Goal: Task Accomplishment & Management: Complete application form

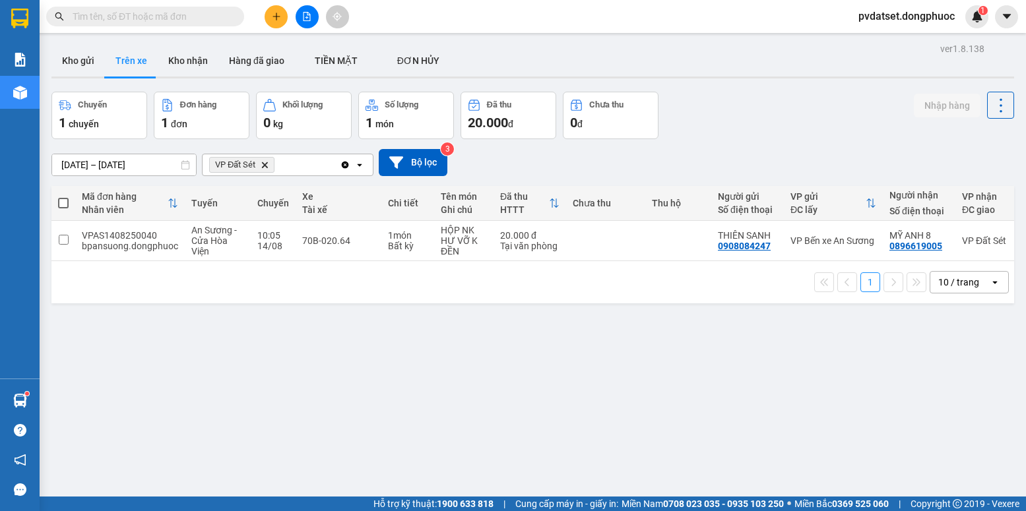
click at [69, 60] on button "Kho gửi" at bounding box center [77, 61] width 53 height 32
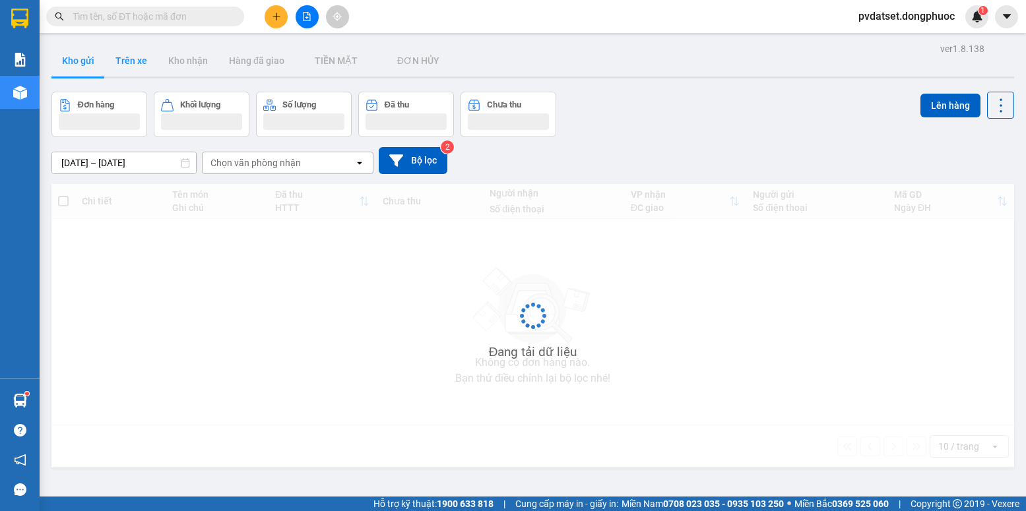
click at [133, 57] on button "Trên xe" at bounding box center [131, 61] width 53 height 32
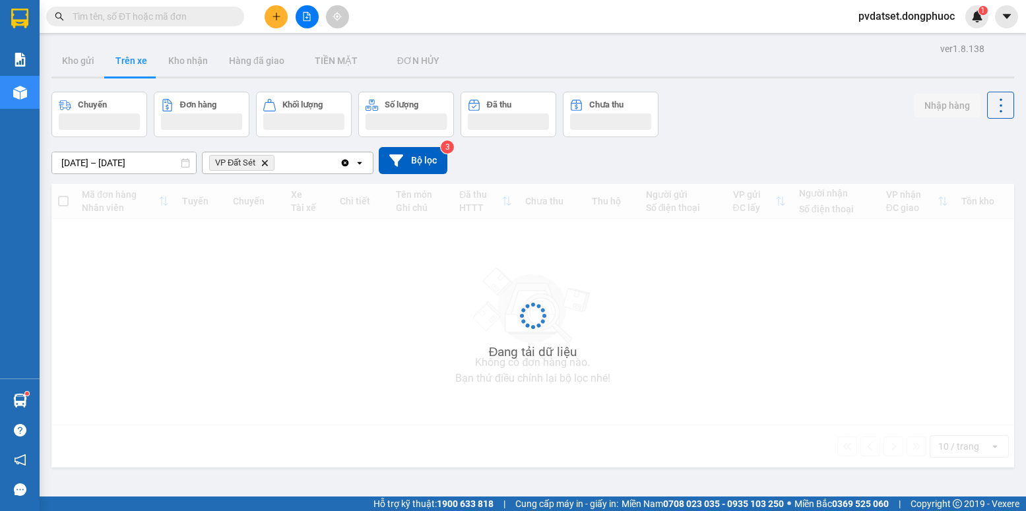
click at [133, 57] on button "Trên xe" at bounding box center [131, 61] width 53 height 32
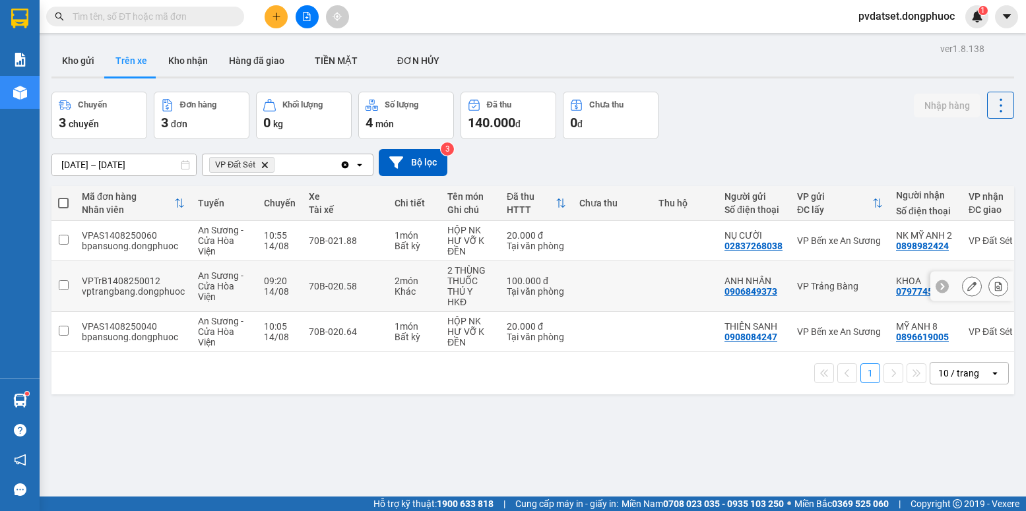
click at [425, 294] on div "Khác" at bounding box center [415, 291] width 40 height 11
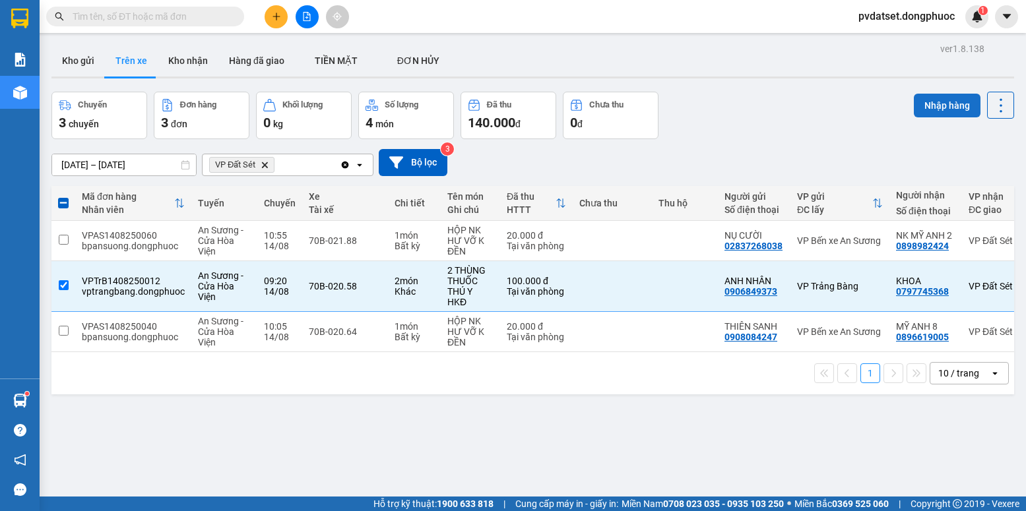
click at [946, 102] on button "Nhập hàng" at bounding box center [947, 106] width 67 height 24
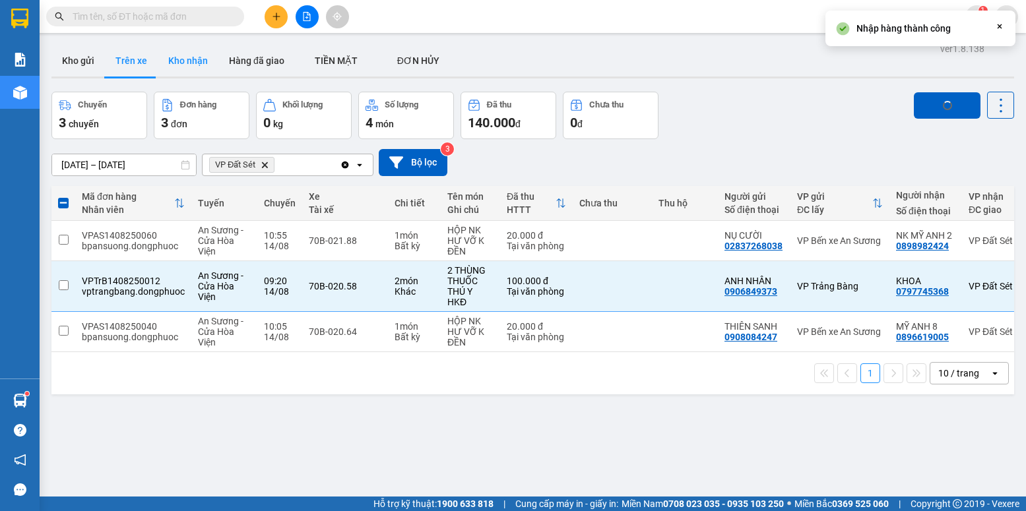
checkbox input "false"
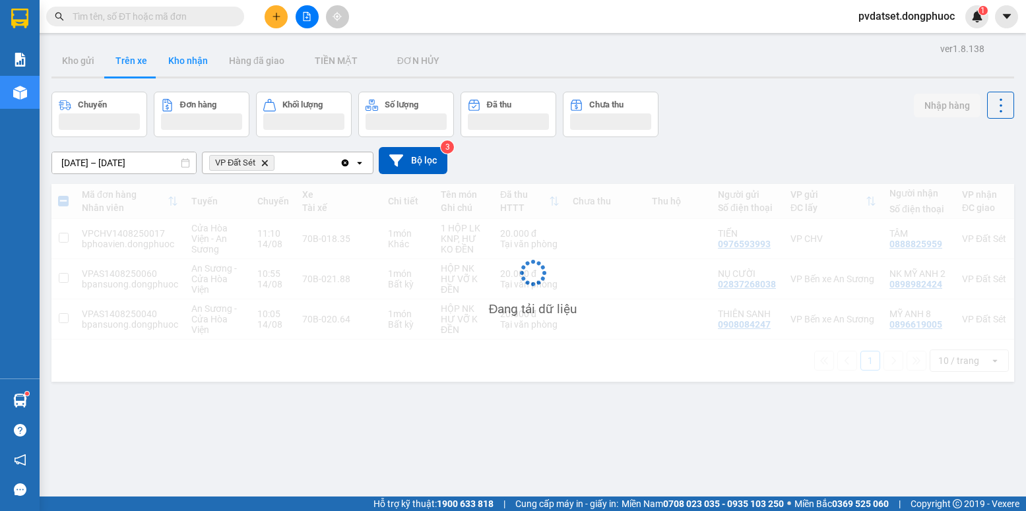
click at [205, 62] on button "Kho nhận" at bounding box center [188, 61] width 61 height 32
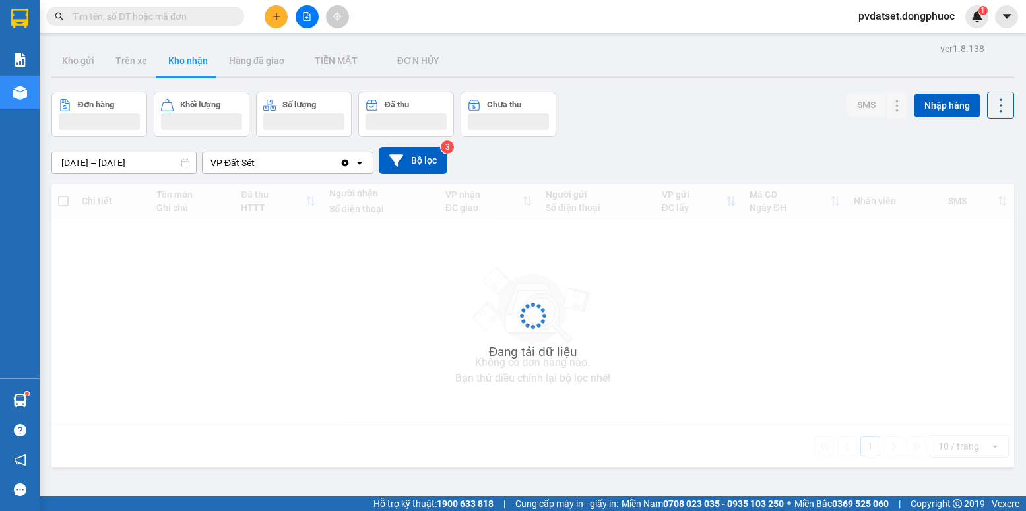
click at [205, 62] on button "Kho nhận" at bounding box center [188, 61] width 61 height 32
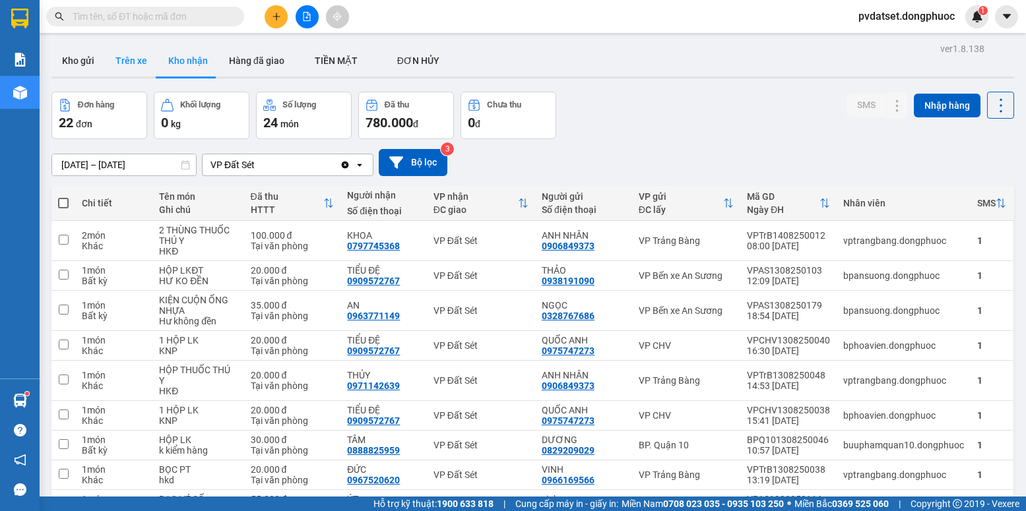
click at [140, 63] on button "Trên xe" at bounding box center [131, 61] width 53 height 32
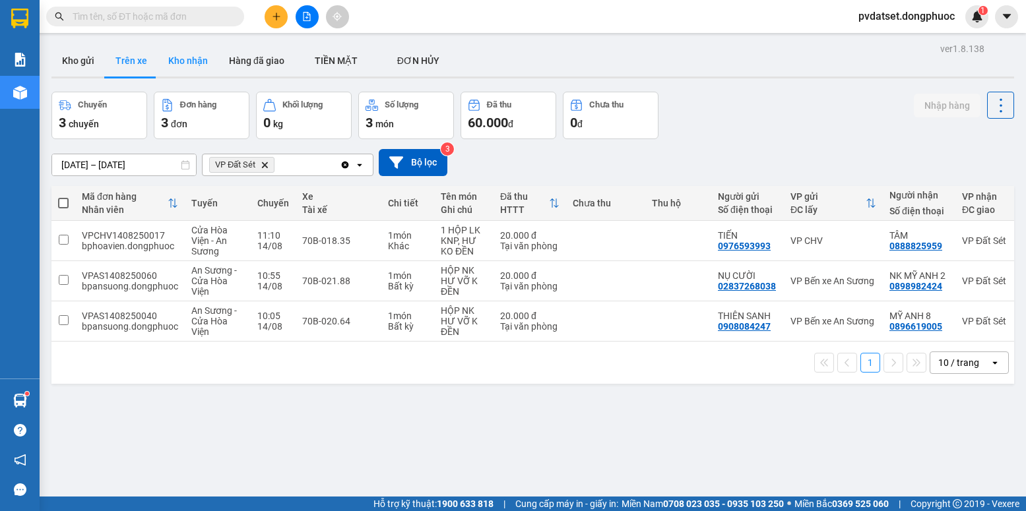
click at [183, 67] on button "Kho nhận" at bounding box center [188, 61] width 61 height 32
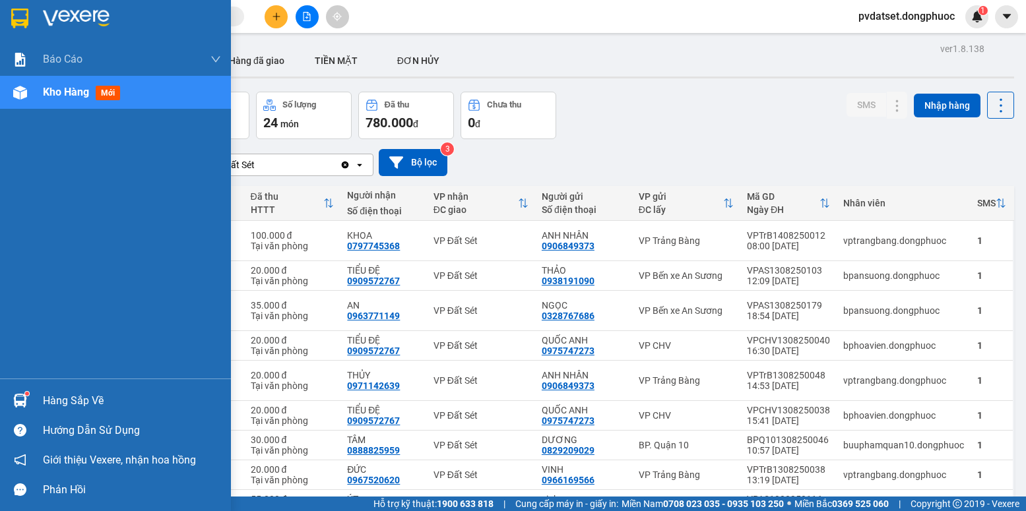
click at [10, 398] on div at bounding box center [20, 400] width 23 height 23
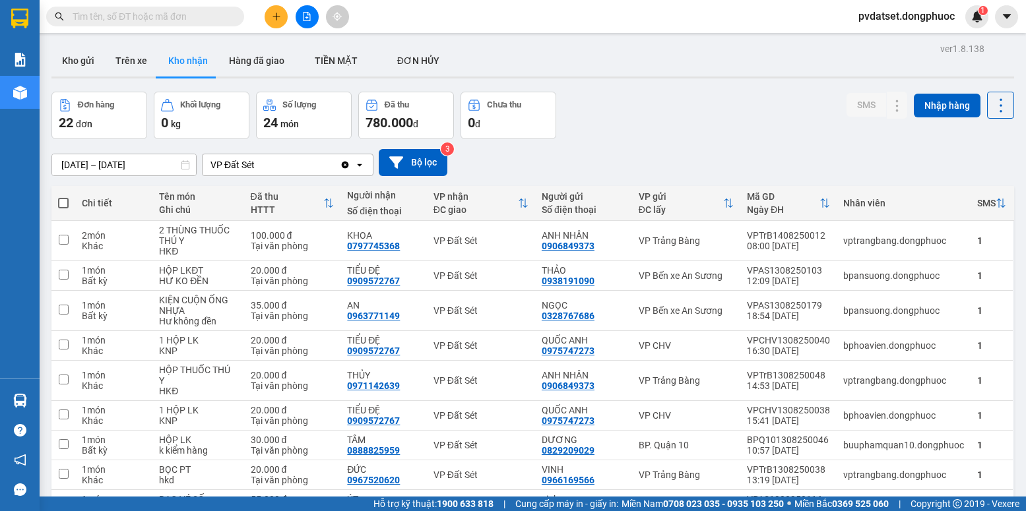
click at [661, 133] on section "Kết quả tìm kiếm ( 0 ) Bộ lọc Ngày tạo đơn gần nhất No Data pvdatset.dongphuoc …" at bounding box center [513, 255] width 1026 height 511
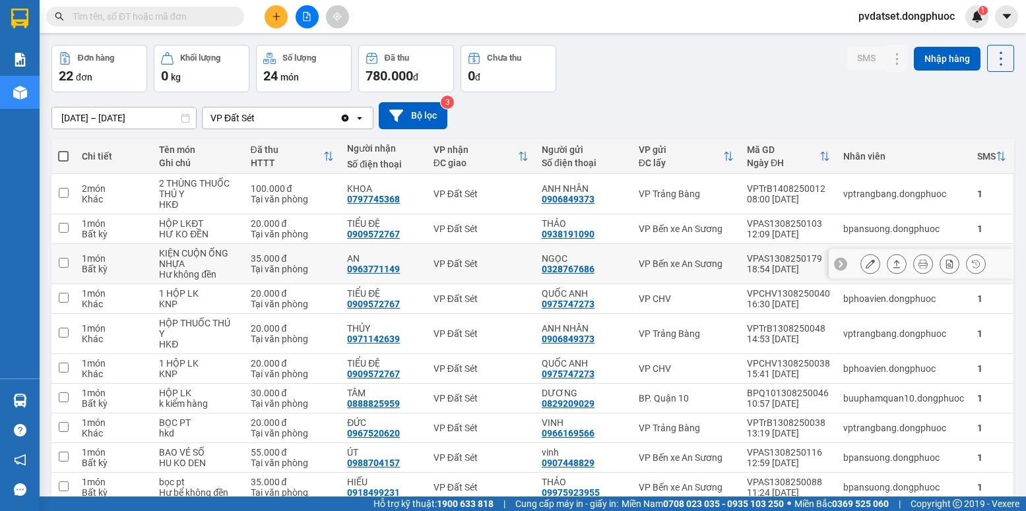
scroll to position [107, 0]
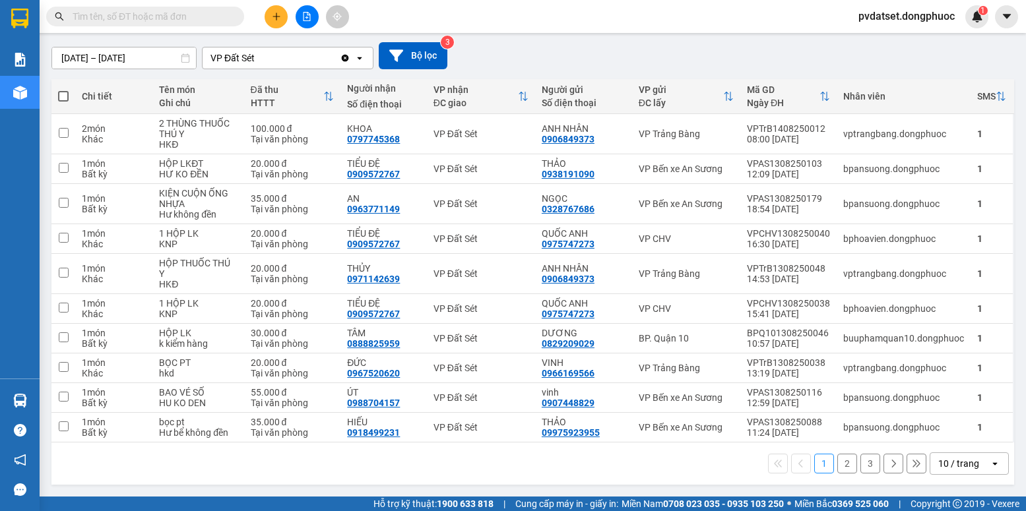
click at [941, 465] on div "10 / trang" at bounding box center [958, 463] width 41 height 13
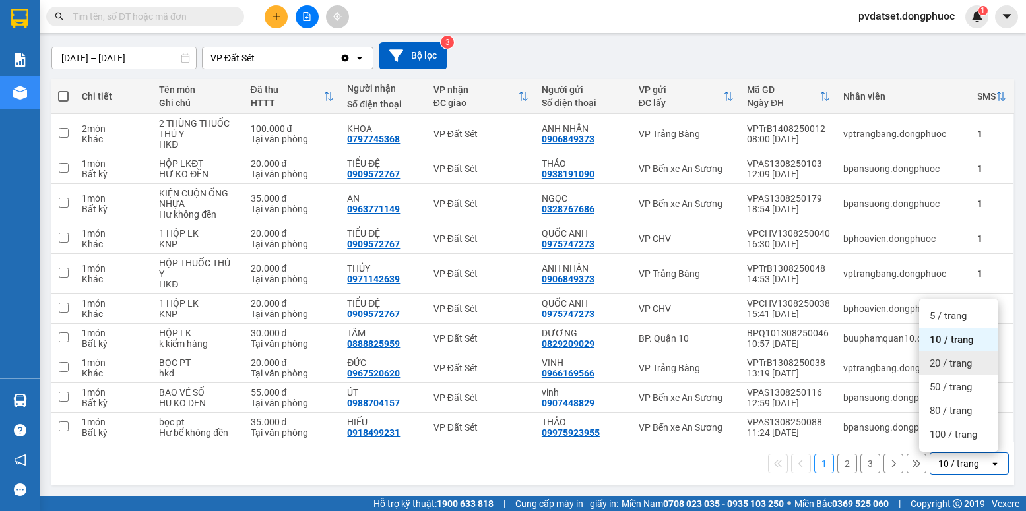
click at [955, 359] on span "20 / trang" at bounding box center [951, 363] width 42 height 13
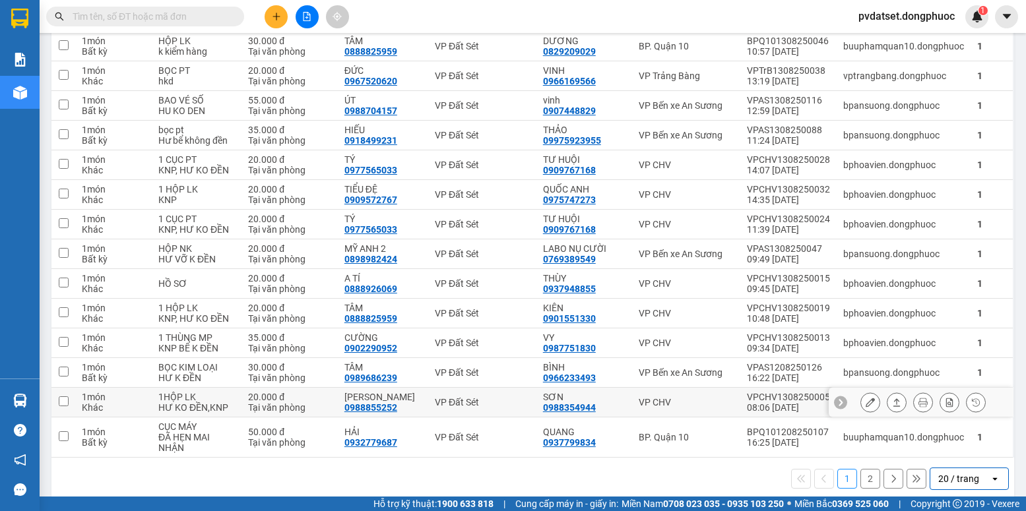
scroll to position [414, 0]
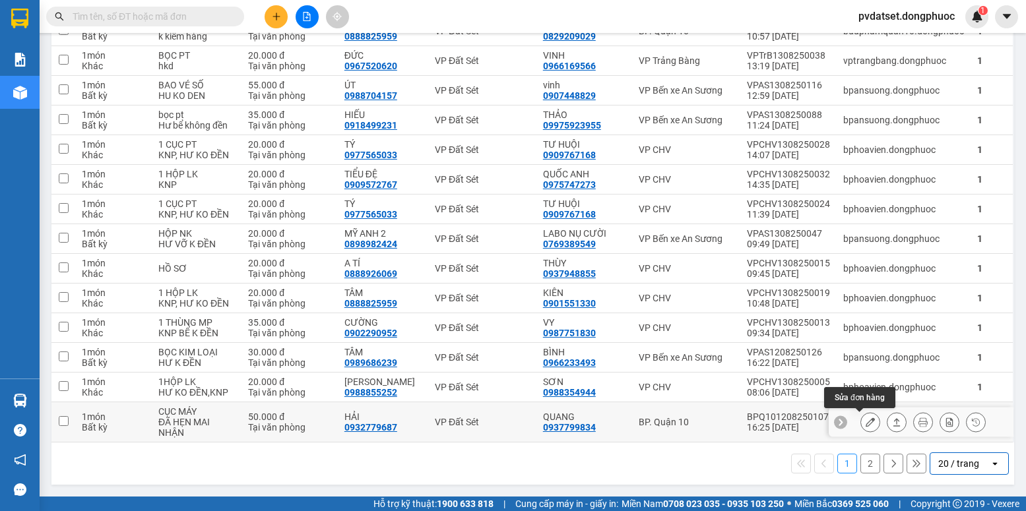
click at [866, 423] on icon at bounding box center [870, 422] width 9 height 9
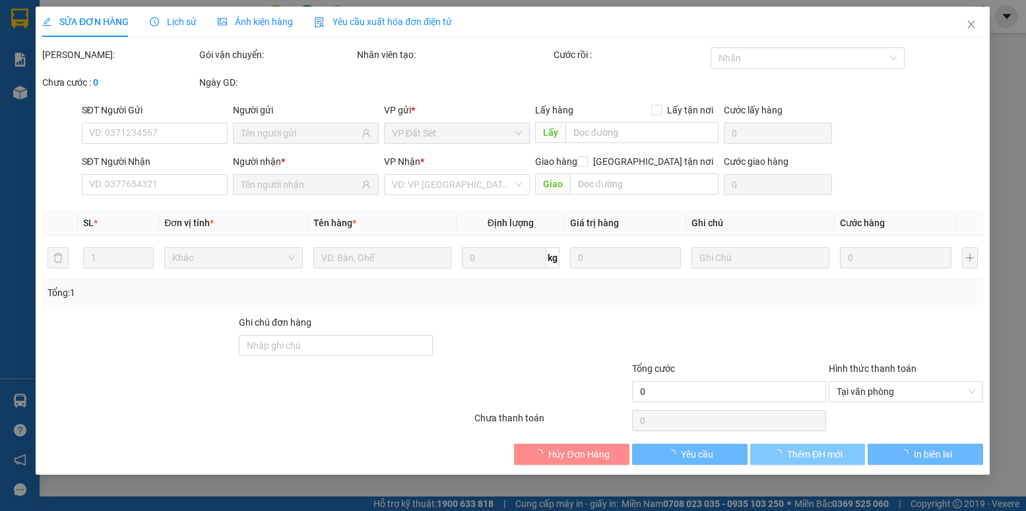
type input "0937799834"
type input "QUANG"
type input "0932779687"
type input "HẢI"
type input "50.000"
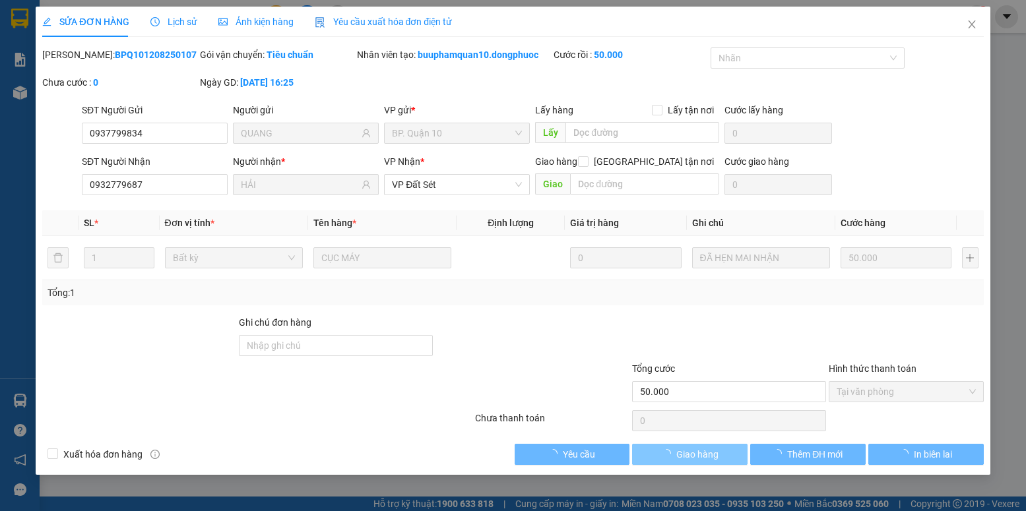
click at [695, 456] on span "Giao hàng" at bounding box center [697, 454] width 42 height 15
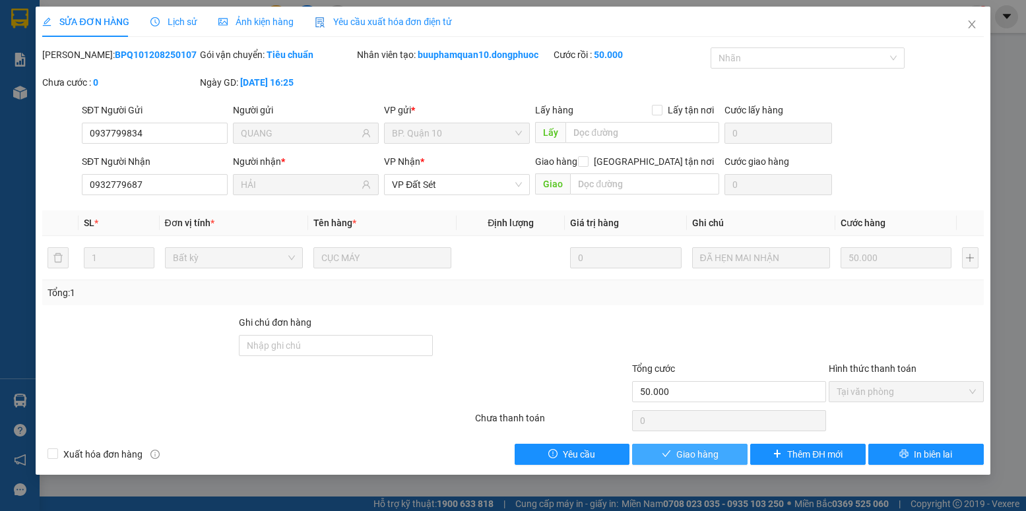
click at [695, 455] on span "Giao hàng" at bounding box center [697, 454] width 42 height 15
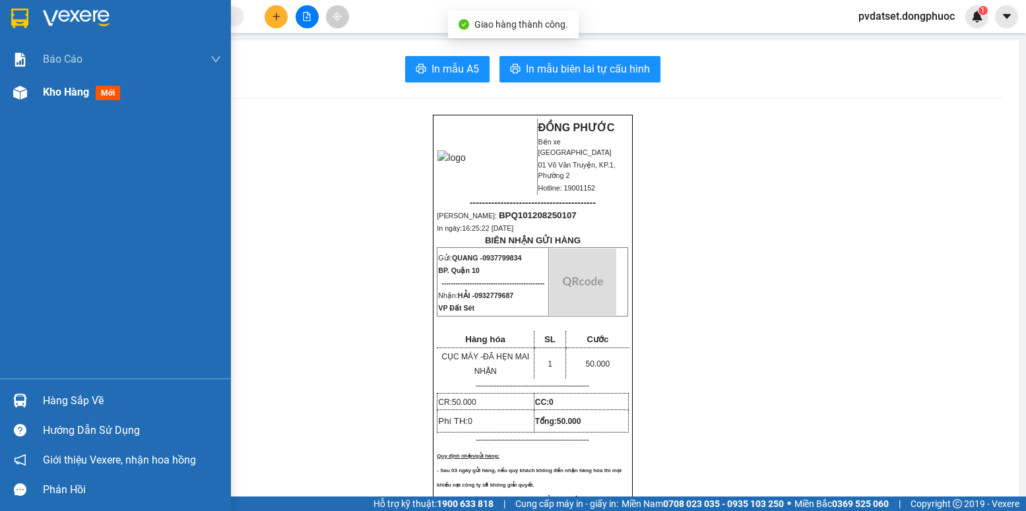
click at [88, 92] on span "Kho hàng" at bounding box center [66, 92] width 46 height 13
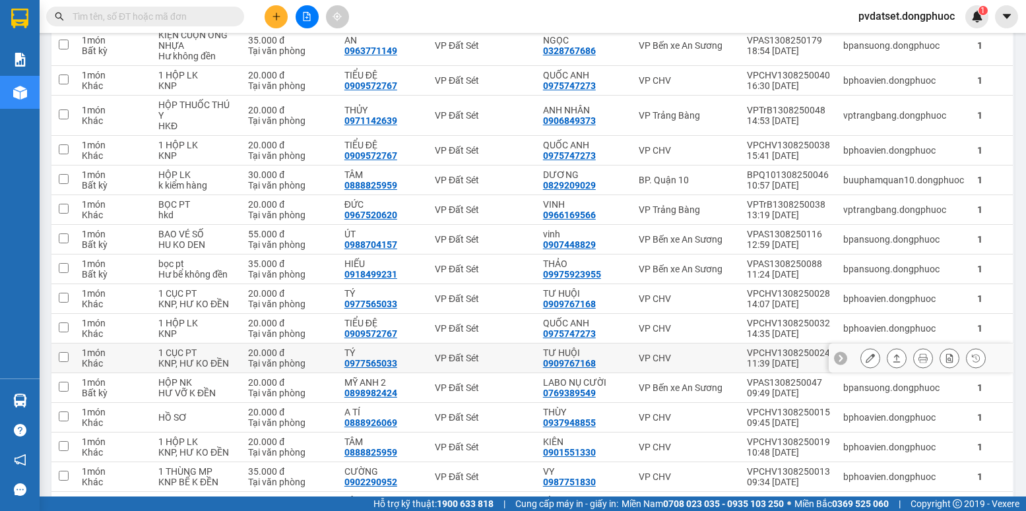
scroll to position [396, 0]
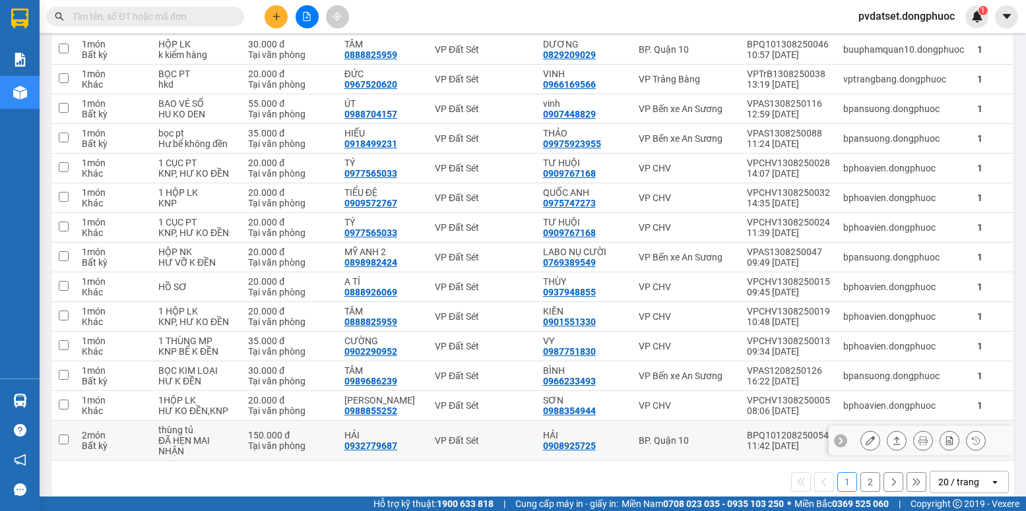
click at [866, 441] on icon at bounding box center [870, 440] width 9 height 9
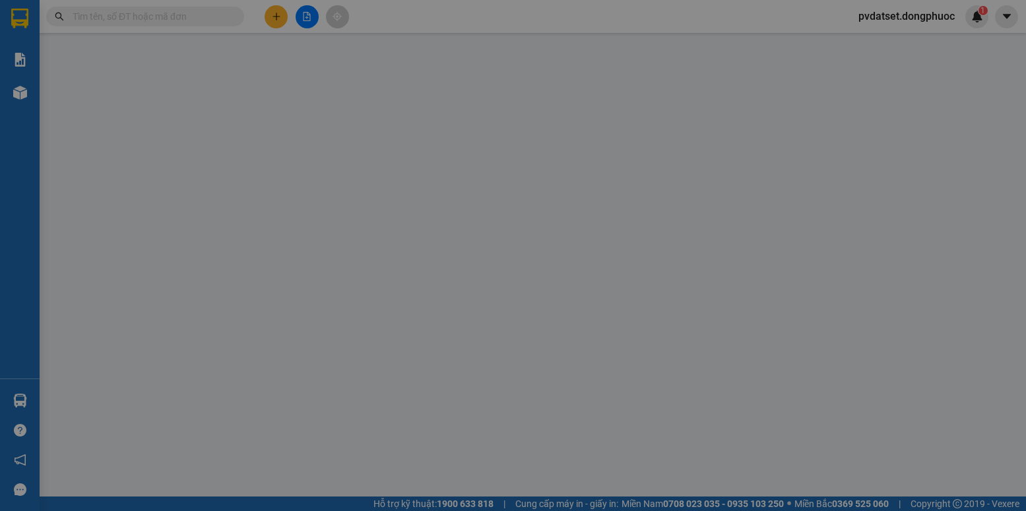
type input "0908925725"
type input "HẢI"
type input "0932779687"
type input "HẢI"
type input "150.000"
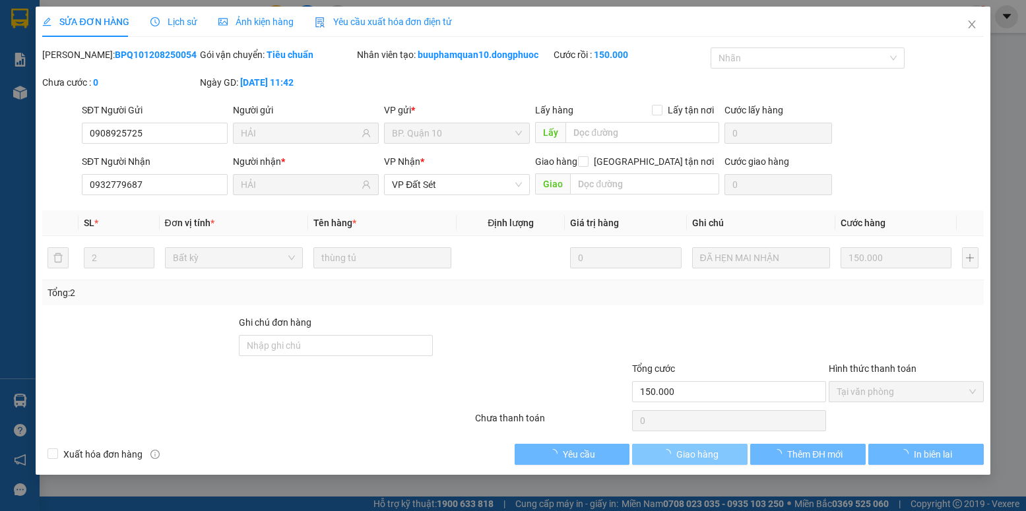
click at [697, 455] on span "Giao hàng" at bounding box center [697, 454] width 42 height 15
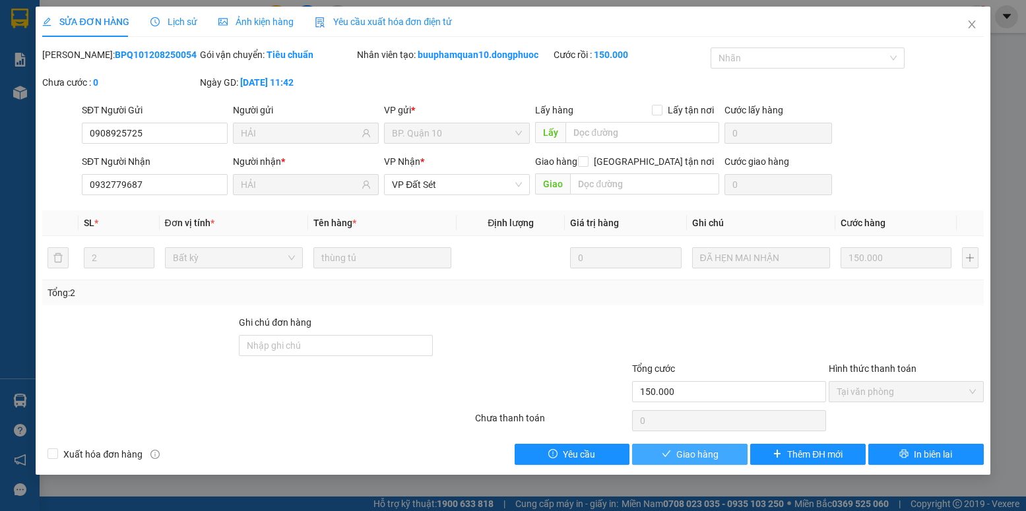
click at [697, 455] on span "Giao hàng" at bounding box center [697, 454] width 42 height 15
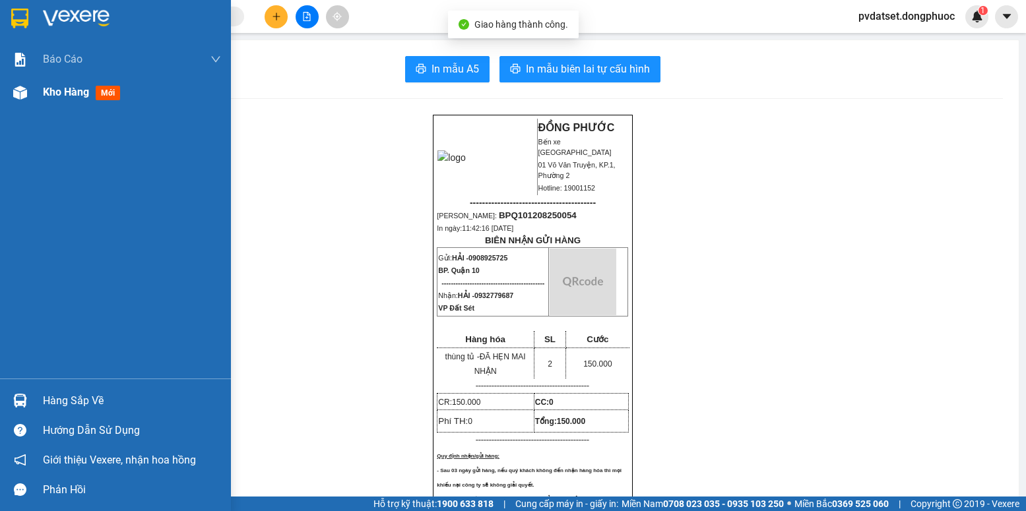
click at [56, 94] on span "Kho hàng" at bounding box center [66, 92] width 46 height 13
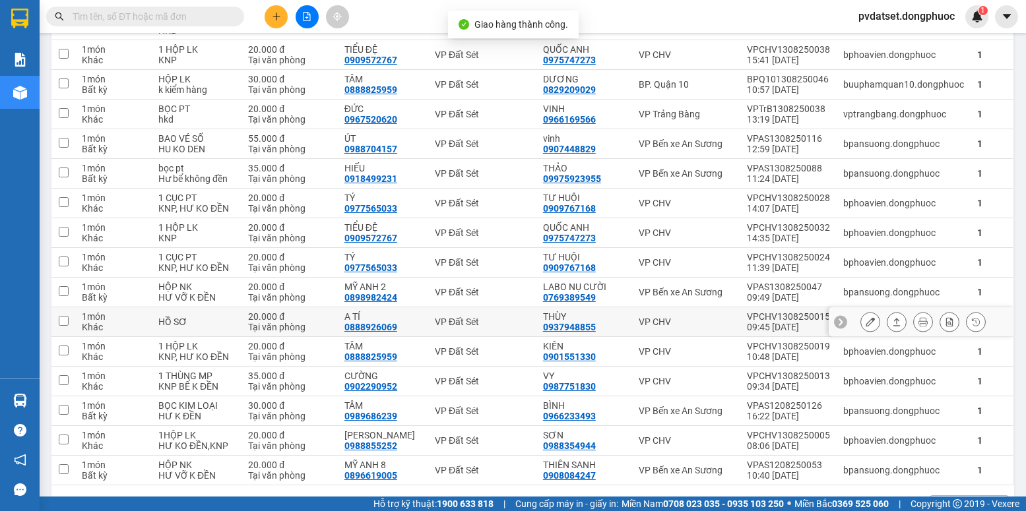
scroll to position [404, 0]
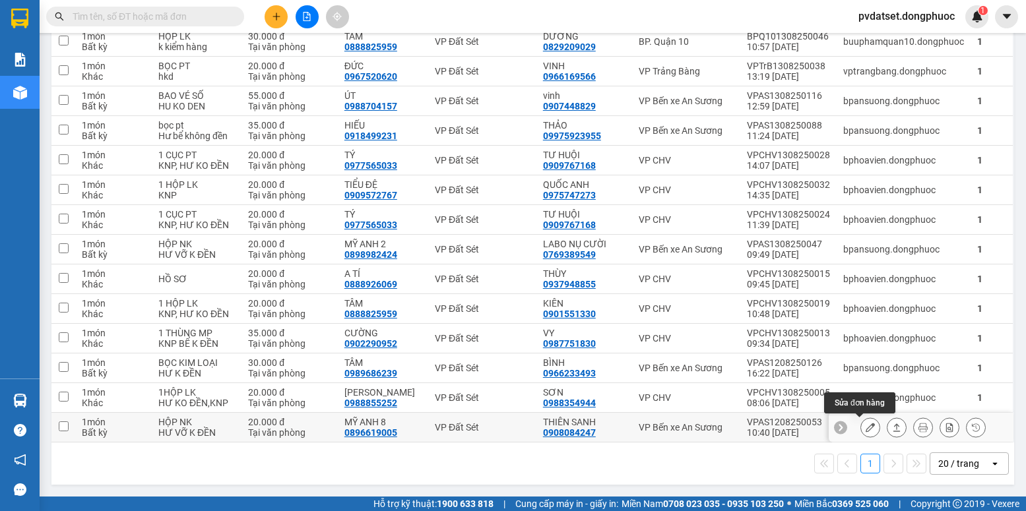
click at [866, 428] on icon at bounding box center [870, 427] width 9 height 9
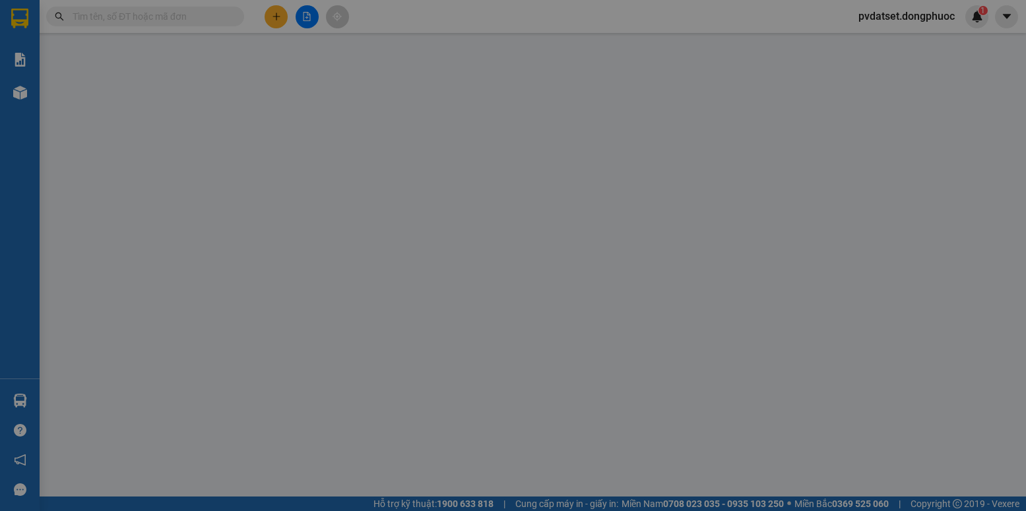
type input "0908084247"
type input "THIÊN SANH"
type input "0896619005"
type input "MỸ ANH 8"
type input "20.000"
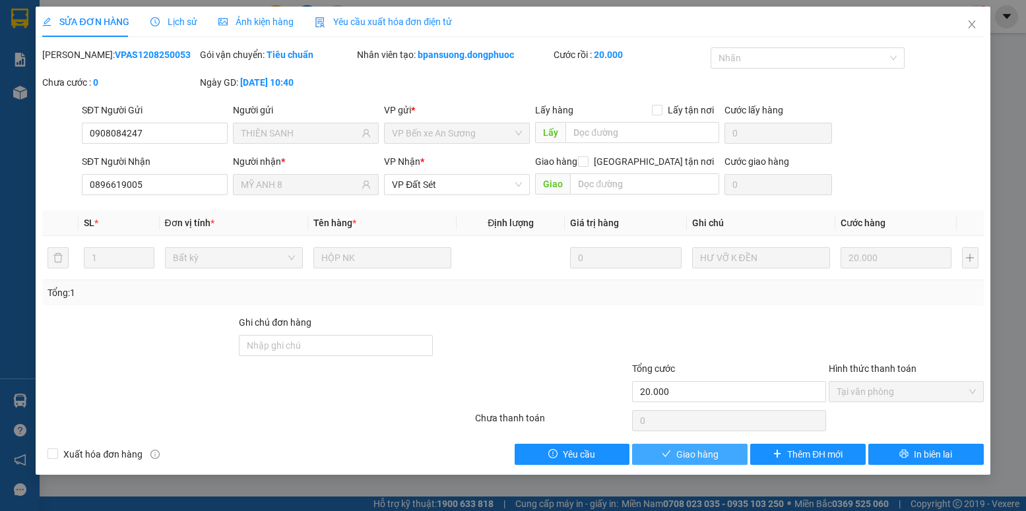
click at [697, 459] on span "Giao hàng" at bounding box center [697, 454] width 42 height 15
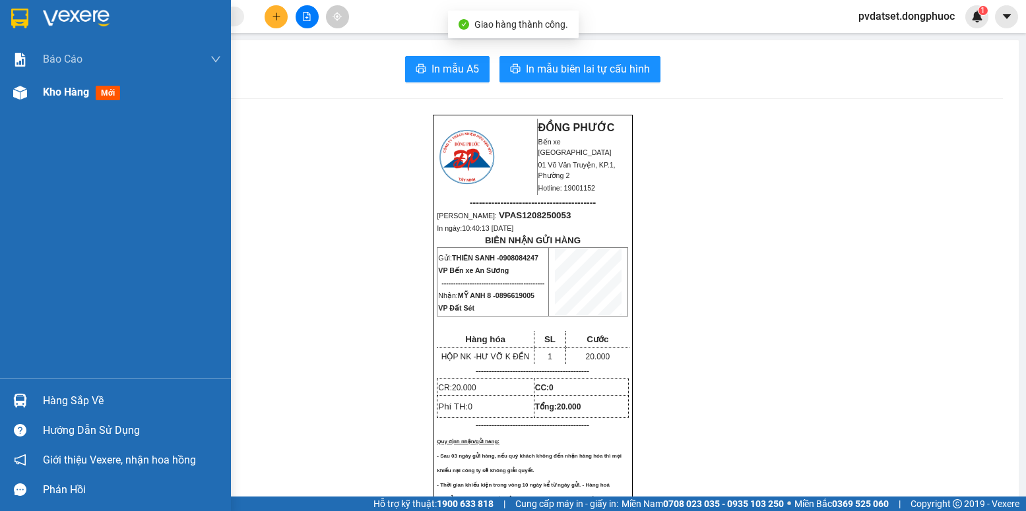
click at [53, 88] on span "Kho hàng" at bounding box center [66, 92] width 46 height 13
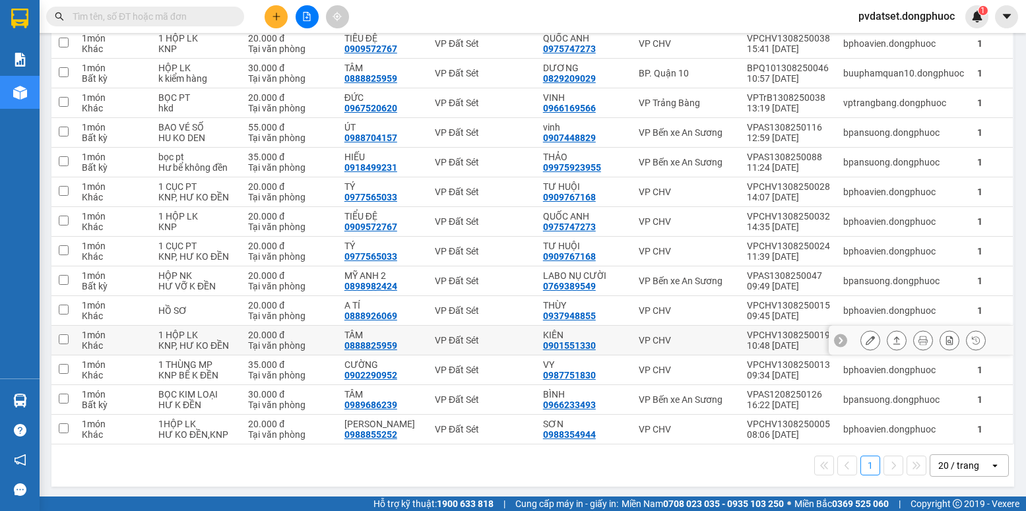
scroll to position [374, 0]
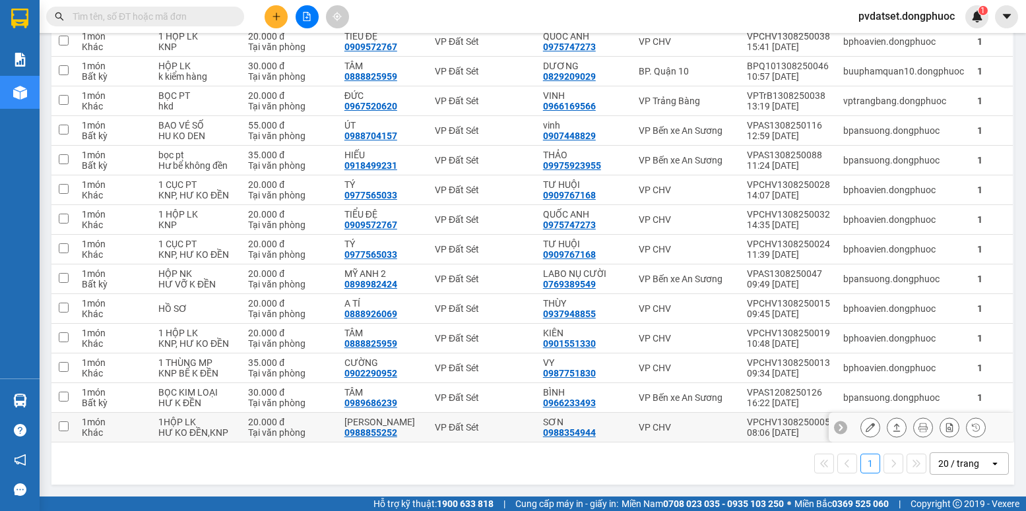
click at [866, 427] on icon at bounding box center [870, 427] width 9 height 9
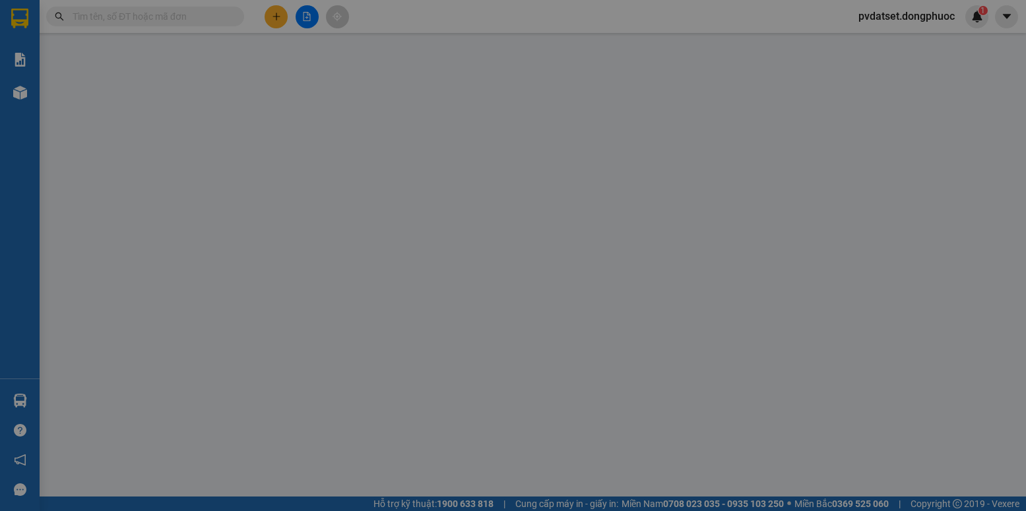
type input "0988354944"
type input "SƠN"
type input "0988855252"
type input "[PERSON_NAME]"
type input "20.000"
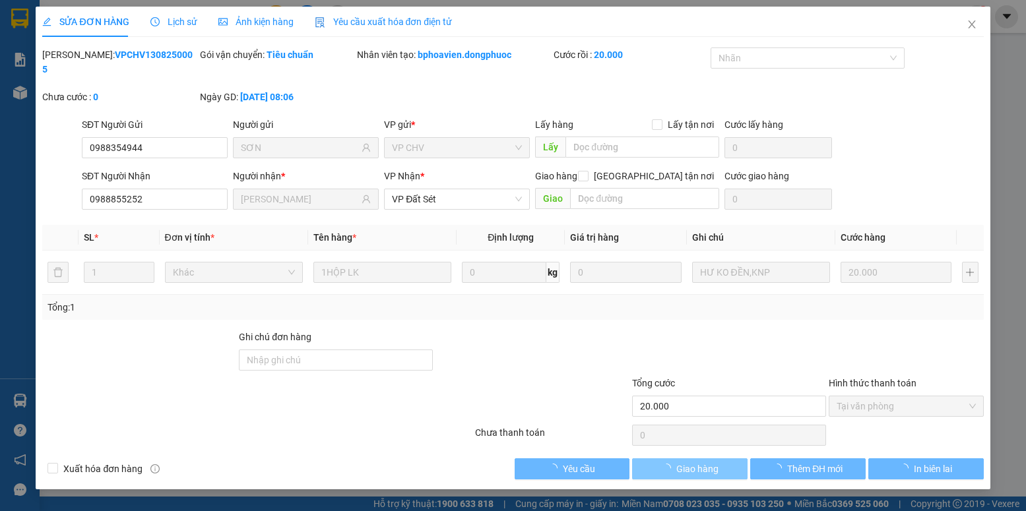
click at [702, 462] on span "Giao hàng" at bounding box center [697, 469] width 42 height 15
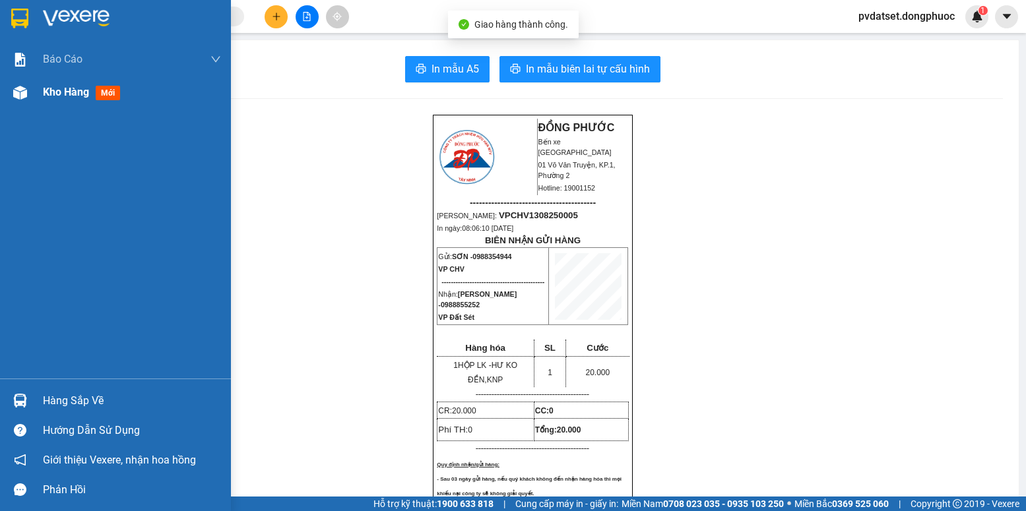
click at [69, 99] on div "Kho hàng mới" at bounding box center [84, 92] width 82 height 16
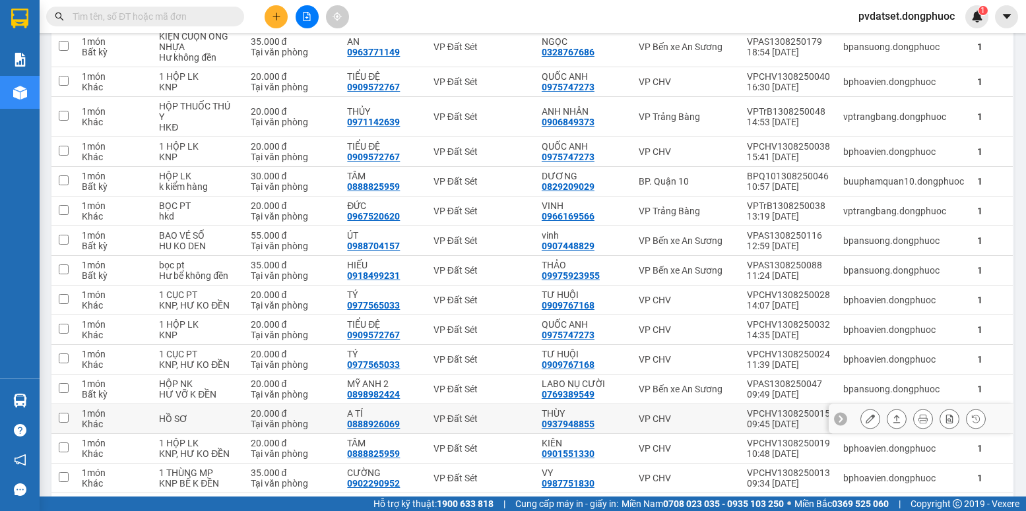
scroll to position [344, 0]
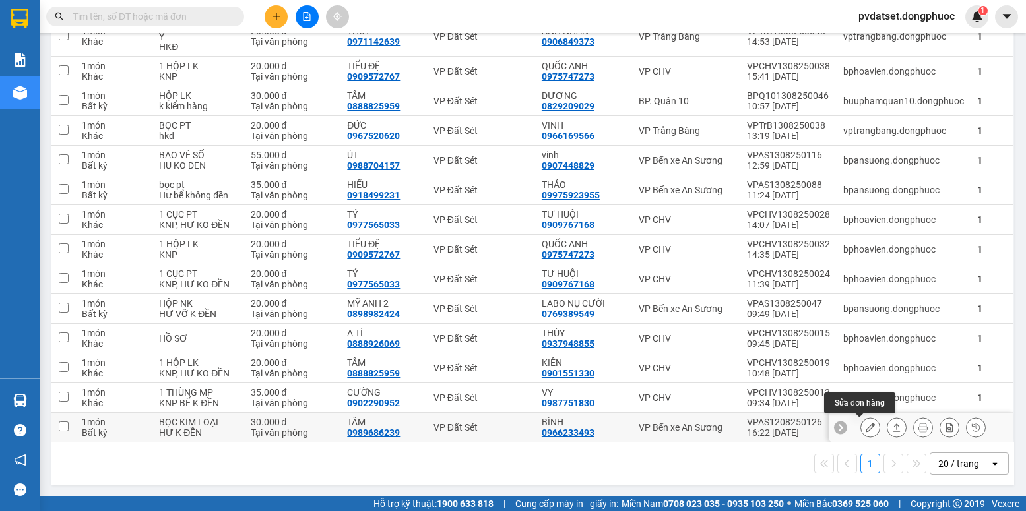
click at [866, 430] on icon at bounding box center [870, 427] width 9 height 9
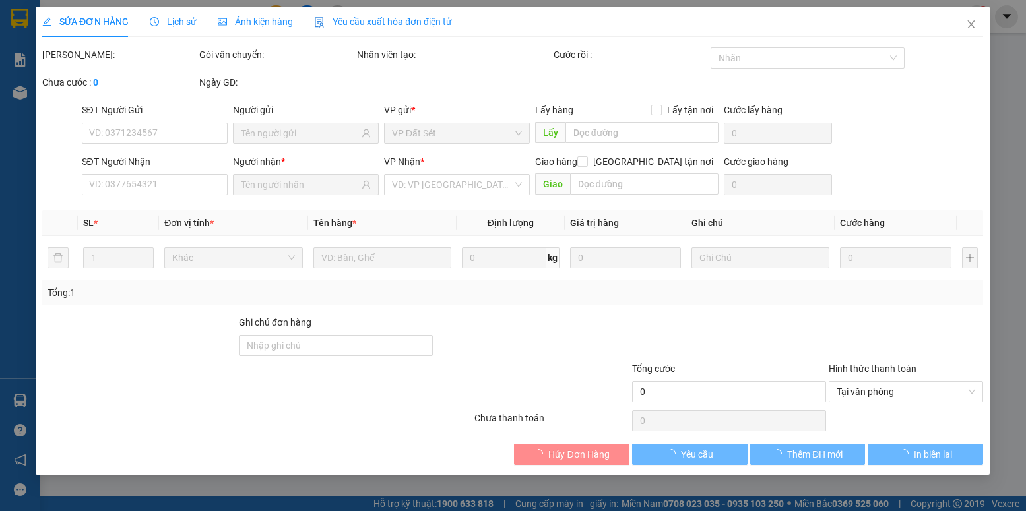
type input "0966233493"
type input "BÌNH"
type input "0989686239"
type input "TÂM"
type input "30.000"
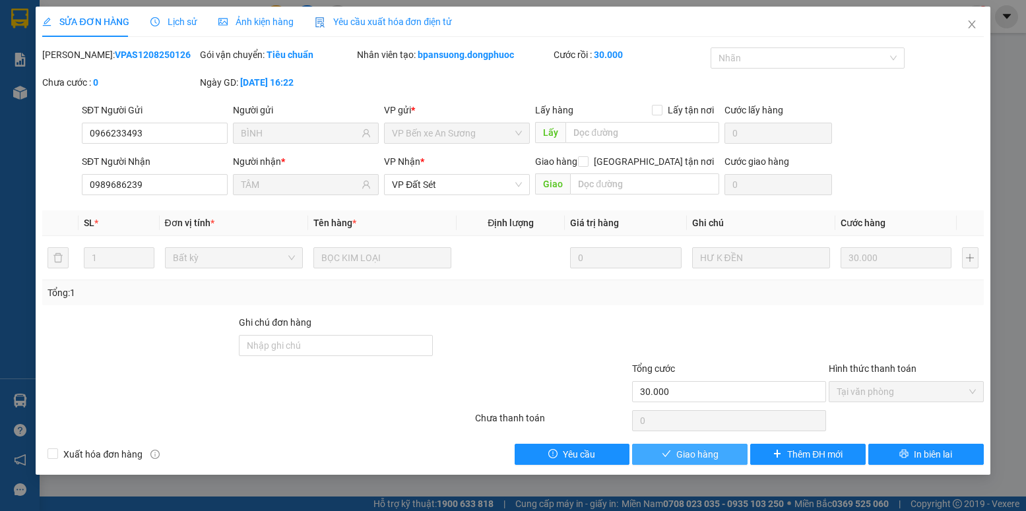
click at [708, 457] on span "Giao hàng" at bounding box center [697, 454] width 42 height 15
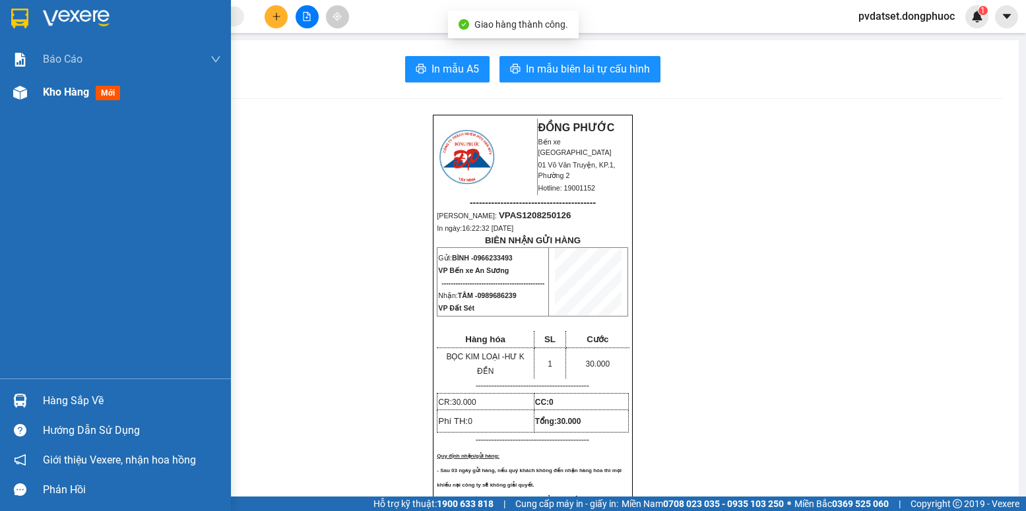
click at [49, 100] on div "Kho hàng mới" at bounding box center [84, 92] width 82 height 16
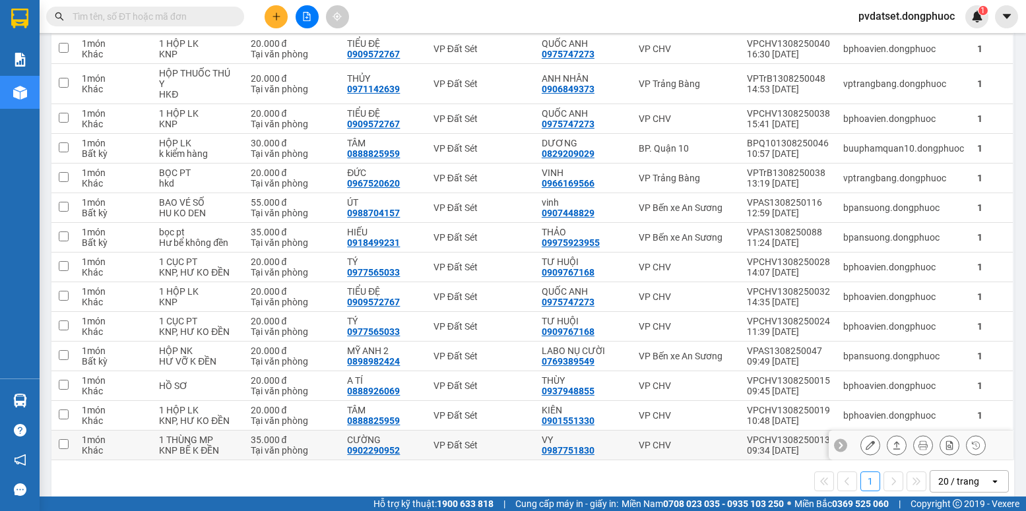
scroll to position [315, 0]
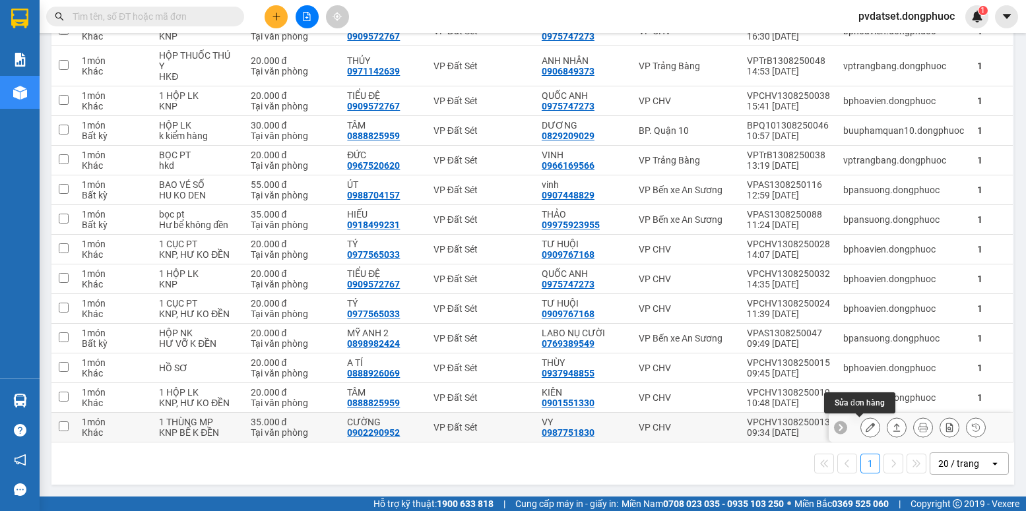
click at [866, 428] on icon at bounding box center [870, 427] width 9 height 9
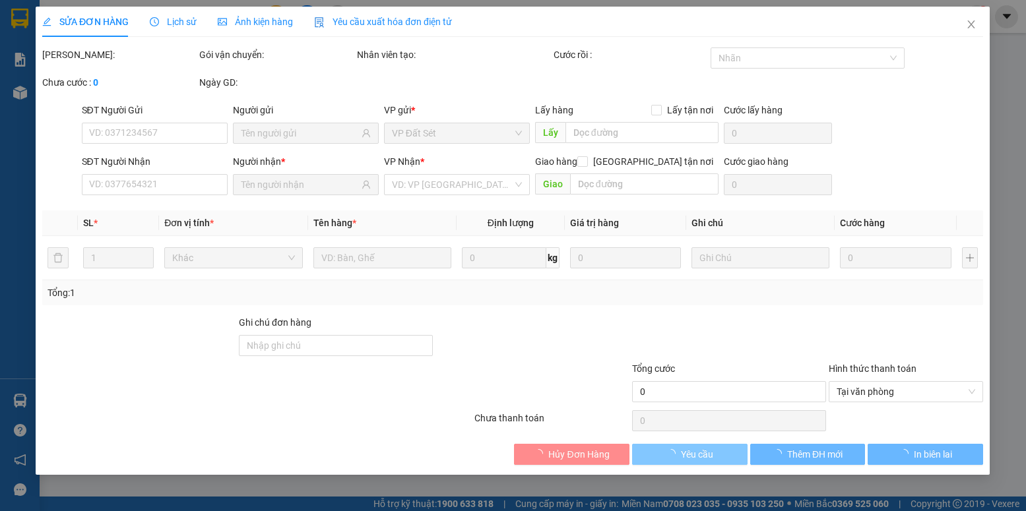
type input "0987751830"
type input "VY"
type input "0902290952"
type input "CƯỜNG"
type input "35.000"
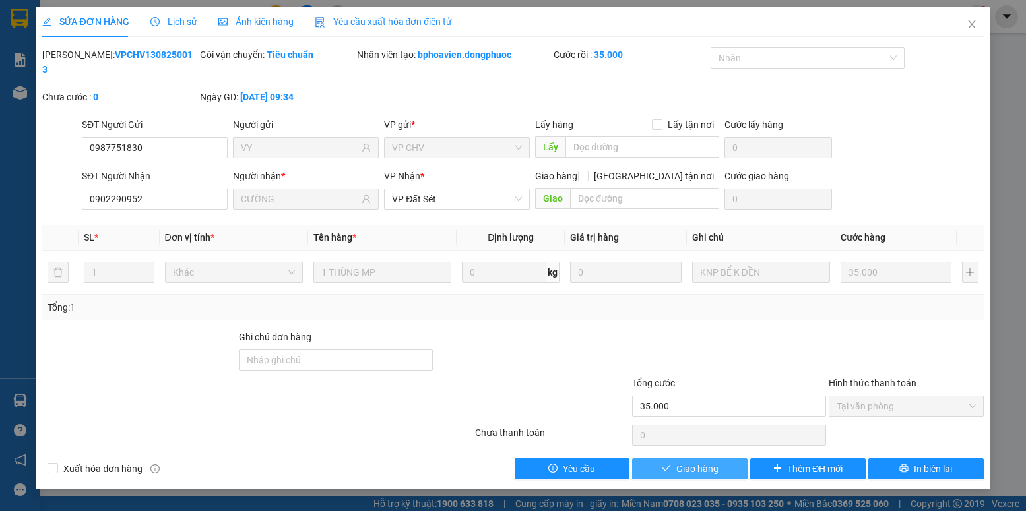
click at [683, 462] on span "Giao hàng" at bounding box center [697, 469] width 42 height 15
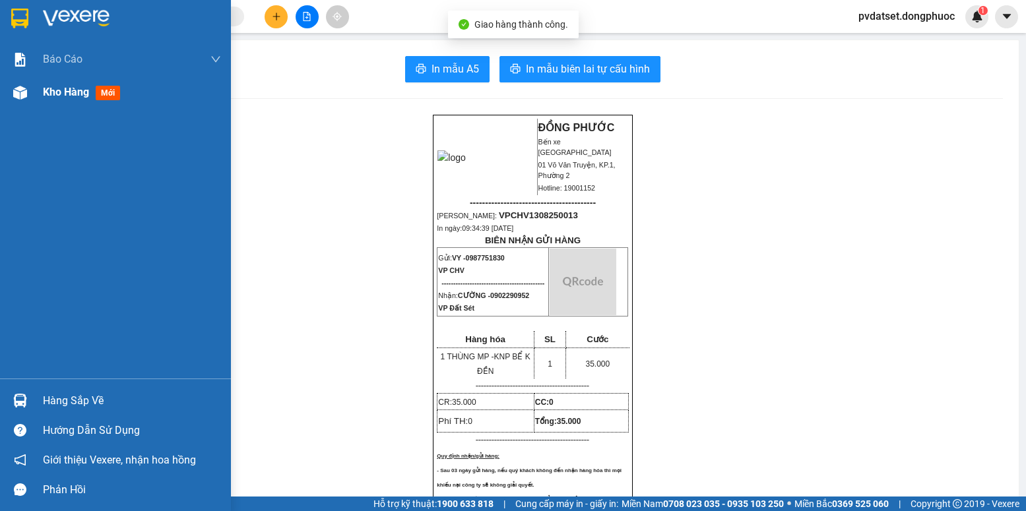
click at [55, 91] on span "Kho hàng" at bounding box center [66, 92] width 46 height 13
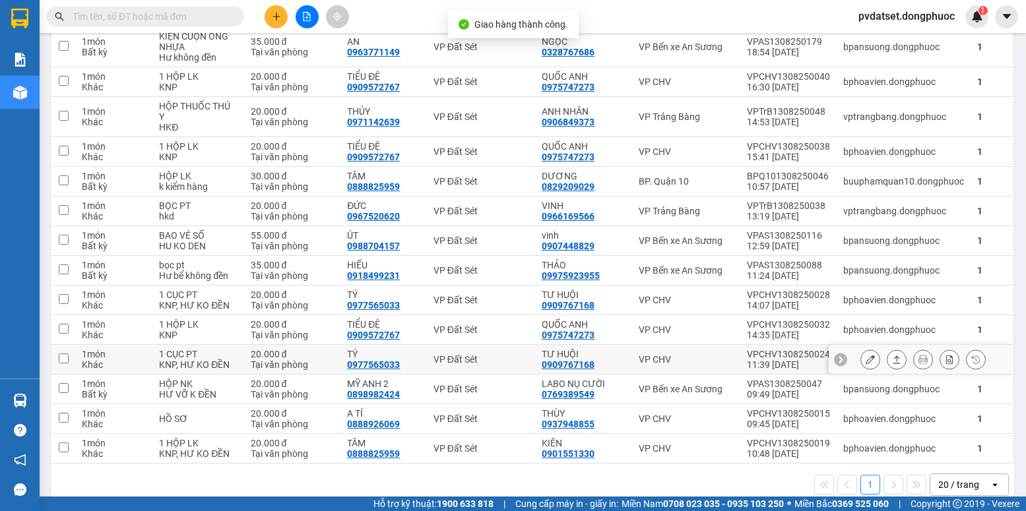
scroll to position [285, 0]
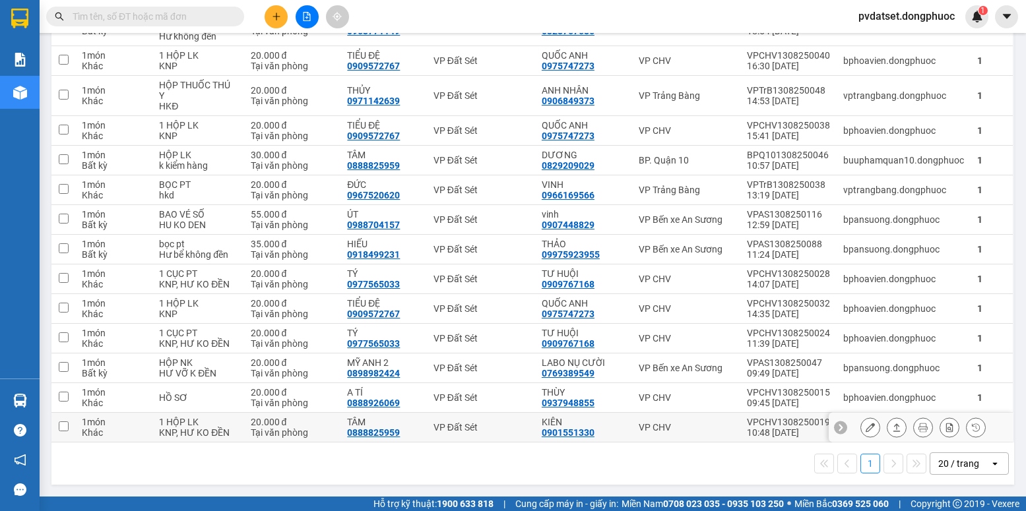
click at [866, 428] on icon at bounding box center [870, 427] width 9 height 9
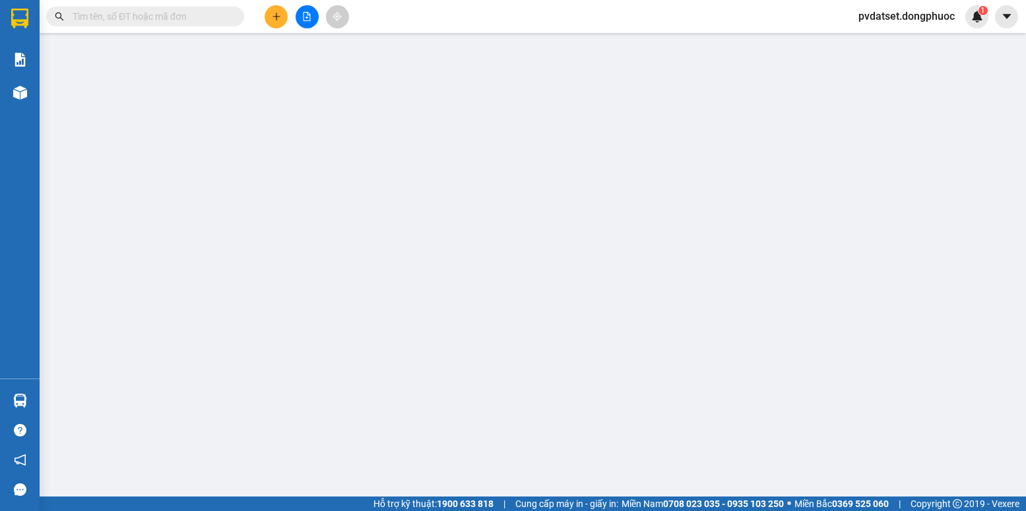
type input "0901551330"
type input "KIÊN"
type input "0888825959"
type input "TÂM"
type input "20.000"
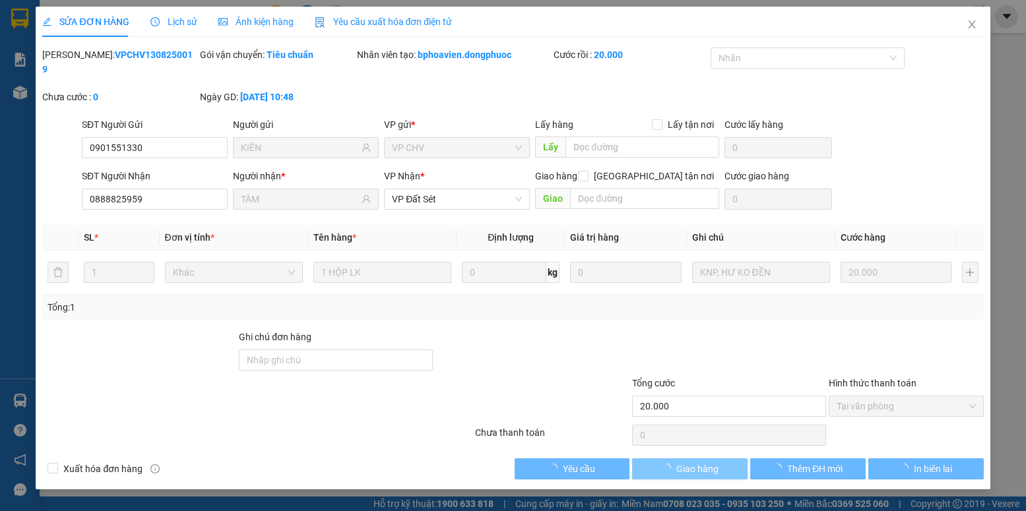
click at [713, 462] on span "Giao hàng" at bounding box center [697, 469] width 42 height 15
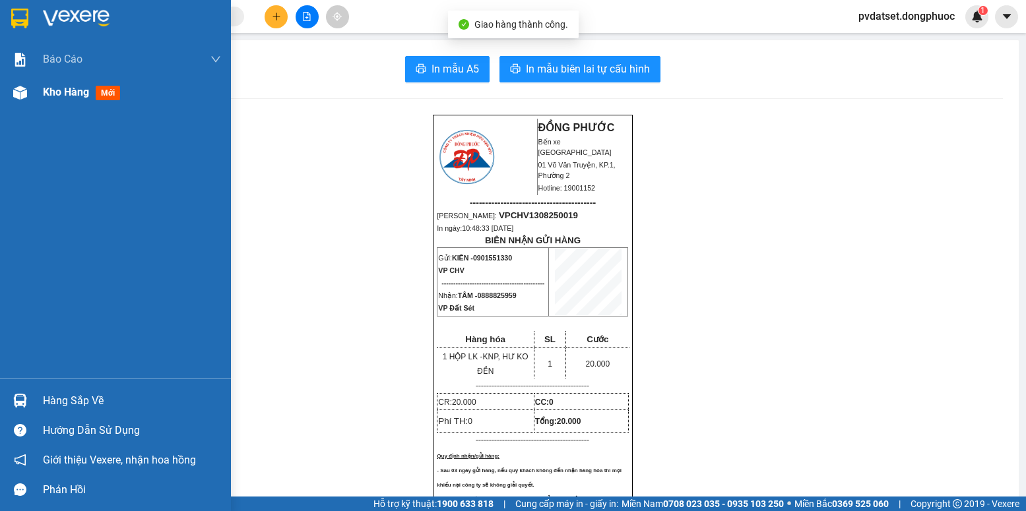
click at [43, 102] on div "Kho hàng mới" at bounding box center [115, 92] width 231 height 33
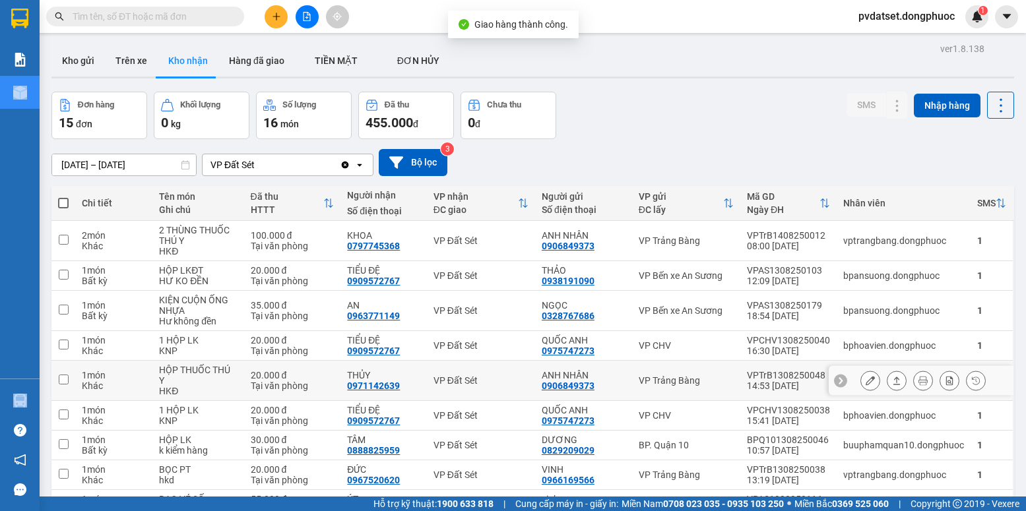
scroll to position [255, 0]
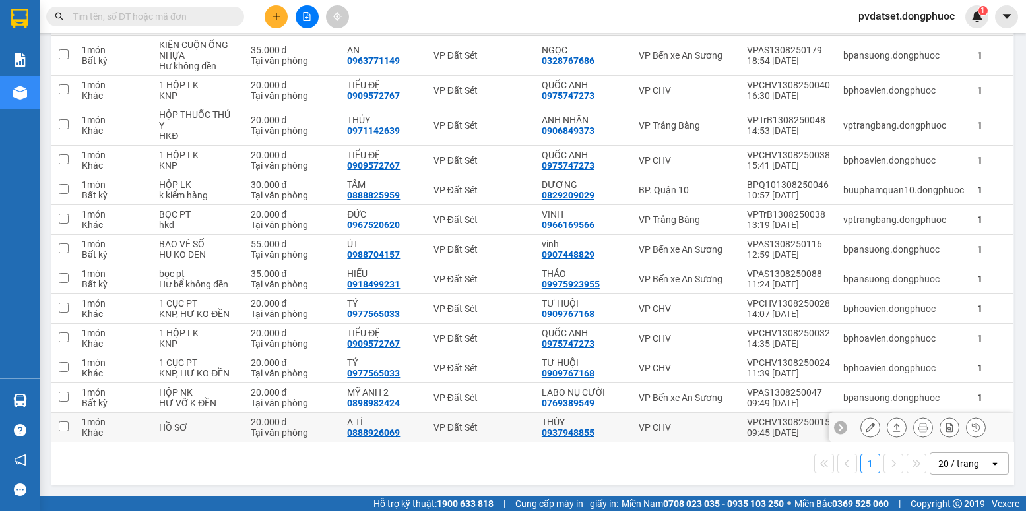
click at [861, 428] on button at bounding box center [870, 427] width 18 height 23
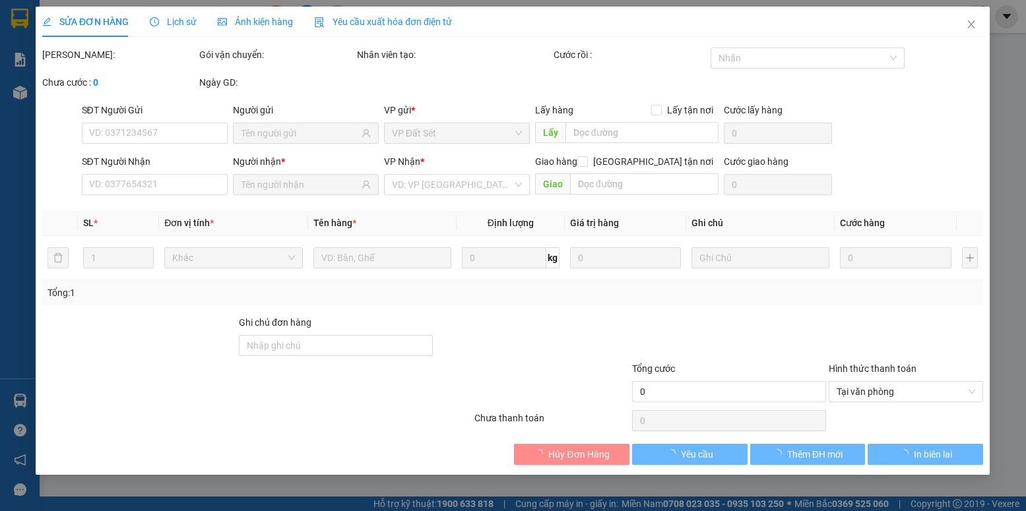
type input "0937948855"
type input "THÙY"
type input "0888926069"
type input "A TÍ"
type input "20.000"
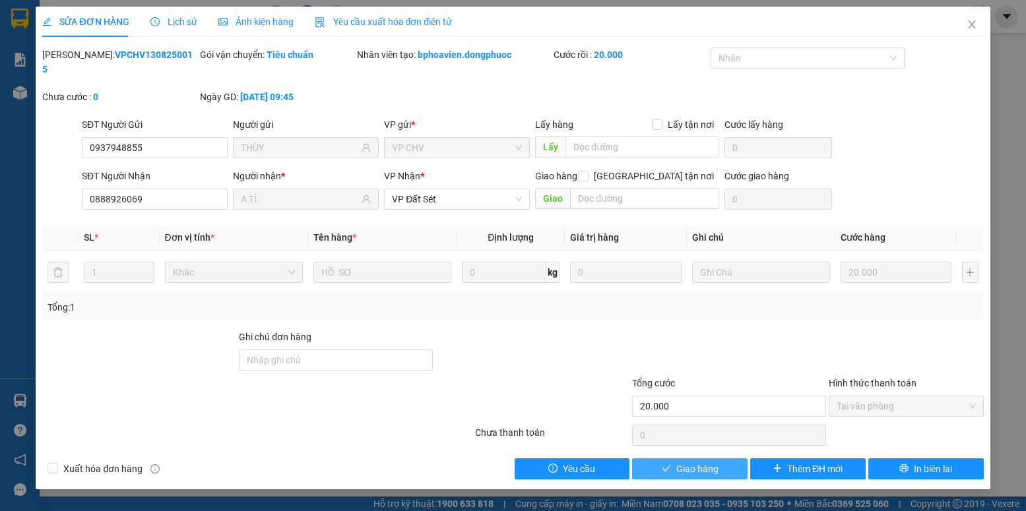
click at [695, 462] on span "Giao hàng" at bounding box center [697, 469] width 42 height 15
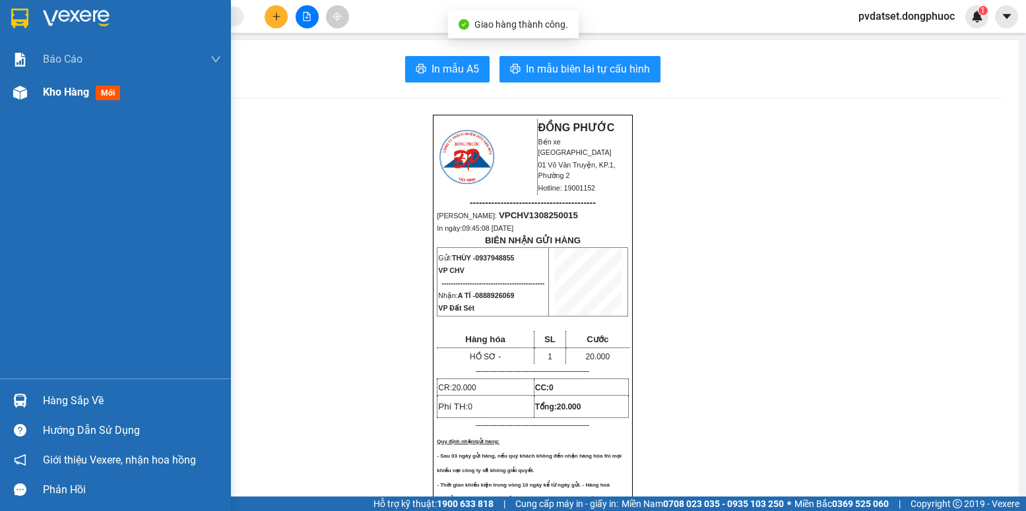
click at [53, 100] on div "Kho hàng mới" at bounding box center [84, 92] width 82 height 16
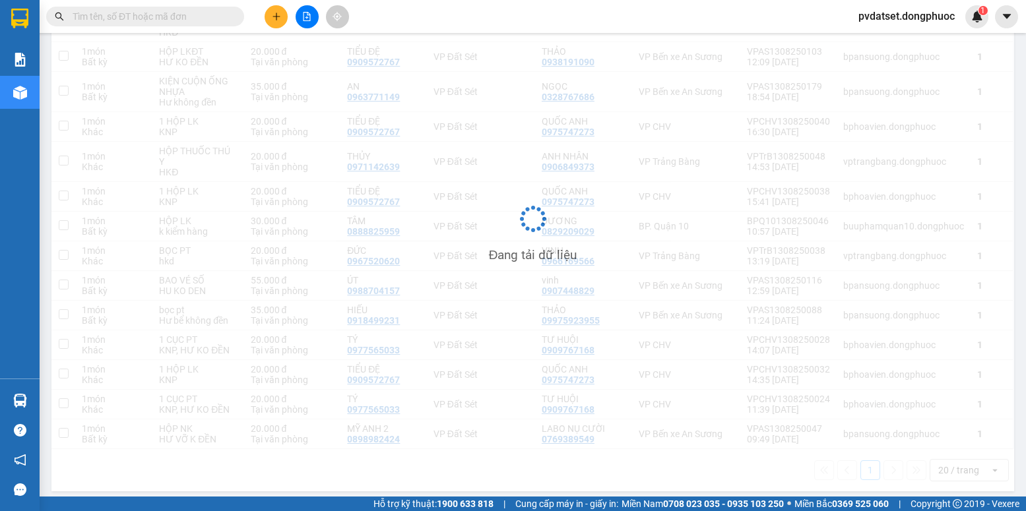
scroll to position [226, 0]
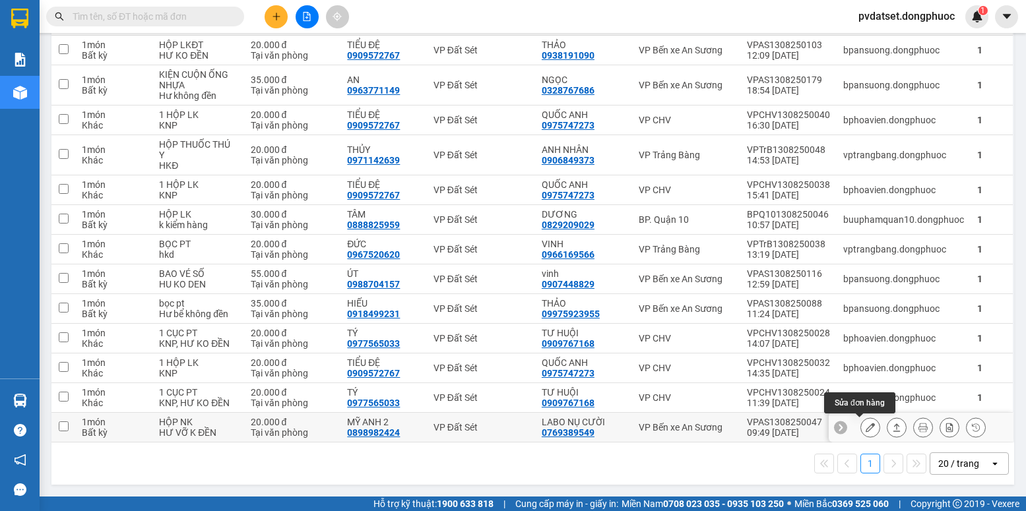
click at [866, 430] on icon at bounding box center [870, 427] width 9 height 9
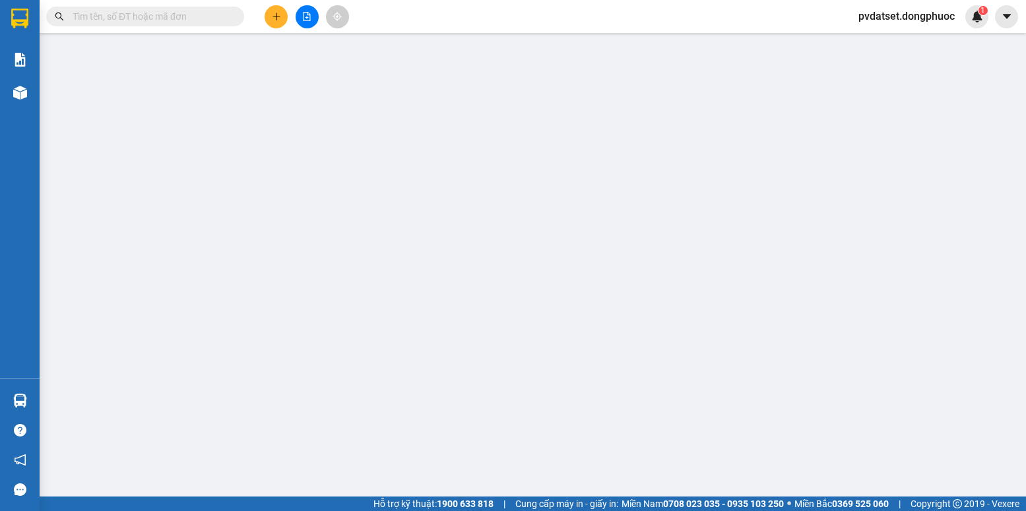
type input "0769389549"
type input "LABO NỤ CƯỜI"
type input "0898982424"
type input "MỸ ANH 2"
type input "20.000"
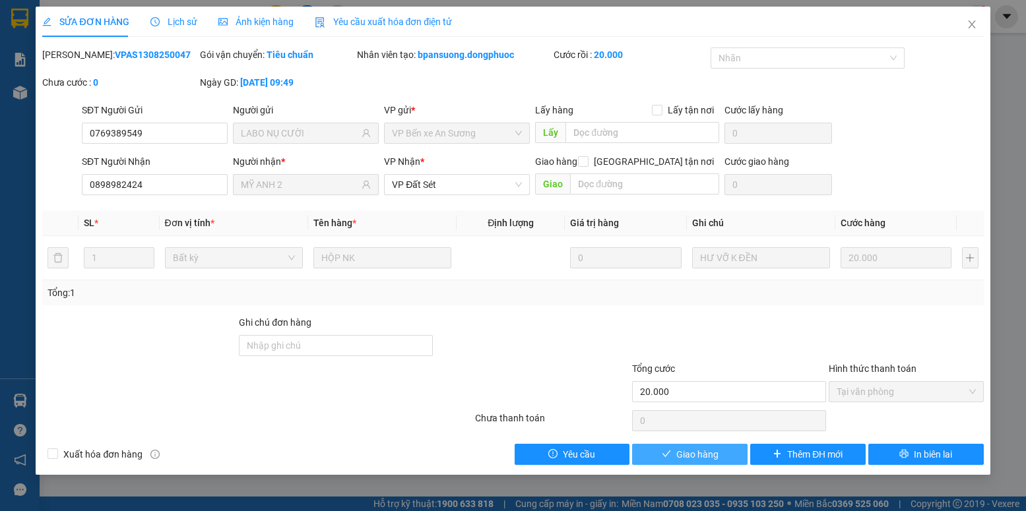
click at [690, 458] on span "Giao hàng" at bounding box center [697, 454] width 42 height 15
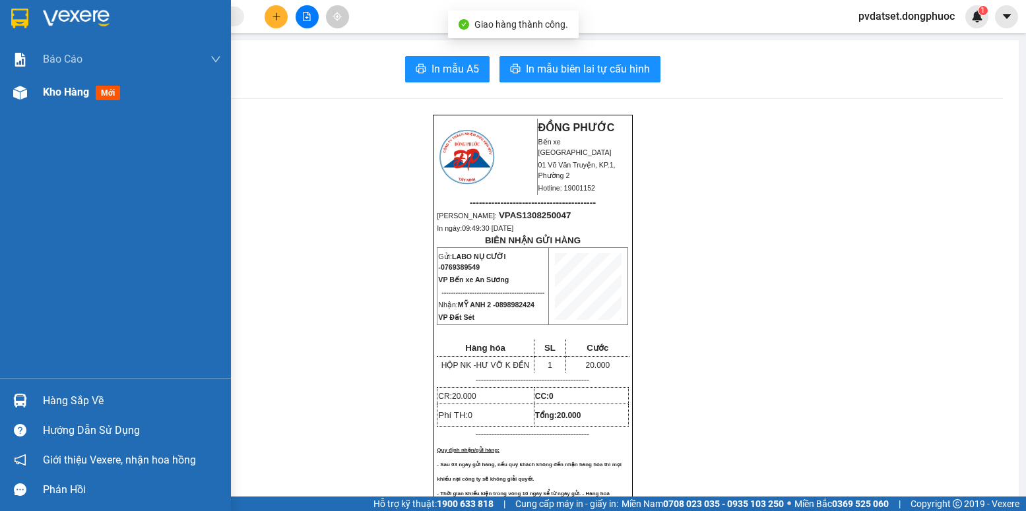
click at [40, 94] on div "Kho hàng mới" at bounding box center [115, 92] width 231 height 33
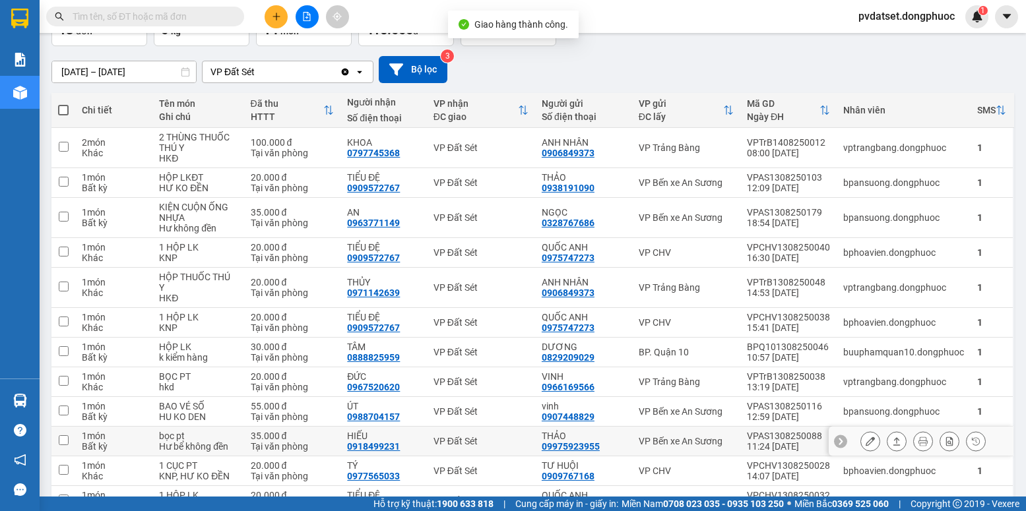
scroll to position [196, 0]
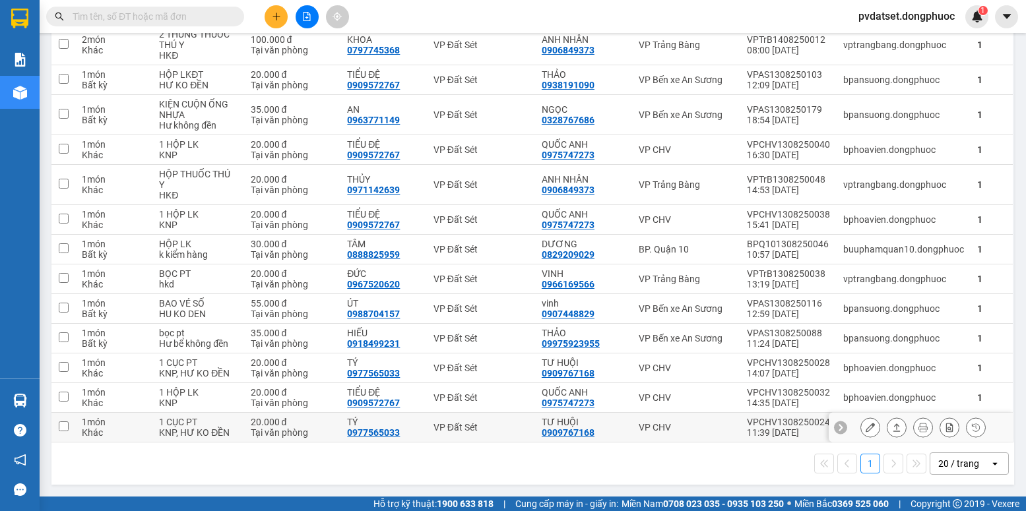
click at [866, 426] on icon at bounding box center [870, 427] width 9 height 9
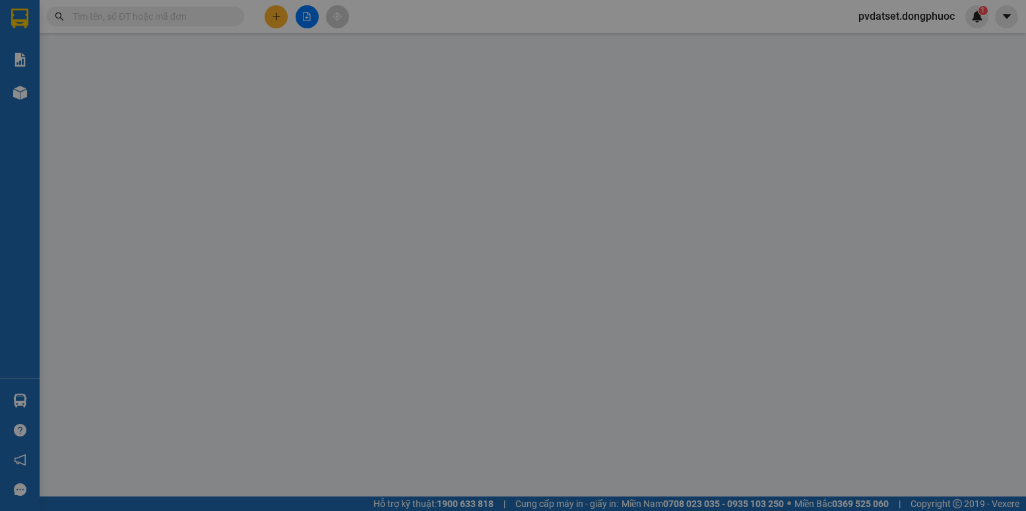
type input "0909767168"
type input "TƯ HUỘI"
type input "0977565033"
type input "TÝ"
type input "20.000"
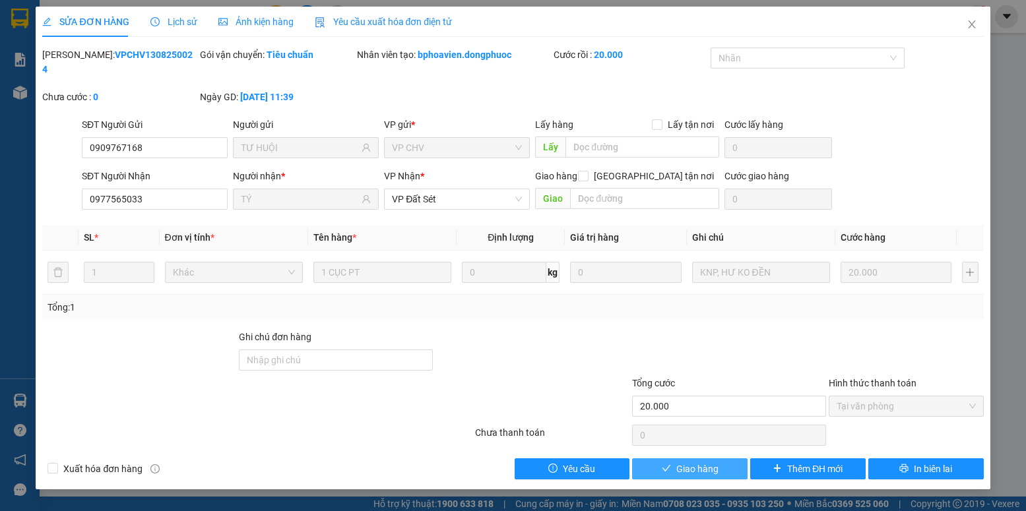
click at [700, 462] on span "Giao hàng" at bounding box center [697, 469] width 42 height 15
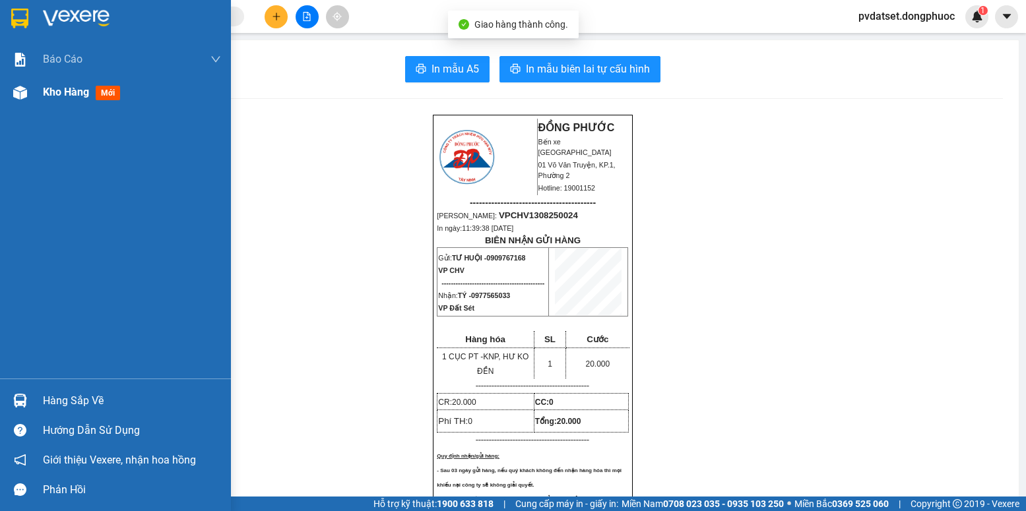
click at [67, 103] on div "Kho hàng mới" at bounding box center [132, 92] width 178 height 33
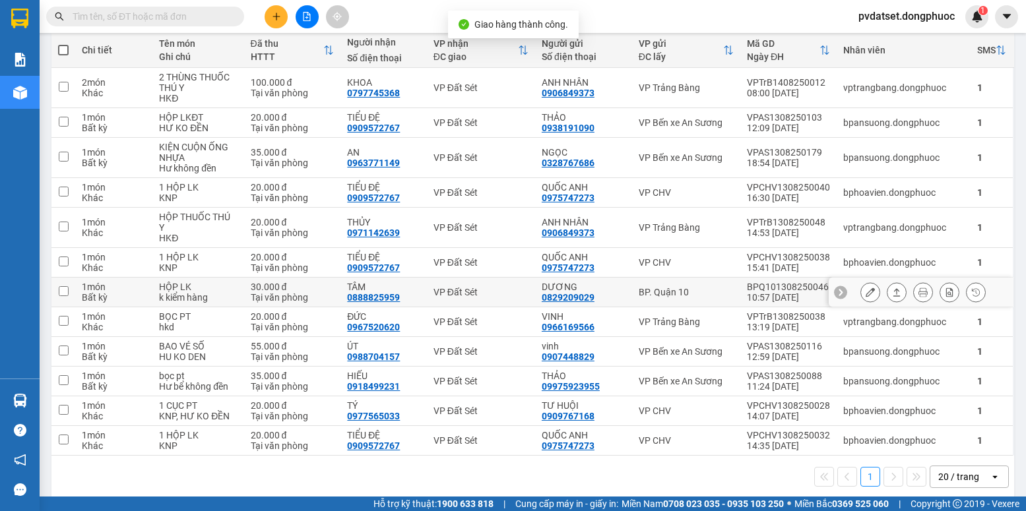
scroll to position [166, 0]
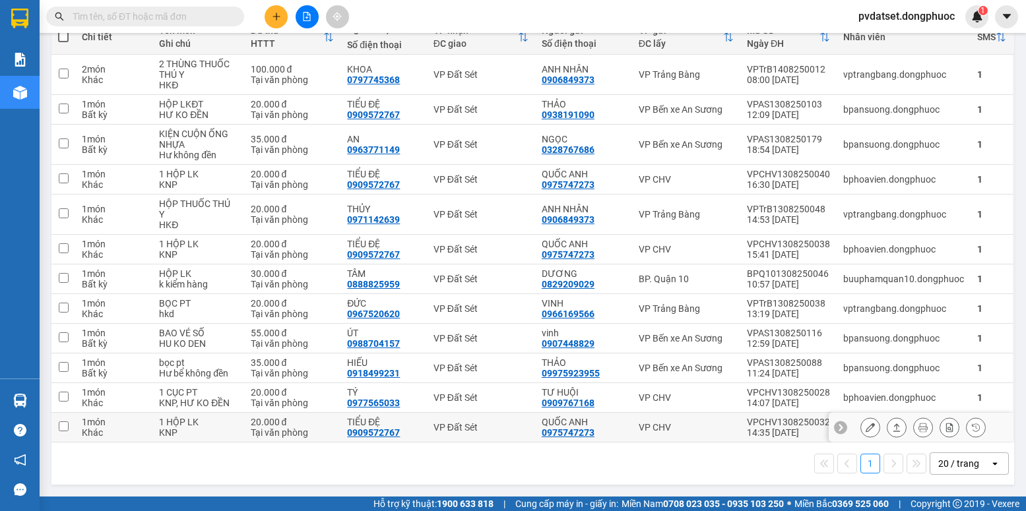
click at [902, 427] on div at bounding box center [922, 428] width 125 height 20
click at [866, 429] on icon at bounding box center [870, 427] width 9 height 9
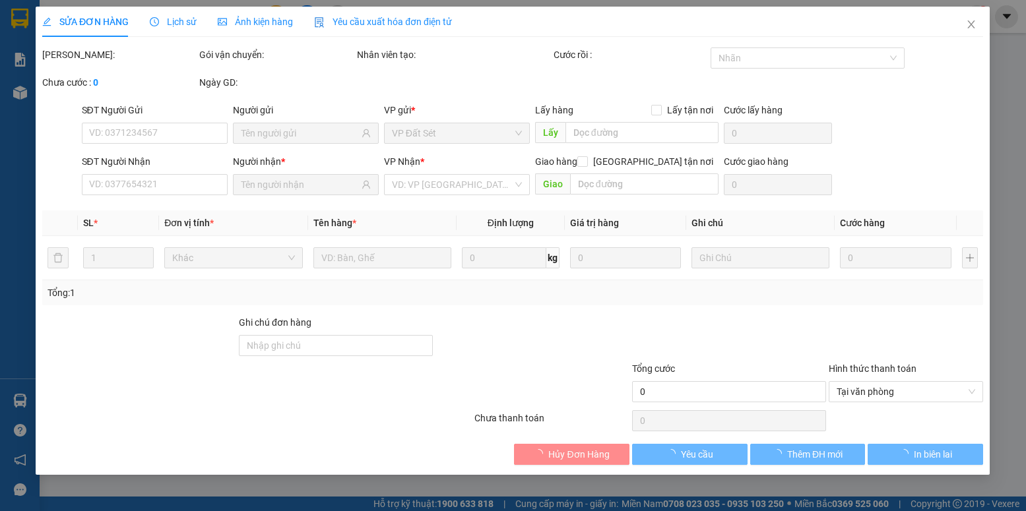
type input "0975747273"
type input "QUỐC ANH"
type input "0909572767"
type input "TIỂU ĐỆ"
type input "20.000"
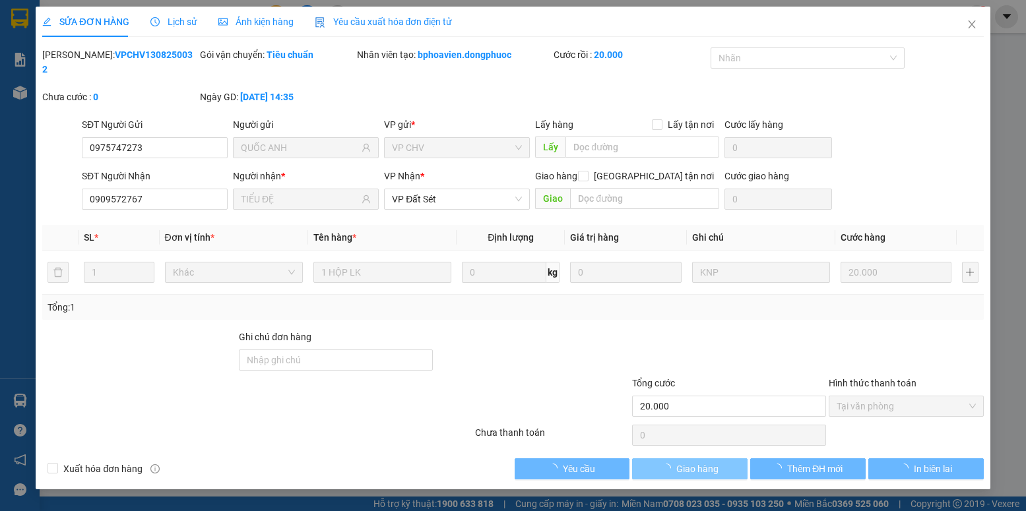
click at [697, 462] on span "Giao hàng" at bounding box center [697, 469] width 42 height 15
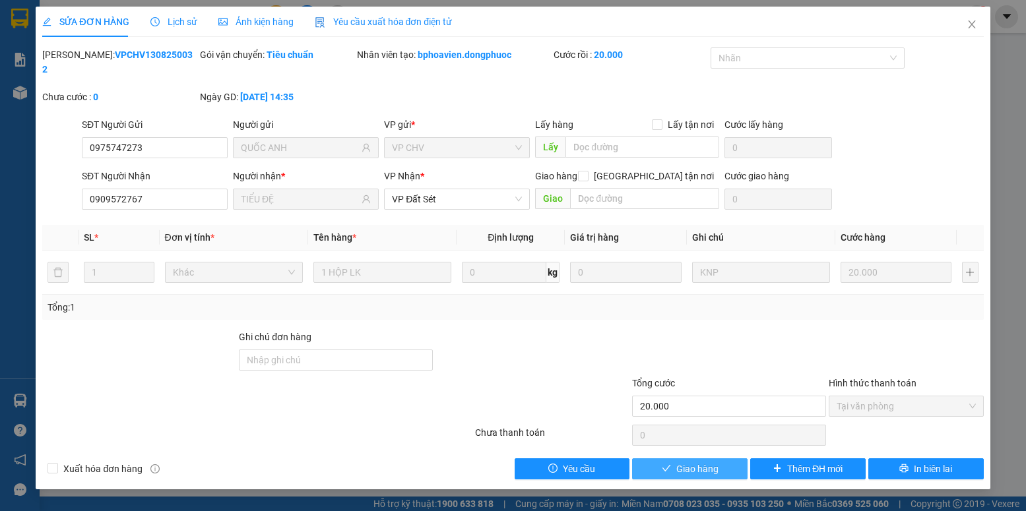
click at [699, 462] on span "Giao hàng" at bounding box center [697, 469] width 42 height 15
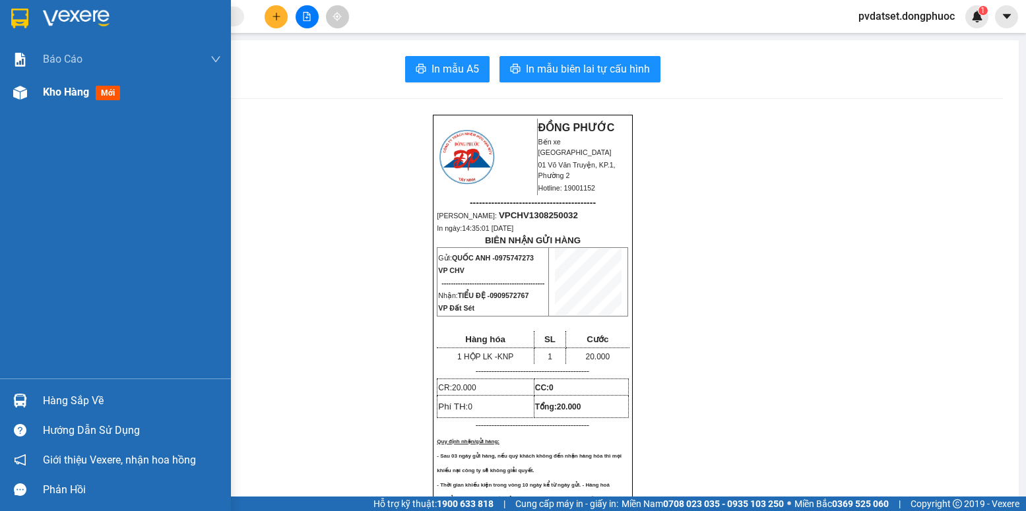
click at [49, 102] on div "Kho hàng mới" at bounding box center [132, 92] width 178 height 33
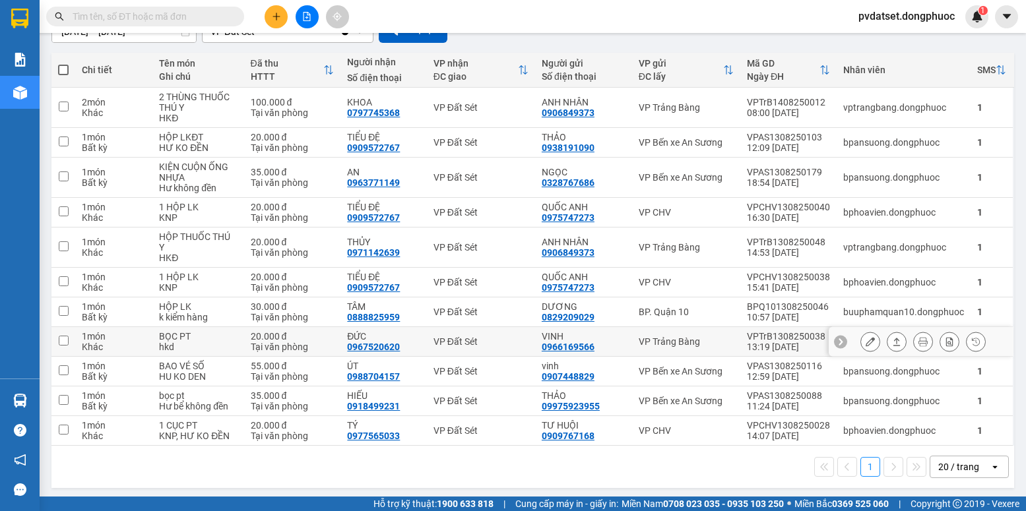
scroll to position [137, 0]
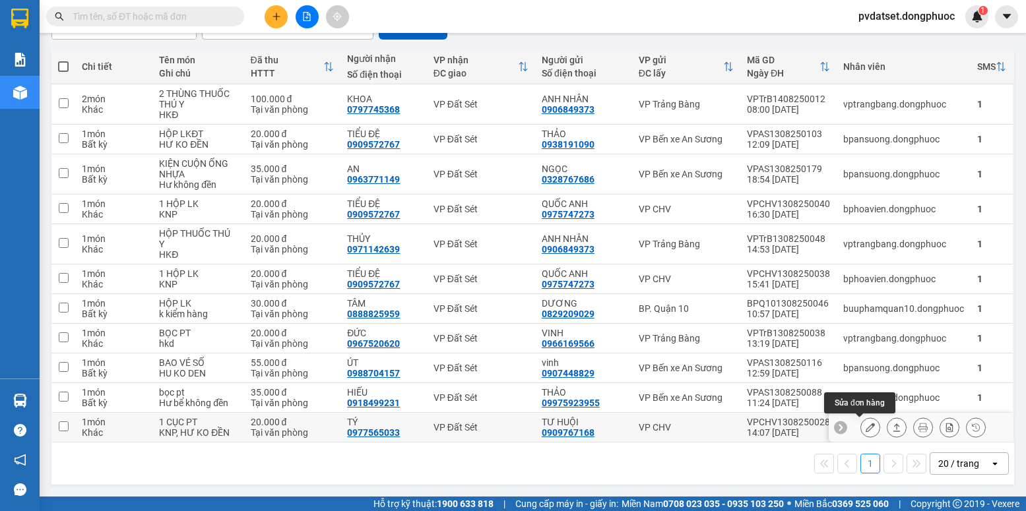
click at [866, 428] on button at bounding box center [870, 427] width 18 height 23
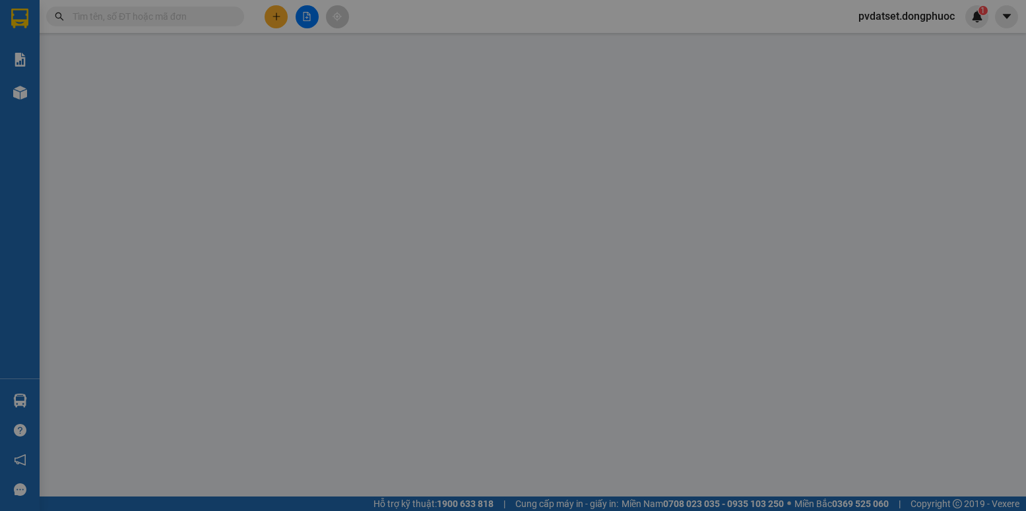
type input "0909767168"
type input "TƯ HUỘI"
type input "0977565033"
type input "TÝ"
type input "20.000"
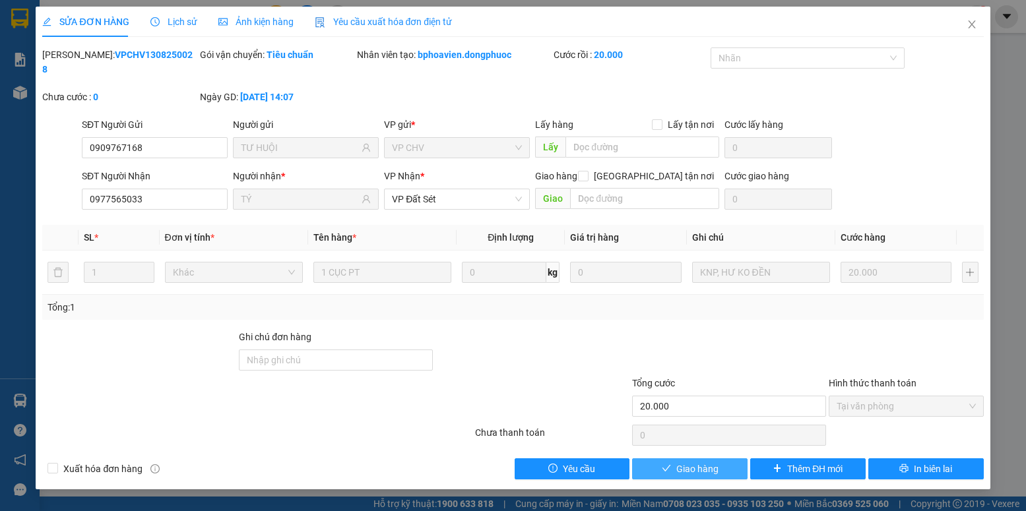
click at [691, 462] on span "Giao hàng" at bounding box center [697, 469] width 42 height 15
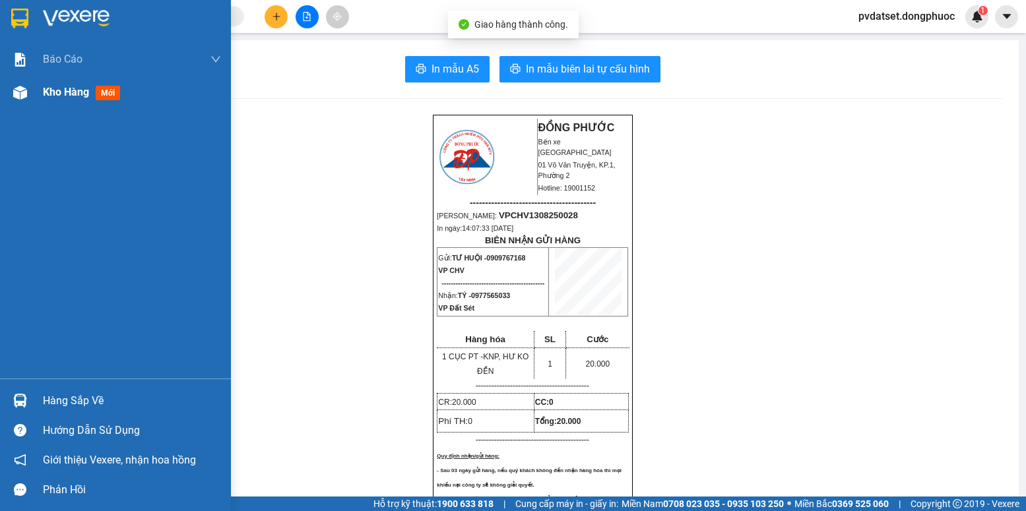
click at [42, 97] on div "Kho hàng mới" at bounding box center [115, 92] width 231 height 33
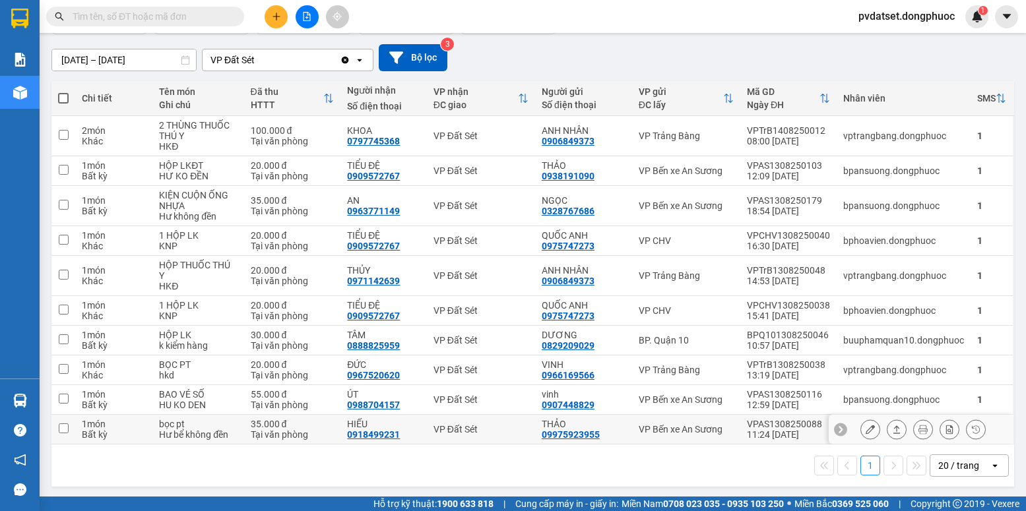
scroll to position [107, 0]
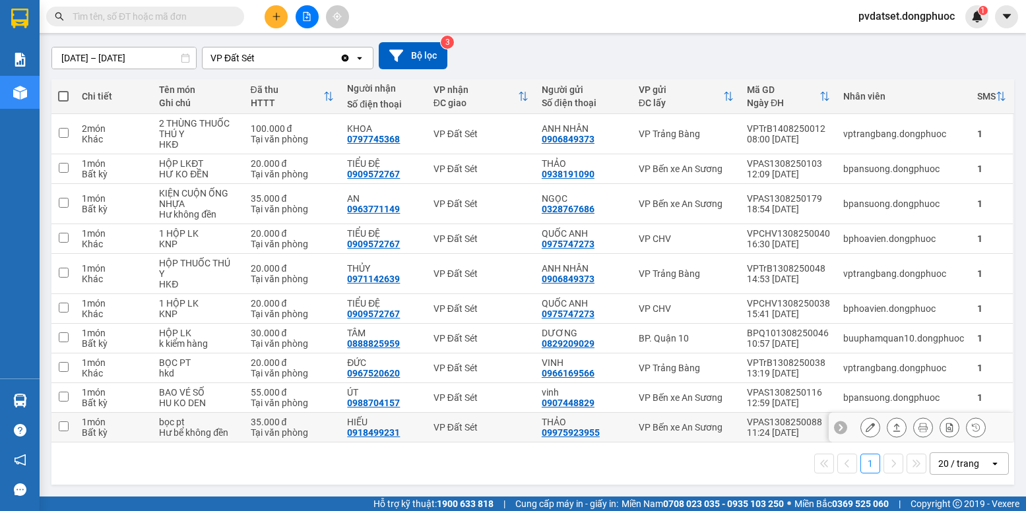
click at [866, 426] on icon at bounding box center [870, 427] width 9 height 9
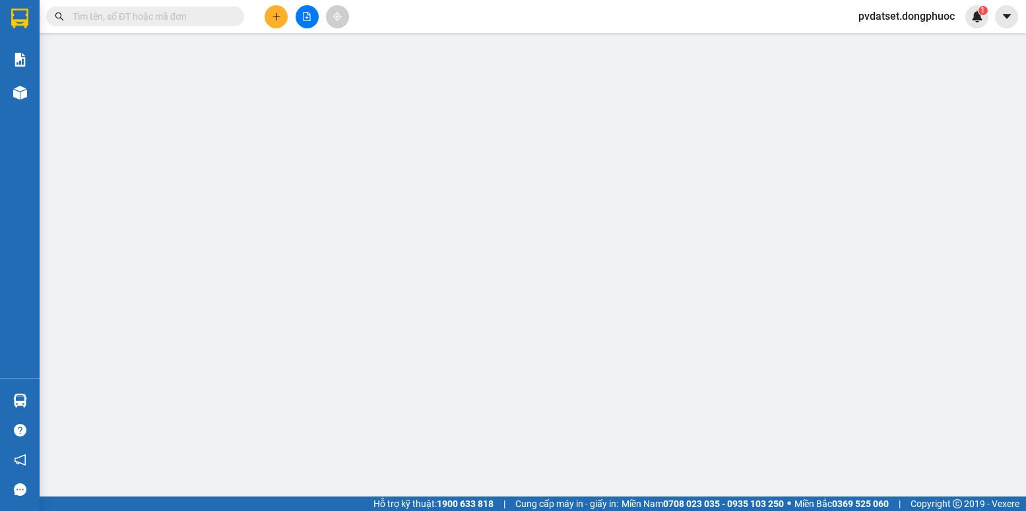
type input "09975923955"
type input "THẢO"
type input "0918499231"
type input "HIẾU"
type input "35.000"
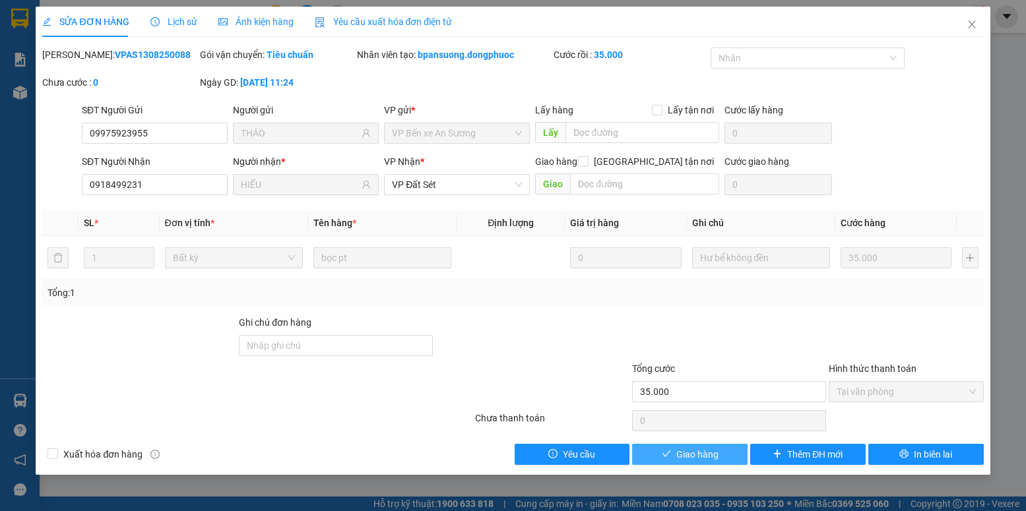
click at [691, 454] on span "Giao hàng" at bounding box center [697, 454] width 42 height 15
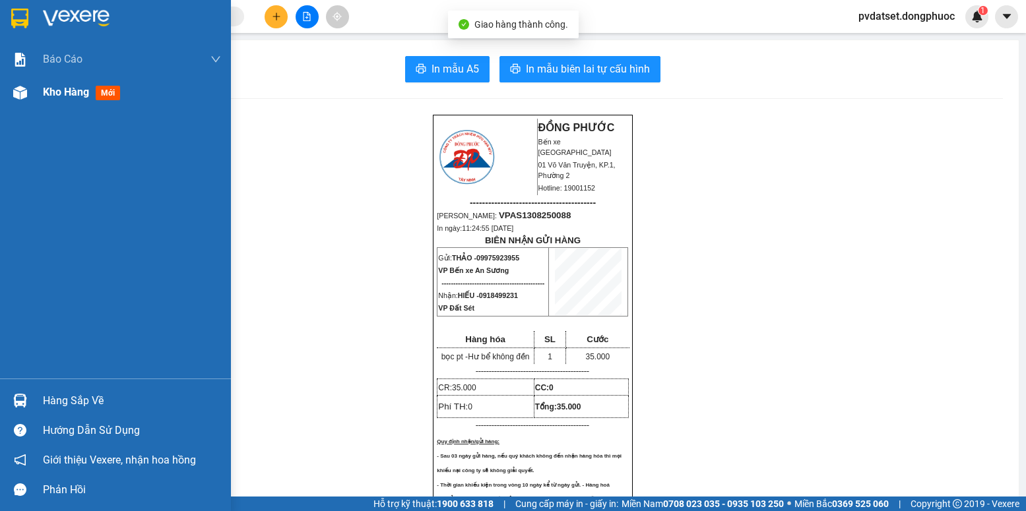
click at [88, 98] on span "Kho hàng" at bounding box center [66, 92] width 46 height 13
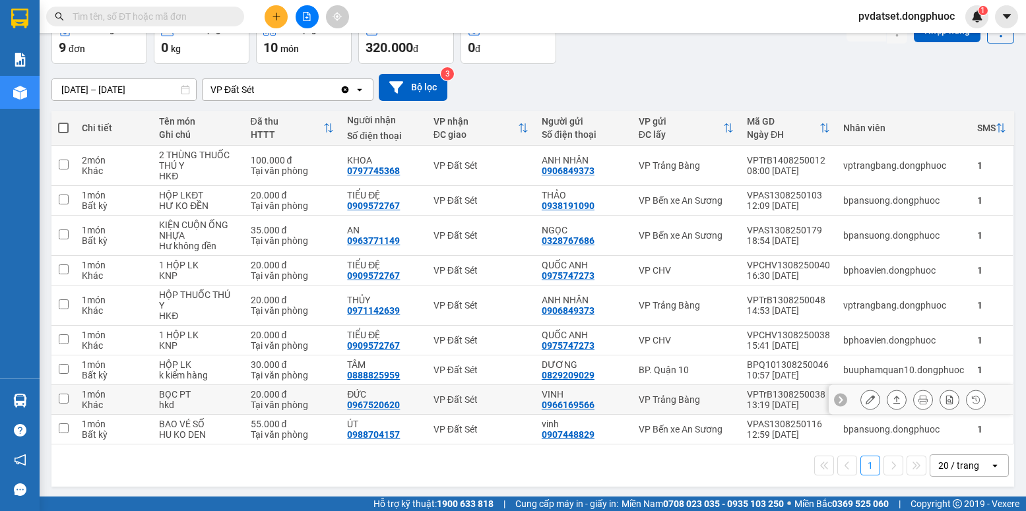
scroll to position [77, 0]
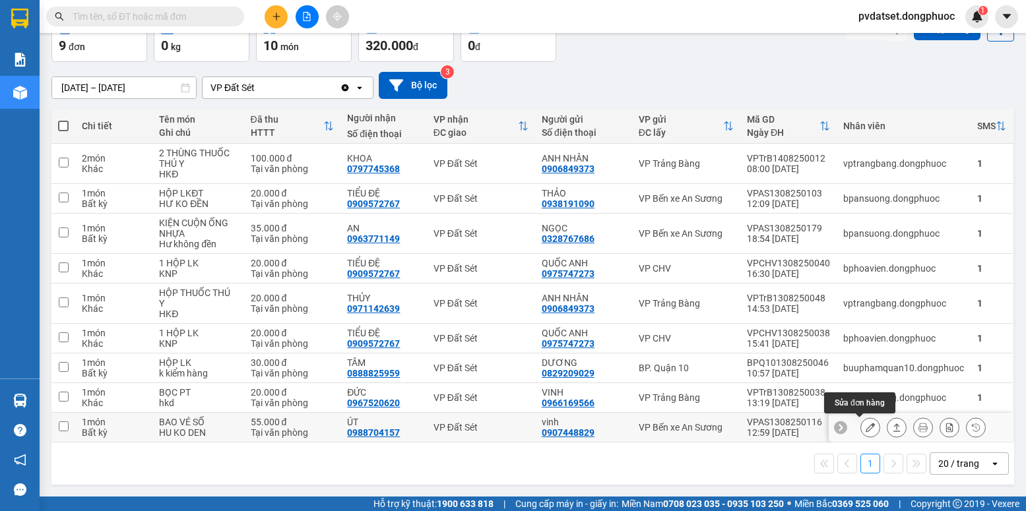
click at [866, 426] on icon at bounding box center [870, 427] width 9 height 9
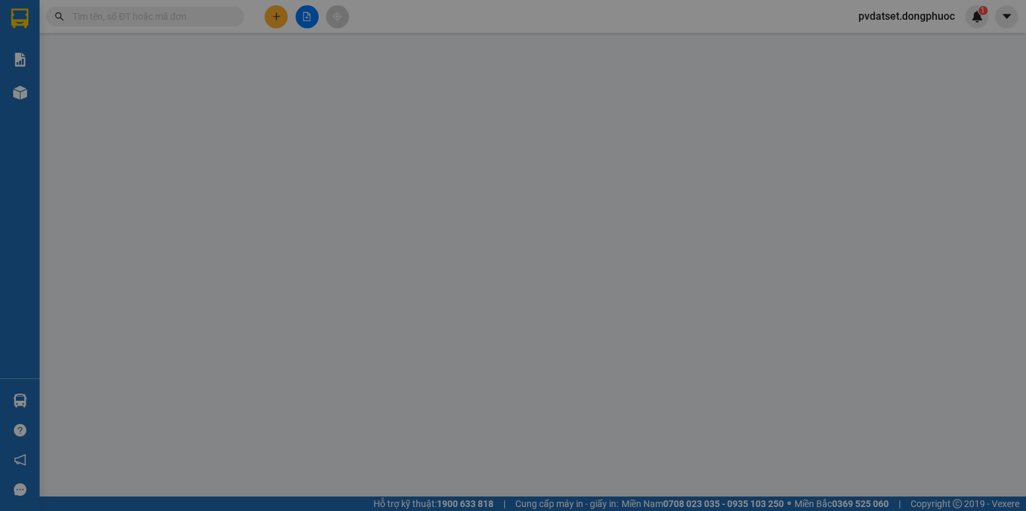
type input "0907448829"
type input "vinh"
type input "0988704157"
type input "ÚT"
type input "55.000"
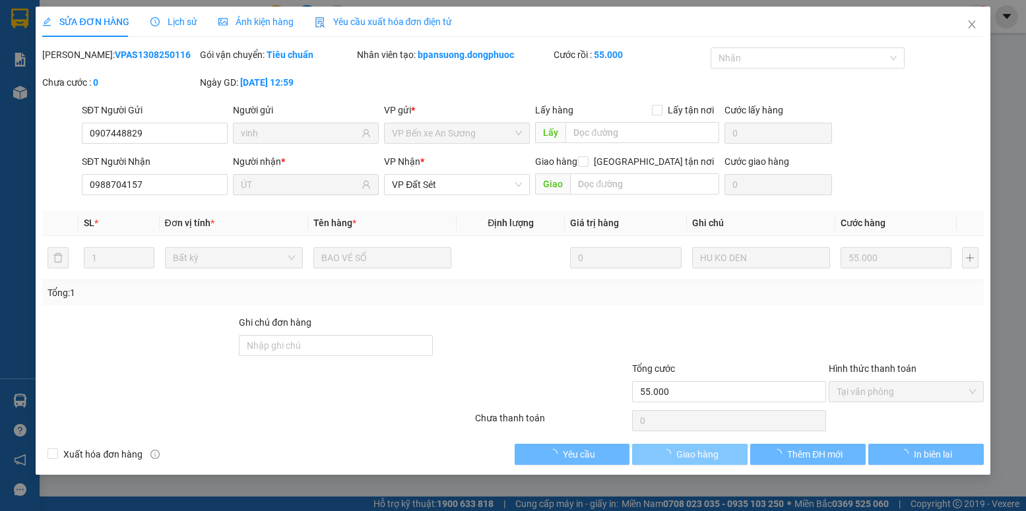
click at [683, 458] on span "Giao hàng" at bounding box center [697, 454] width 42 height 15
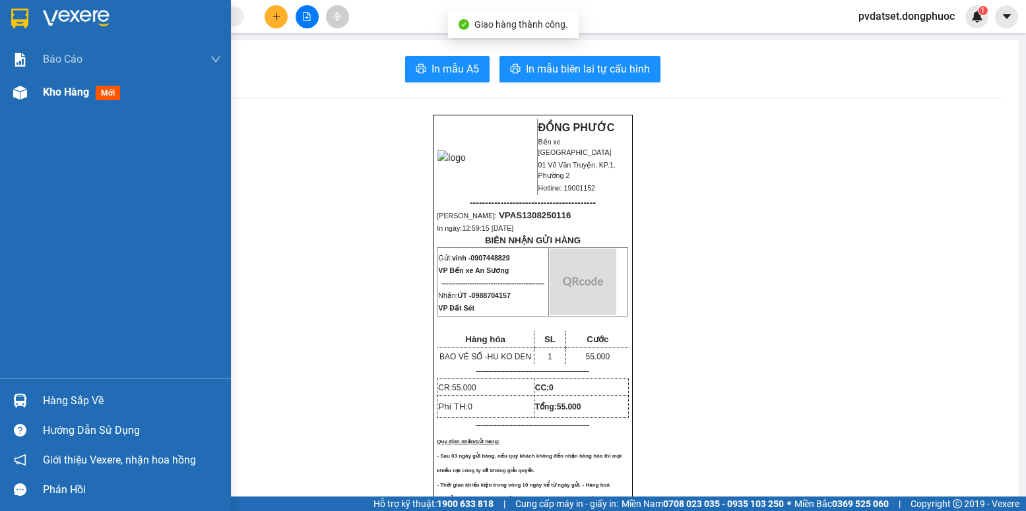
click at [48, 93] on span "Kho hàng" at bounding box center [66, 92] width 46 height 13
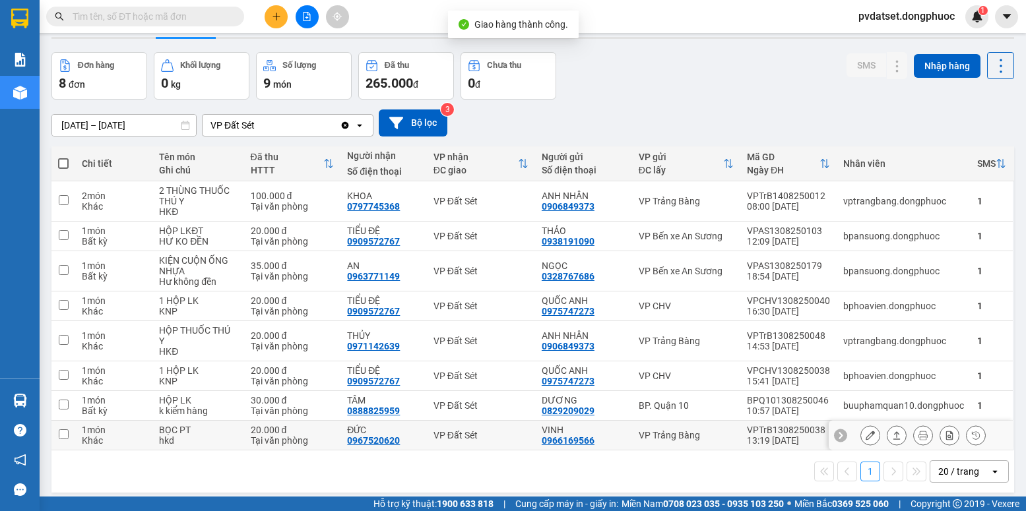
scroll to position [61, 0]
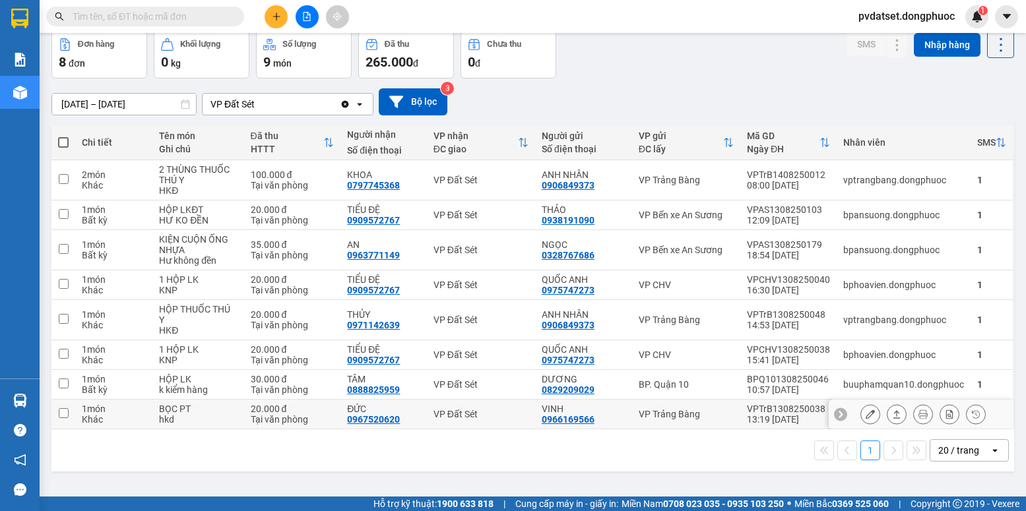
click at [866, 416] on icon at bounding box center [870, 414] width 9 height 9
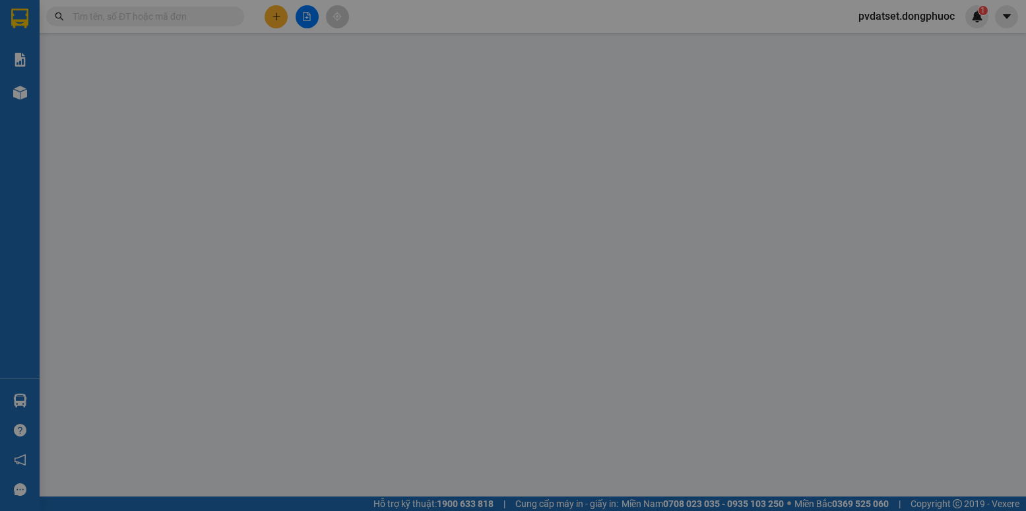
type input "0966169566"
type input "VINH"
type input "0967520620"
type input "ĐỨC"
type input "20.000"
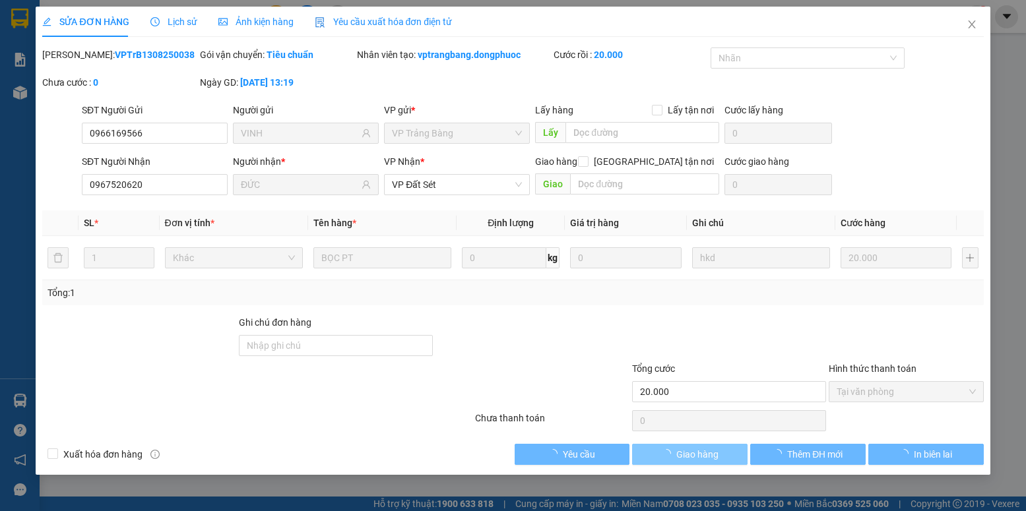
click at [676, 455] on span "Giao hàng" at bounding box center [697, 454] width 42 height 15
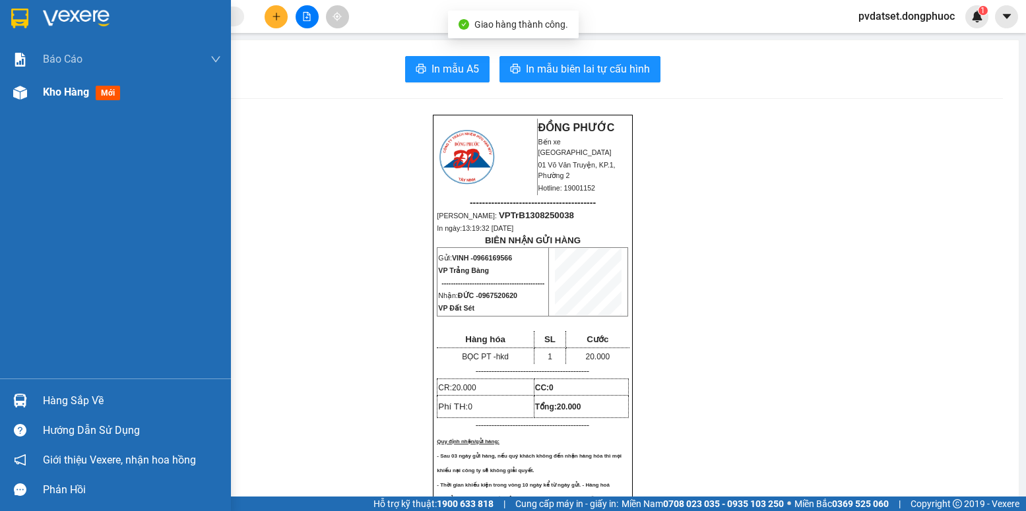
click at [65, 92] on span "Kho hàng" at bounding box center [66, 92] width 46 height 13
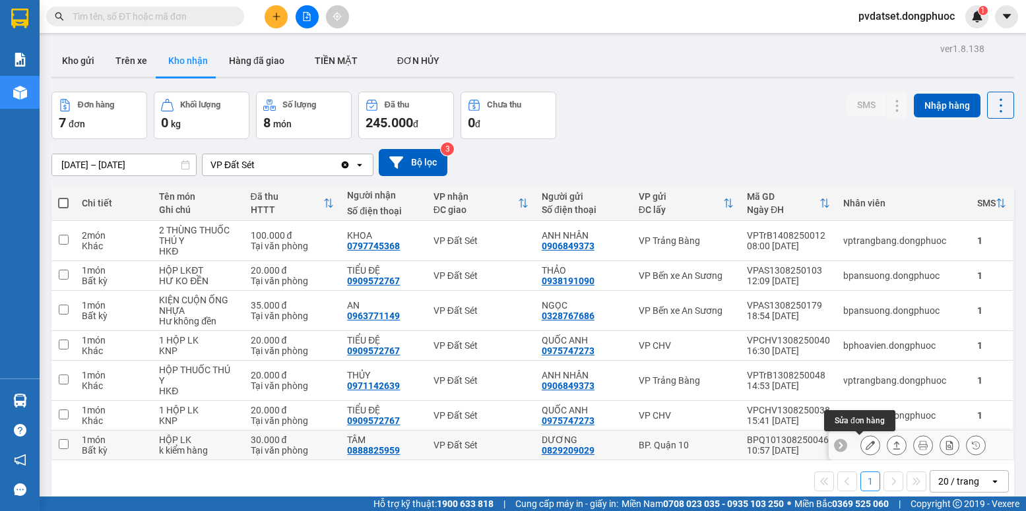
click at [866, 447] on icon at bounding box center [870, 445] width 9 height 9
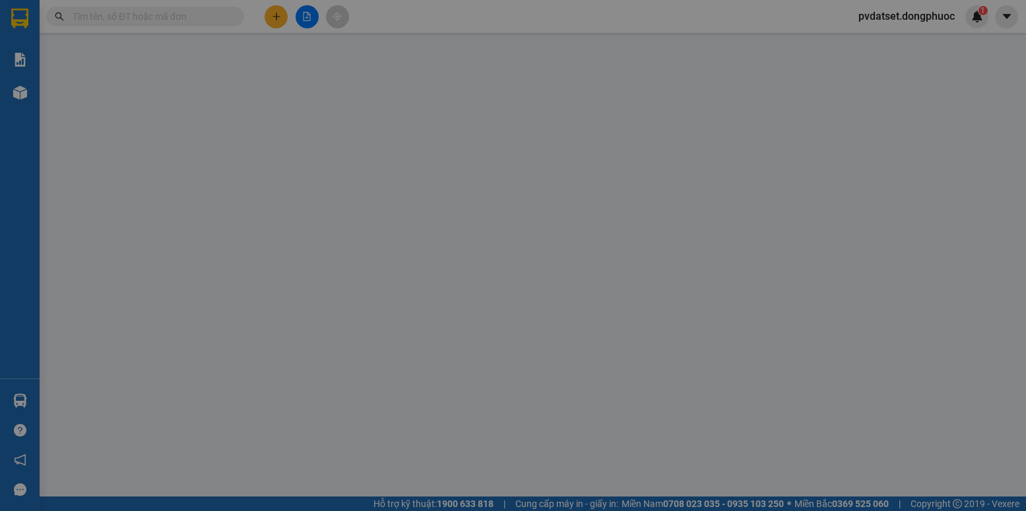
type input "0829209029"
type input "DƯƠNG"
type input "0888825959"
type input "TÂM"
type input "30.000"
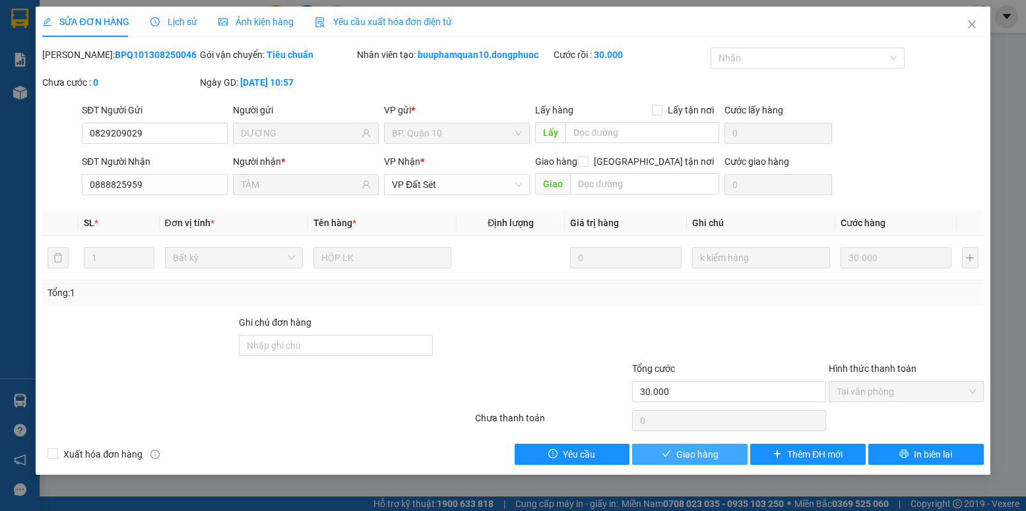
click at [697, 459] on span "Giao hàng" at bounding box center [697, 454] width 42 height 15
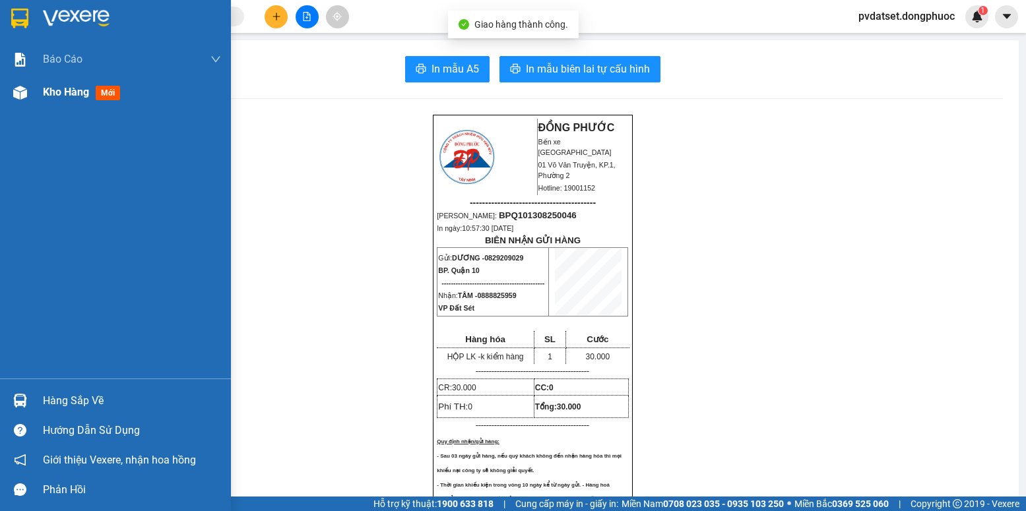
click at [44, 96] on div "Kho hàng mới" at bounding box center [115, 92] width 231 height 33
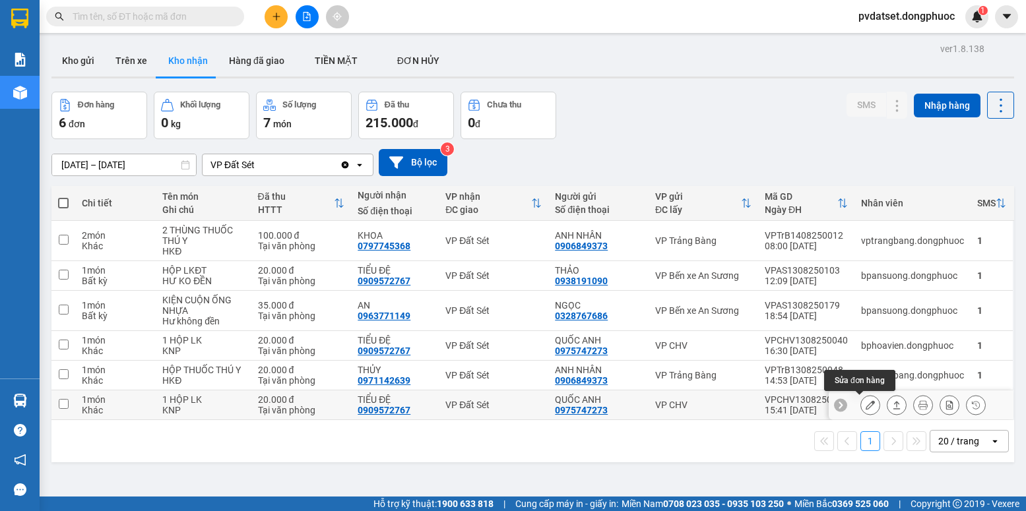
click at [866, 404] on icon at bounding box center [870, 404] width 9 height 9
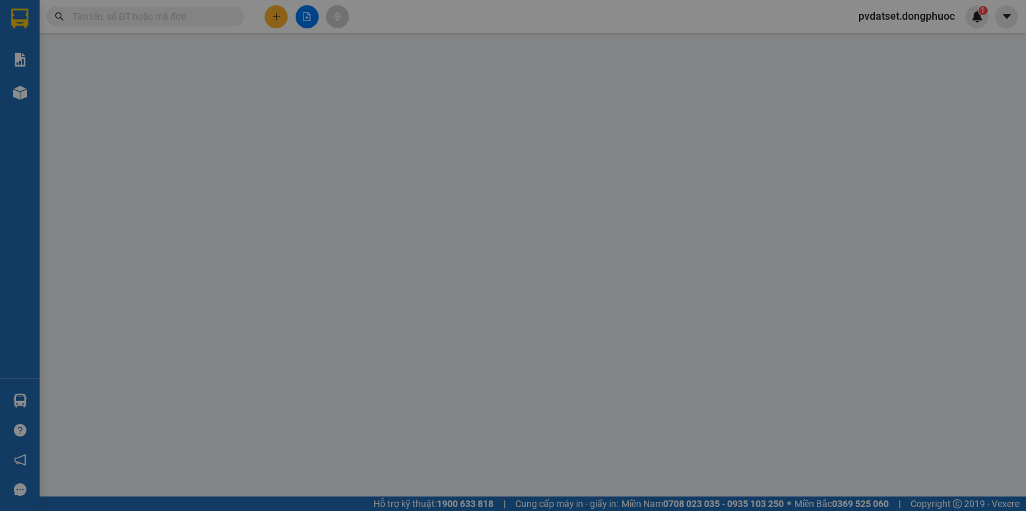
type input "0975747273"
type input "QUỐC ANH"
type input "0909572767"
type input "TIỂU ĐỆ"
type input "20.000"
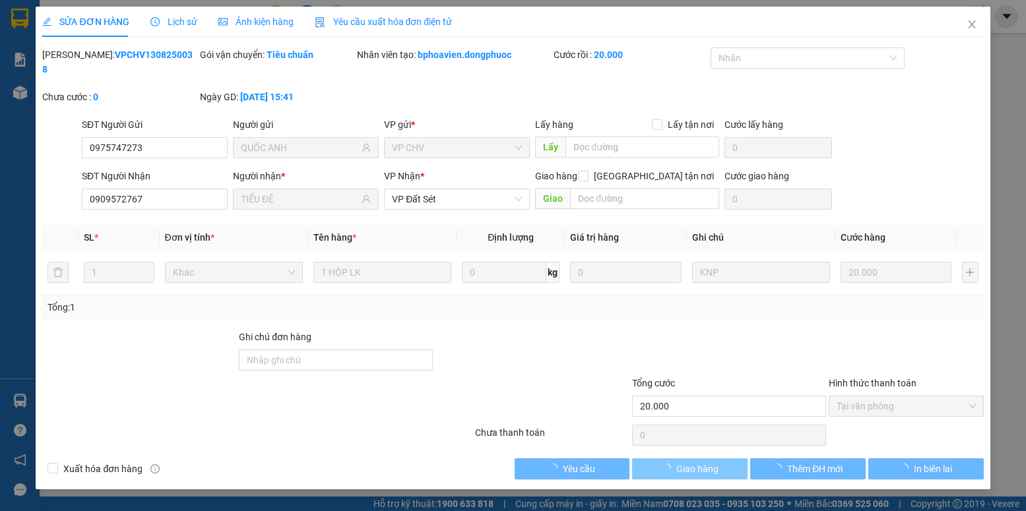
click at [689, 462] on span "Giao hàng" at bounding box center [697, 469] width 42 height 15
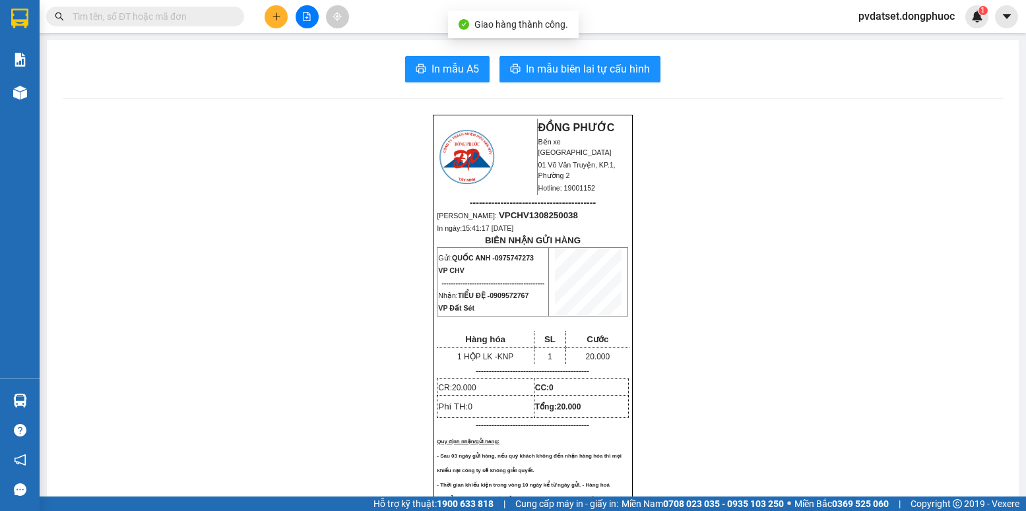
click at [40, 90] on main "In mẫu A5 In mẫu biên lai tự cấu hình ĐỒNG PHƯỚC Bến xe Tây Ninh 01 Võ Văn Truy…" at bounding box center [513, 248] width 1026 height 497
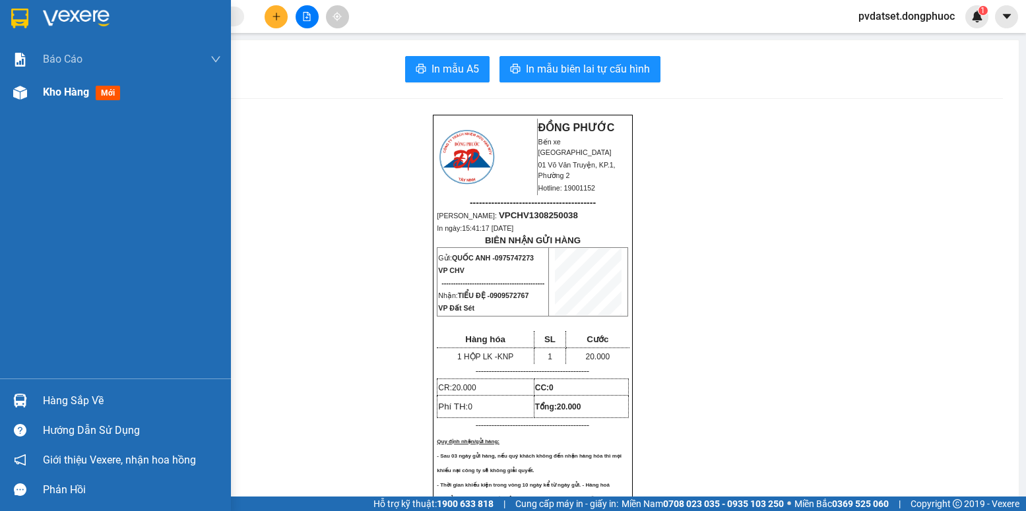
click at [113, 104] on div "Kho hàng mới" at bounding box center [132, 92] width 178 height 33
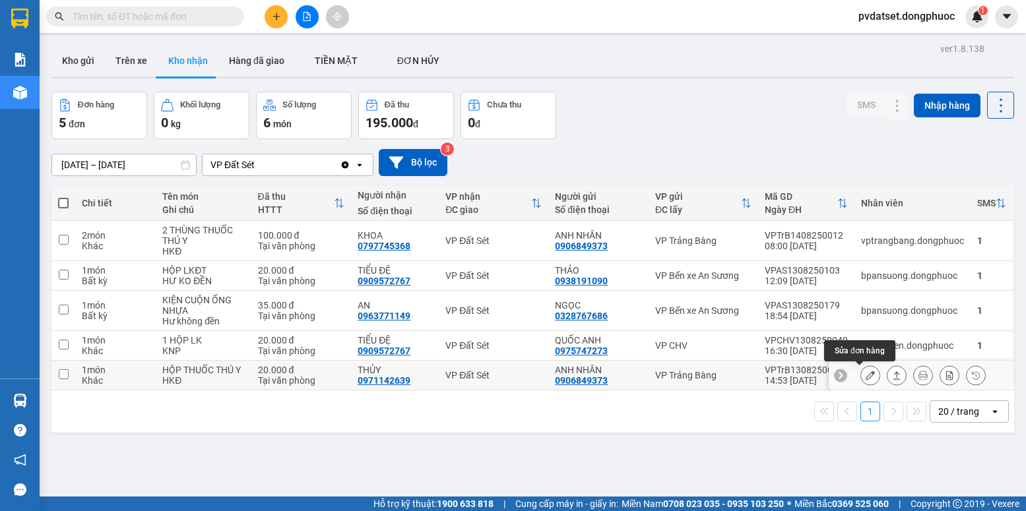
click at [861, 375] on button at bounding box center [870, 375] width 18 height 23
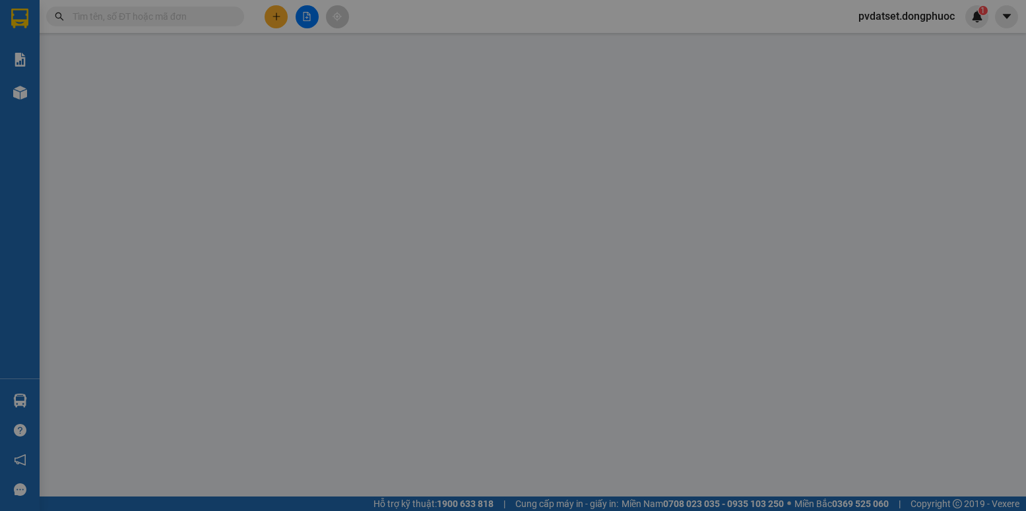
type input "0906849373"
type input "ANH NHÂN"
type input "0971142639"
type input "THỦY"
type input "20.000"
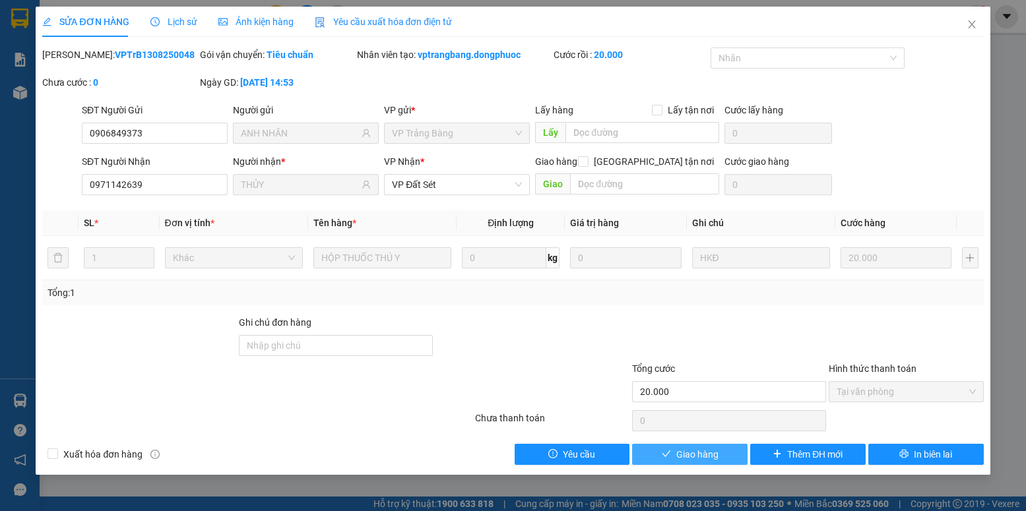
click at [682, 455] on span "Giao hàng" at bounding box center [697, 454] width 42 height 15
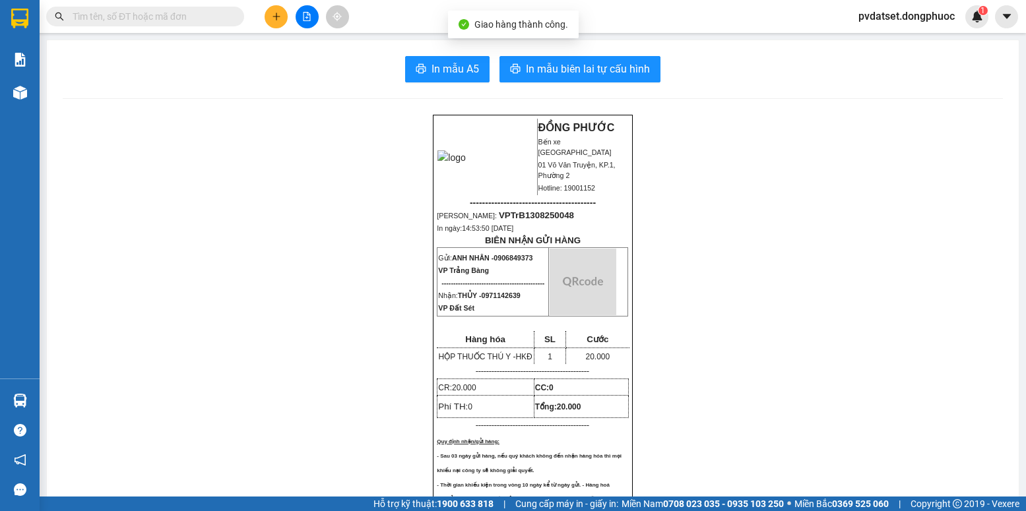
drag, startPoint x: 67, startPoint y: 92, endPoint x: 90, endPoint y: 94, distance: 23.2
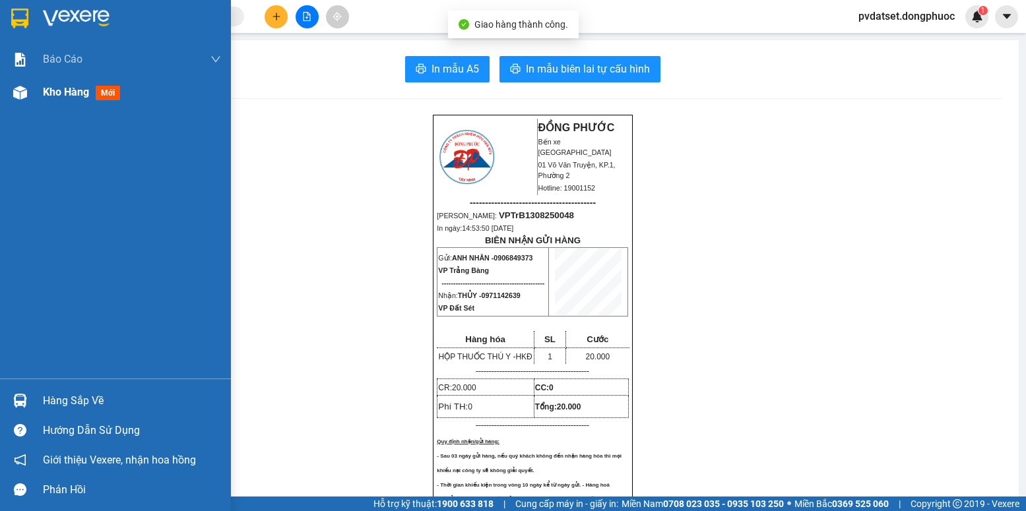
click at [41, 100] on div "Kho hàng mới" at bounding box center [115, 92] width 231 height 33
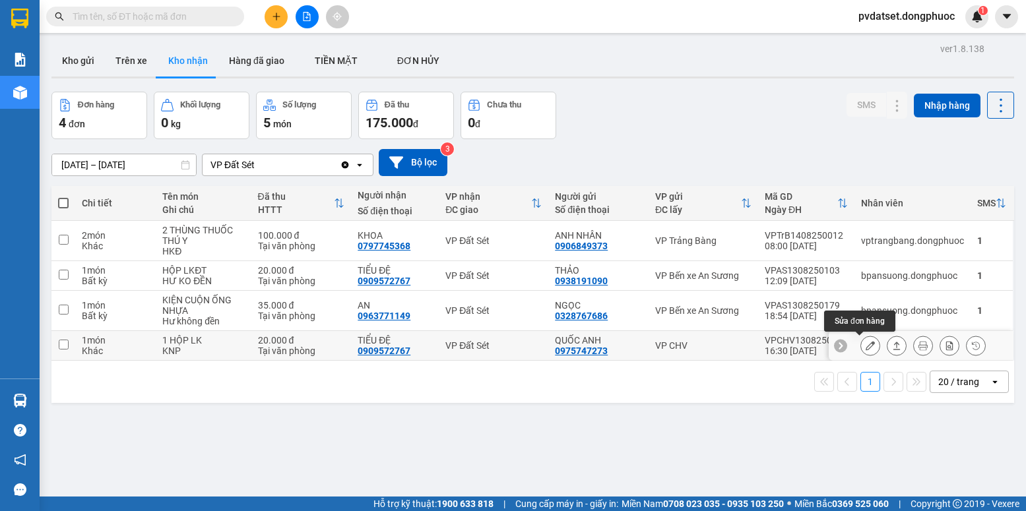
click at [866, 344] on icon at bounding box center [870, 345] width 9 height 9
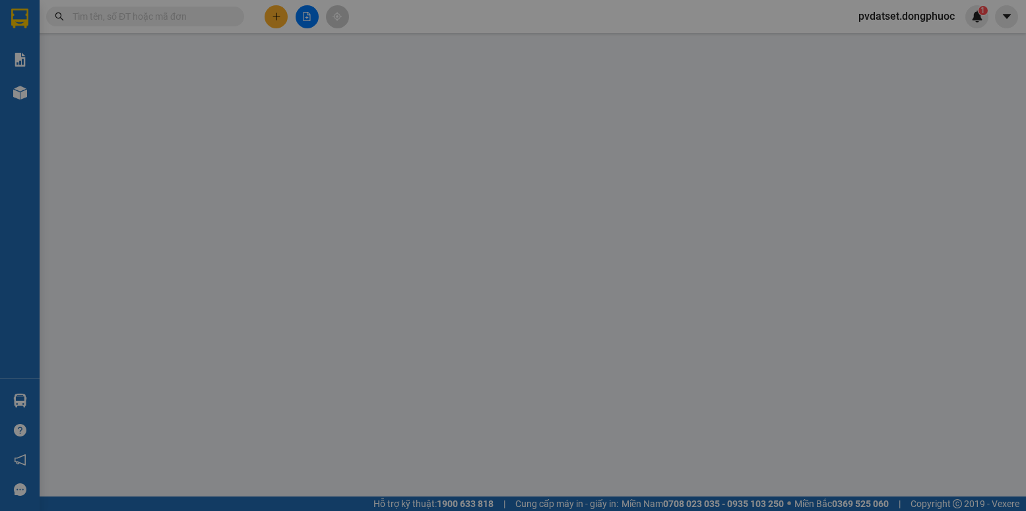
type input "0975747273"
type input "QUỐC ANH"
type input "0909572767"
type input "TIỂU ĐỆ"
type input "20.000"
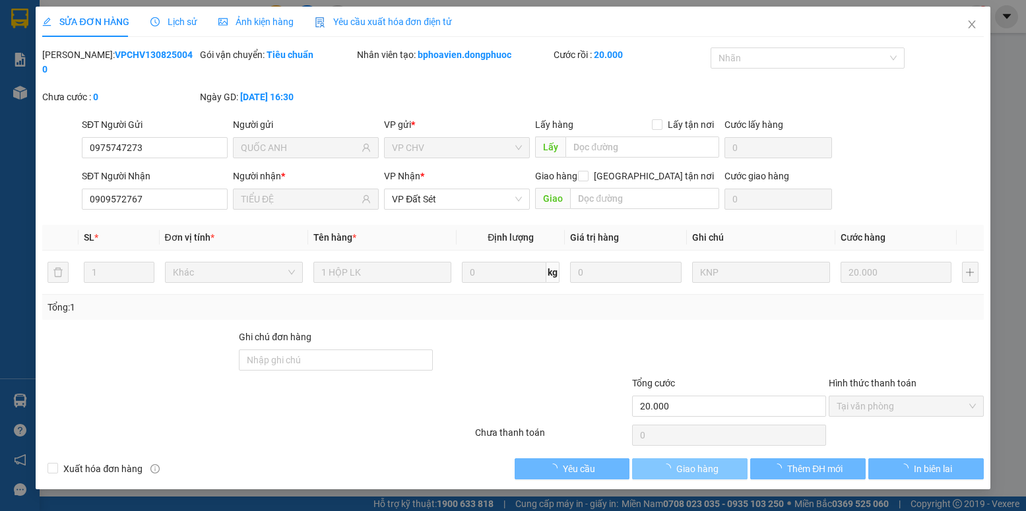
click at [701, 462] on span "Giao hàng" at bounding box center [697, 469] width 42 height 15
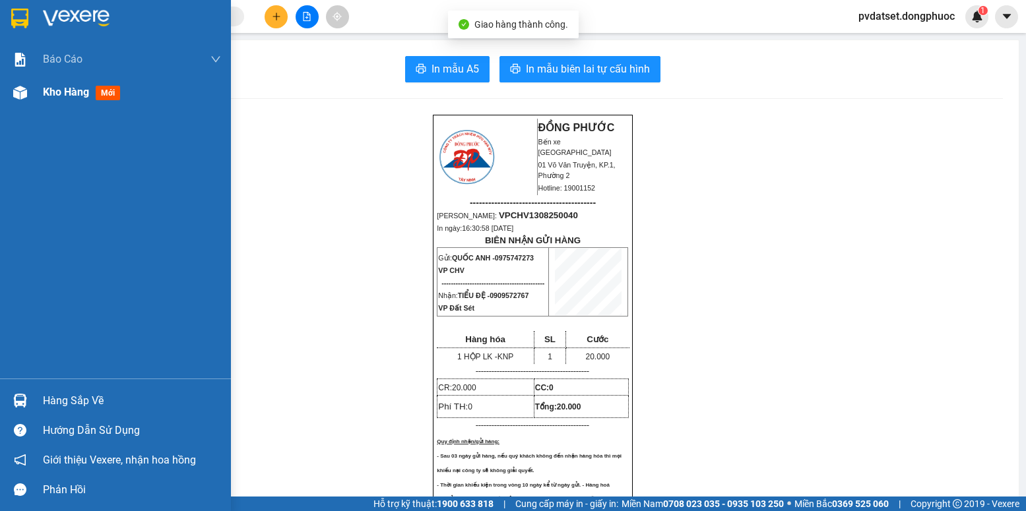
click at [36, 90] on div "Kho hàng mới" at bounding box center [115, 92] width 231 height 33
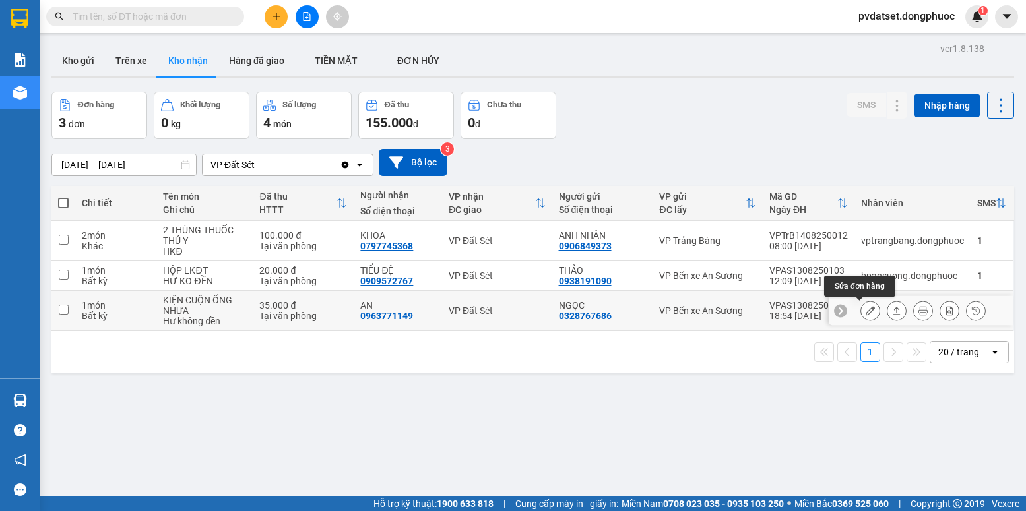
click at [860, 307] on div at bounding box center [870, 311] width 20 height 20
click at [866, 313] on icon at bounding box center [870, 310] width 9 height 9
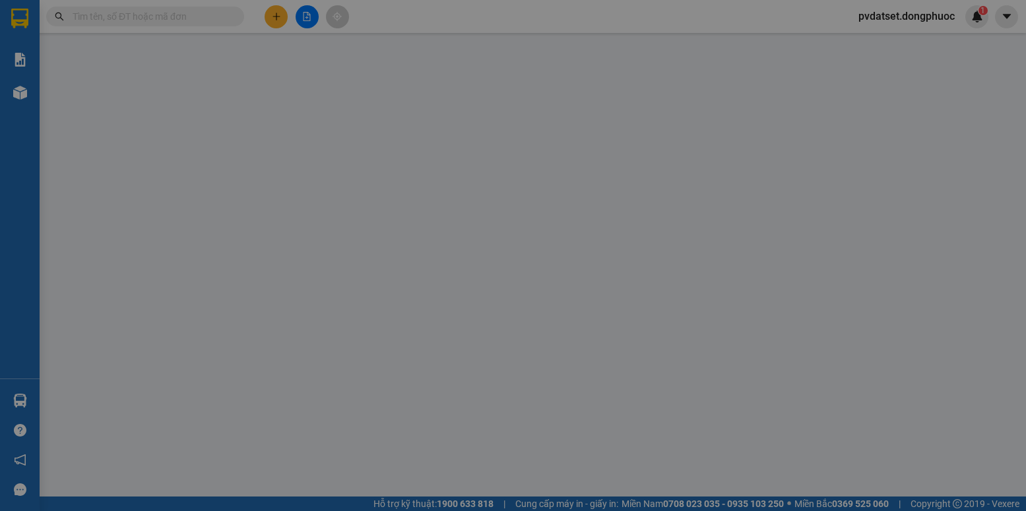
type input "0328767686"
type input "NGỌC"
type input "0963771149"
type input "AN"
type input "35.000"
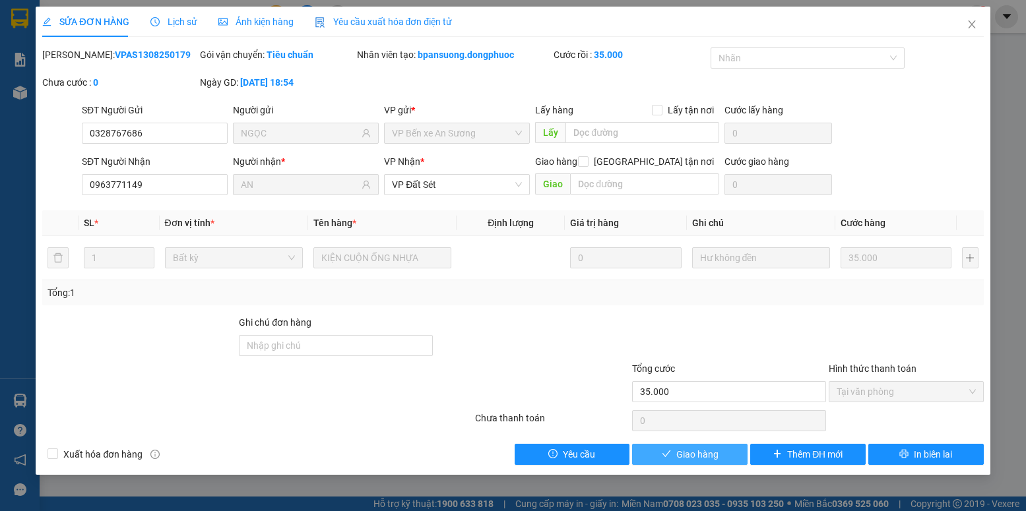
click at [698, 457] on span "Giao hàng" at bounding box center [697, 454] width 42 height 15
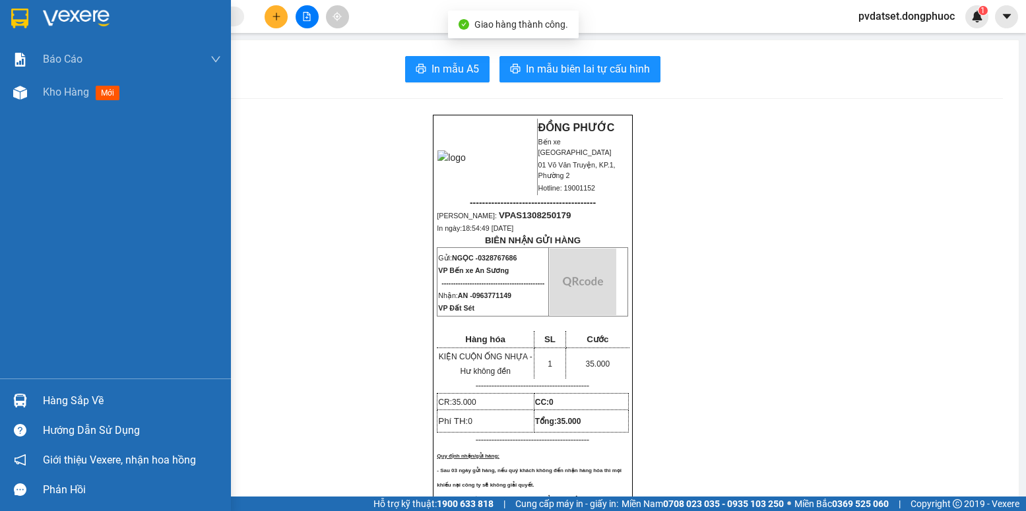
click at [30, 98] on div at bounding box center [20, 92] width 23 height 23
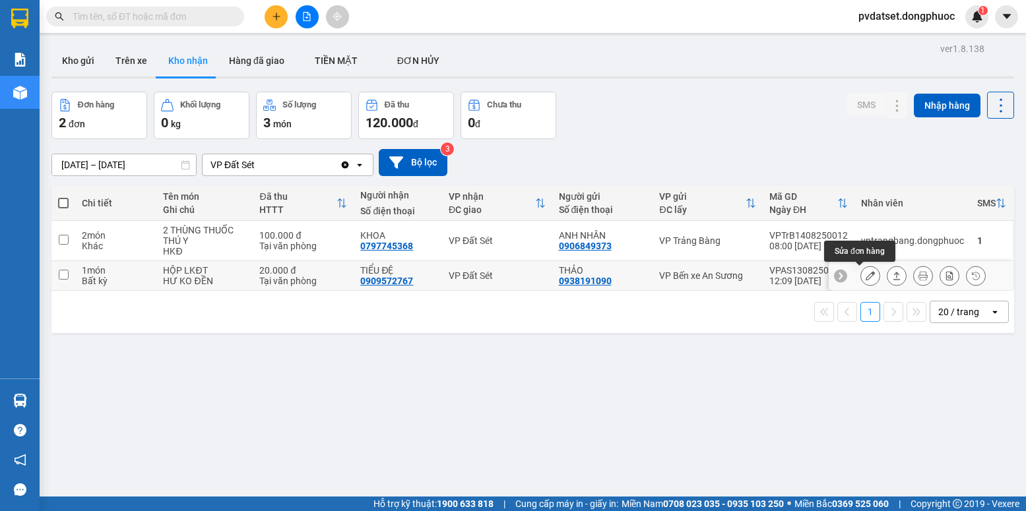
click at [866, 275] on icon at bounding box center [870, 275] width 9 height 9
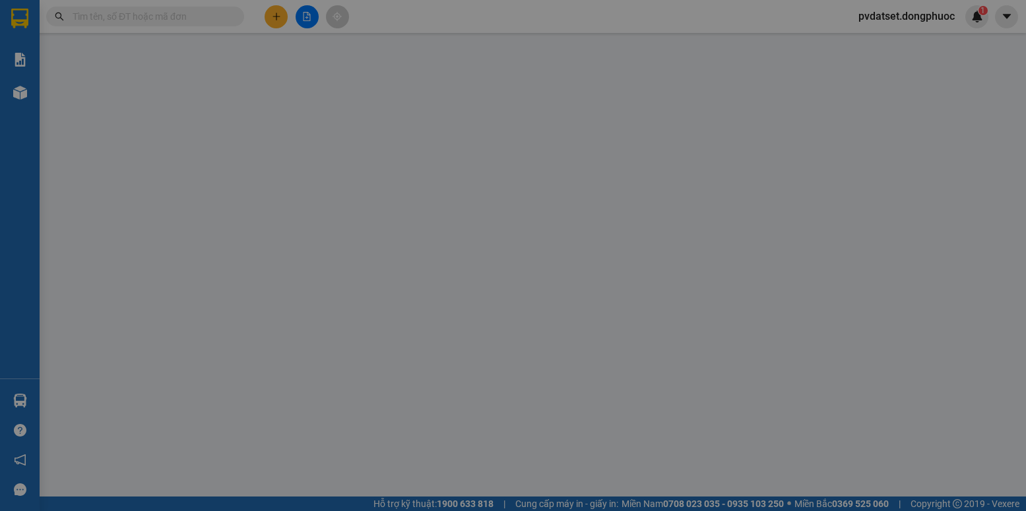
type input "0938191090"
type input "THẢO"
type input "0909572767"
type input "TIỂU ĐỆ"
type input "20.000"
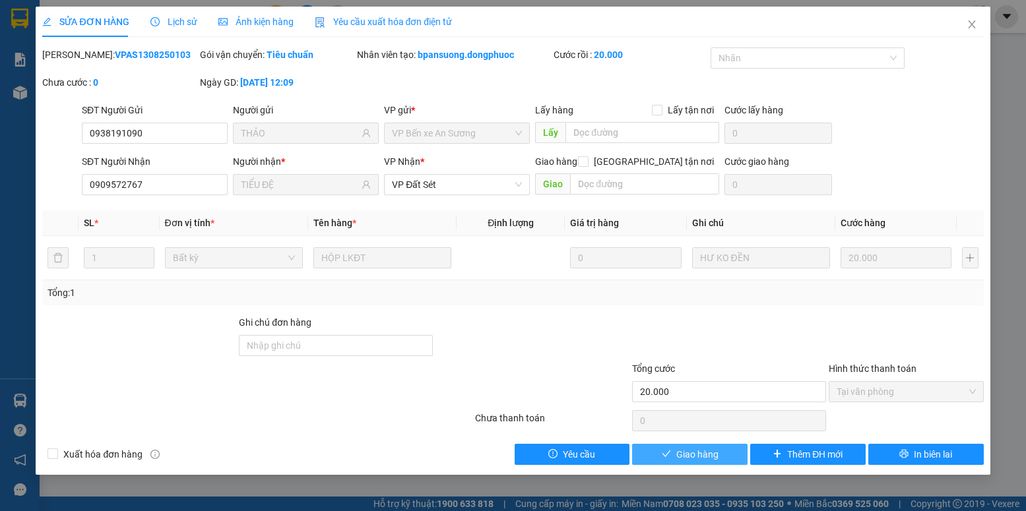
click at [683, 448] on span "Giao hàng" at bounding box center [697, 454] width 42 height 15
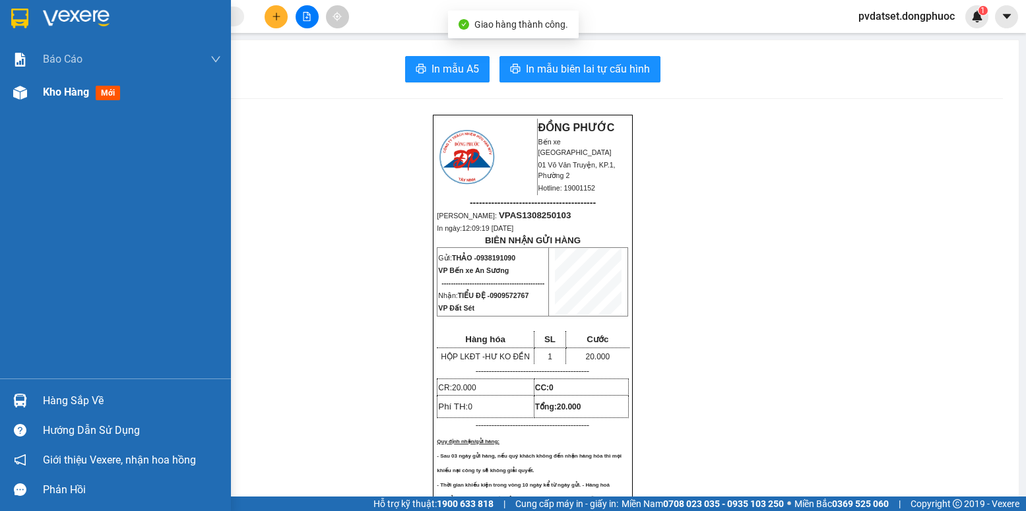
click at [59, 94] on span "Kho hàng" at bounding box center [66, 92] width 46 height 13
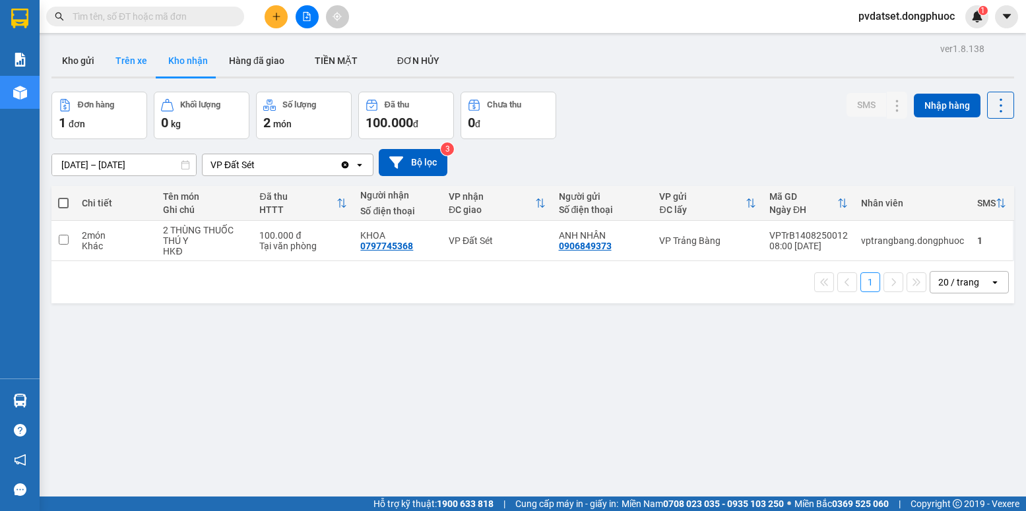
click at [120, 57] on button "Trên xe" at bounding box center [131, 61] width 53 height 32
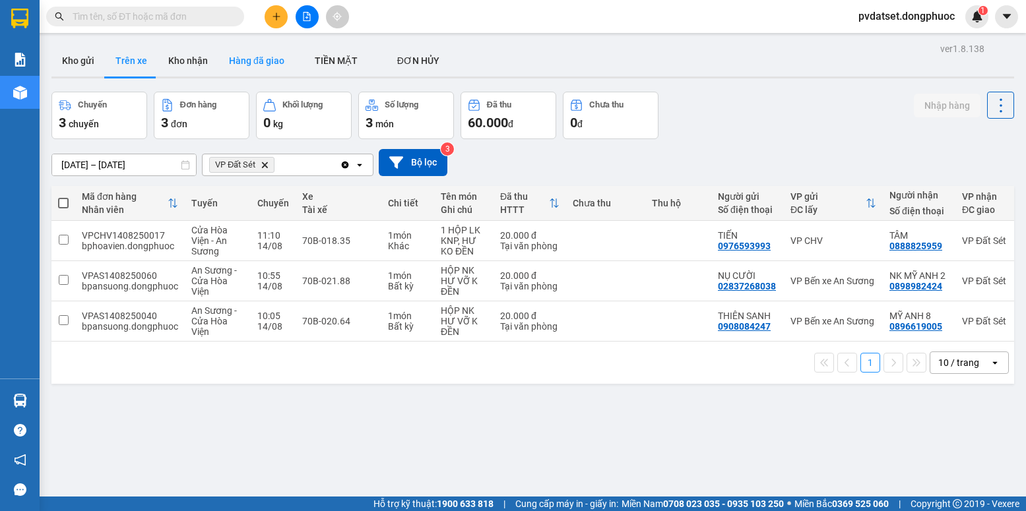
click at [260, 55] on button "Hàng đã giao" at bounding box center [256, 61] width 77 height 32
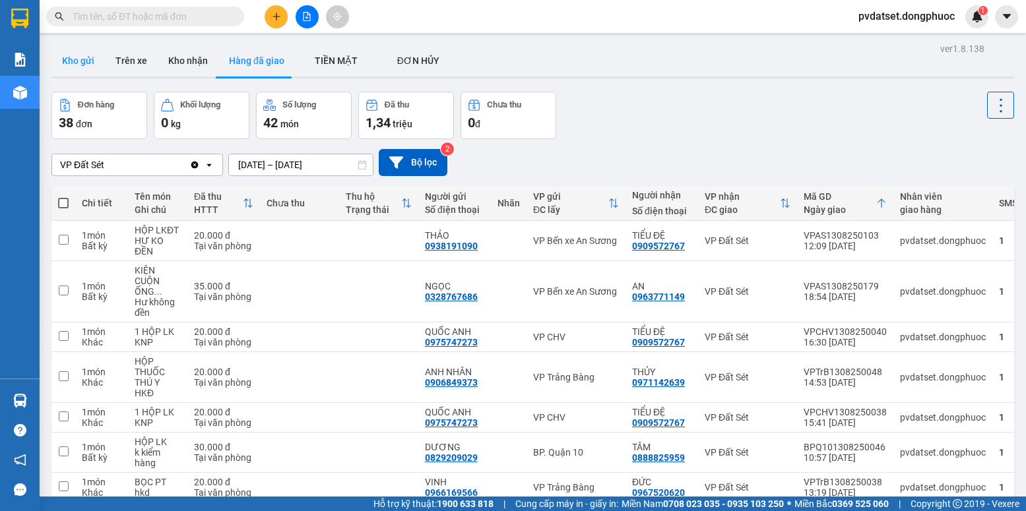
click at [75, 60] on button "Kho gửi" at bounding box center [77, 61] width 53 height 32
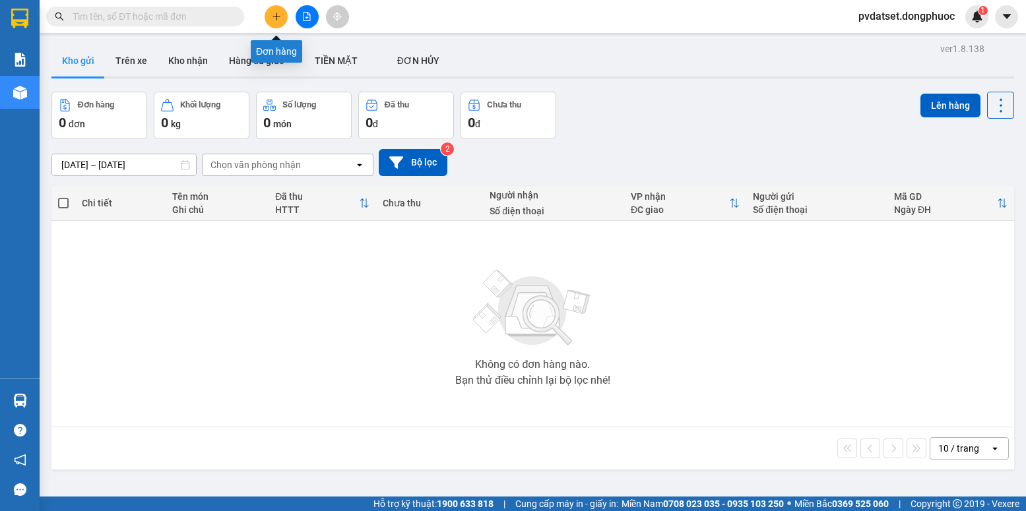
click at [278, 20] on icon "plus" at bounding box center [276, 16] width 9 height 9
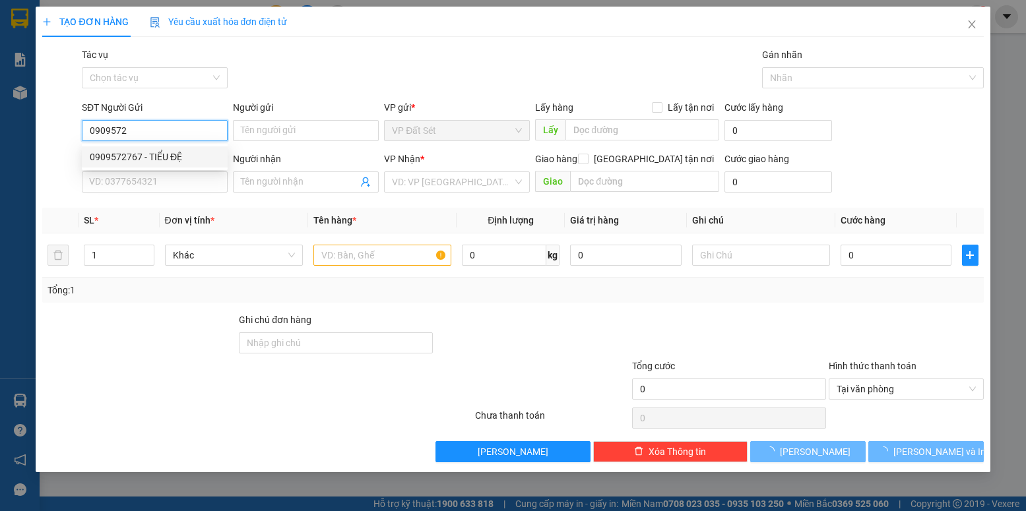
click at [131, 150] on div "0909572767 - TIỂU ĐỆ" at bounding box center [155, 157] width 130 height 15
type input "0909572767"
type input "TIỂU ĐỆ"
type input "0985212122"
type input "[PERSON_NAME]"
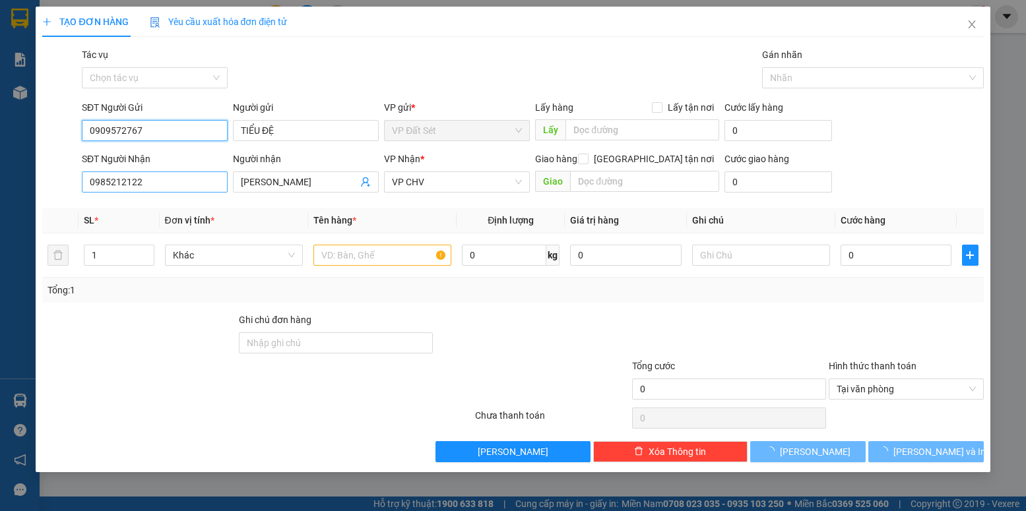
type input "20.000"
type input "0909572767"
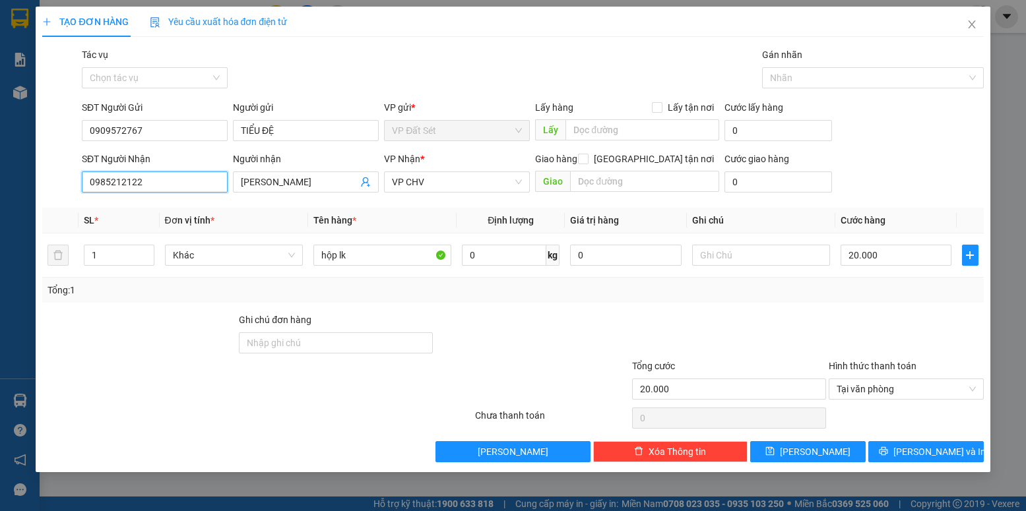
drag, startPoint x: 113, startPoint y: 197, endPoint x: 77, endPoint y: 204, distance: 36.9
click at [77, 204] on div "Transit Pickup Surcharge Ids Transit Deliver Surcharge Ids Transit Deliver Surc…" at bounding box center [512, 255] width 941 height 415
type input "0938191090"
drag, startPoint x: 303, startPoint y: 176, endPoint x: 230, endPoint y: 178, distance: 73.3
click at [230, 178] on div "SĐT Người Nhận 0938191090 Người nhận MINH VIỄN MINH VIỄN VP Nhận * VP CHV Giao …" at bounding box center [532, 175] width 907 height 46
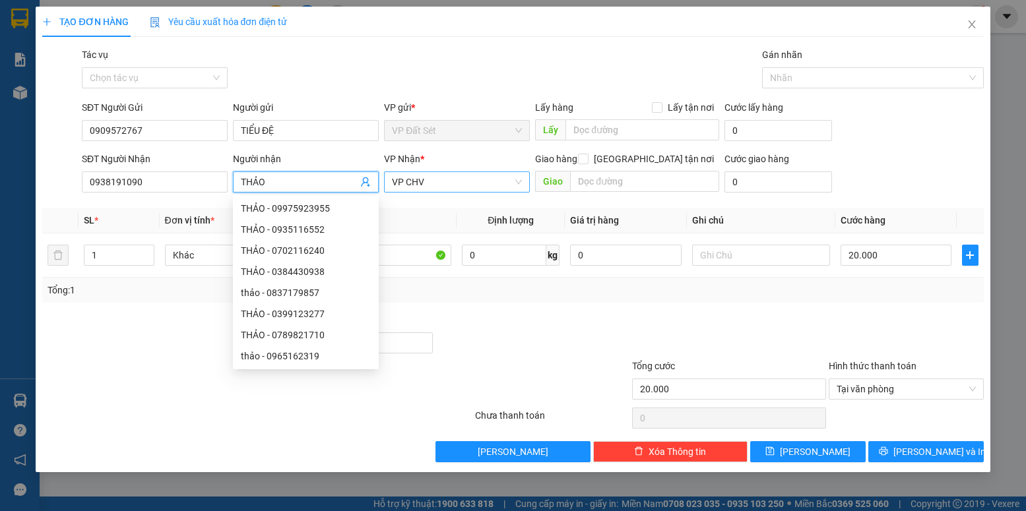
click at [521, 182] on span "VP CHV" at bounding box center [457, 182] width 130 height 20
type input "THẢO"
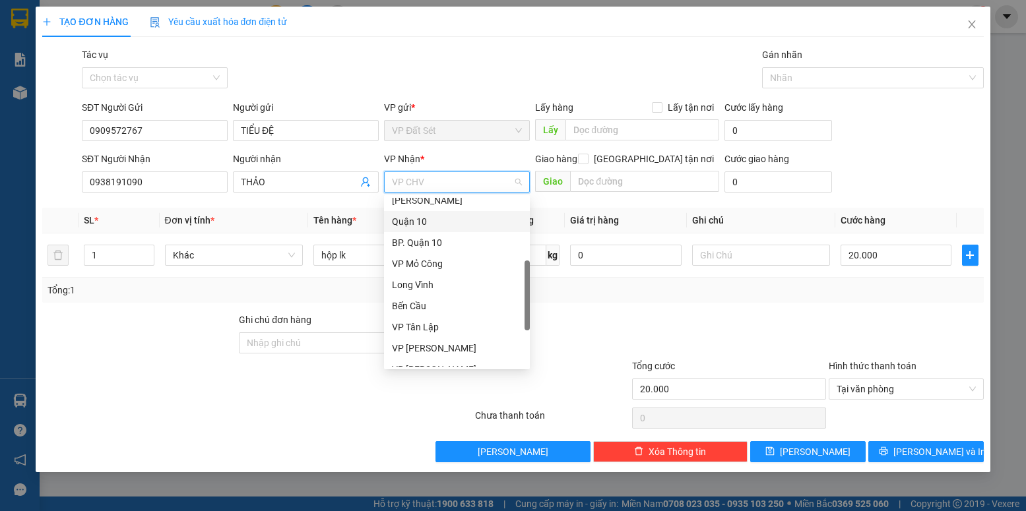
scroll to position [330, 0]
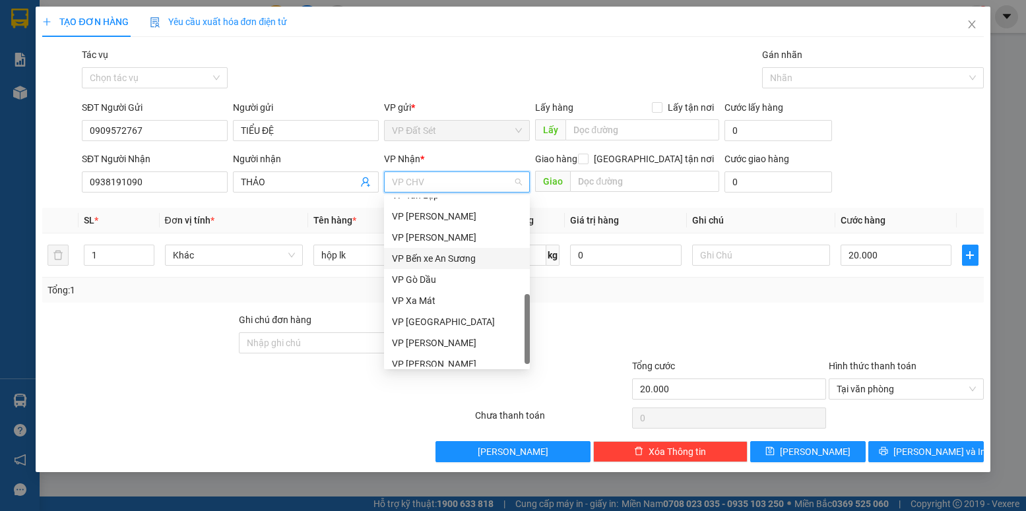
click at [455, 261] on div "VP Bến xe An Sương" at bounding box center [457, 258] width 130 height 15
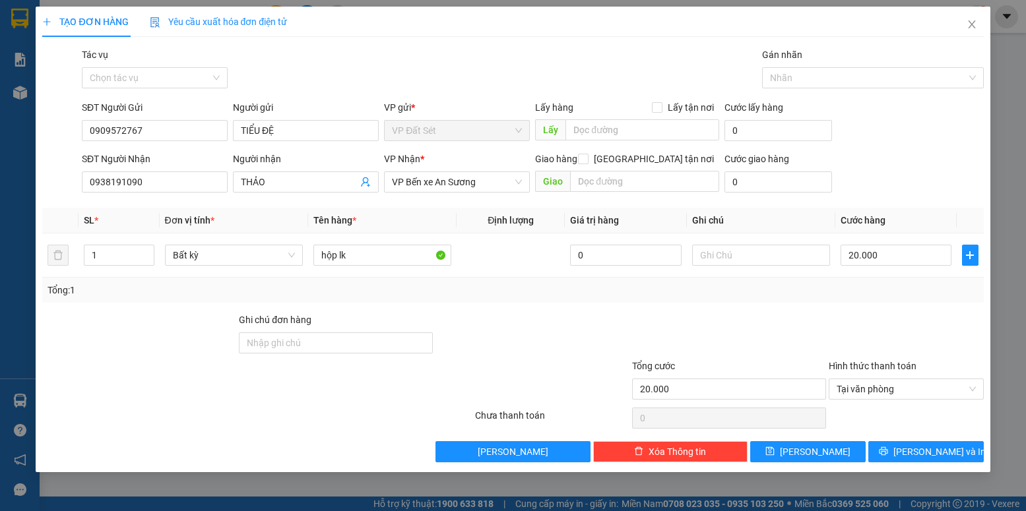
click at [825, 296] on div "Tổng: 1" at bounding box center [513, 290] width 930 height 15
click at [940, 445] on span "[PERSON_NAME] và In" at bounding box center [939, 452] width 92 height 15
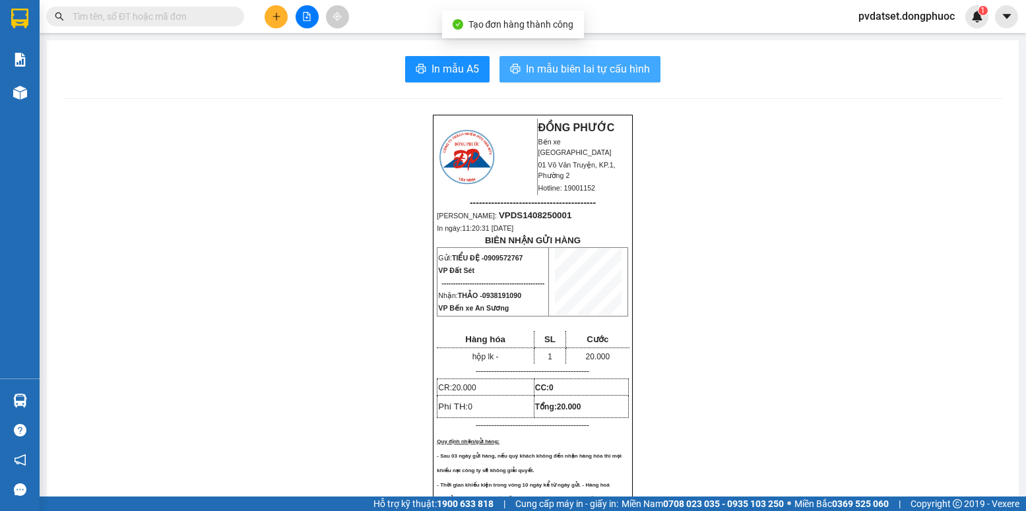
click at [589, 71] on span "In mẫu biên lai tự cấu hình" at bounding box center [588, 69] width 124 height 16
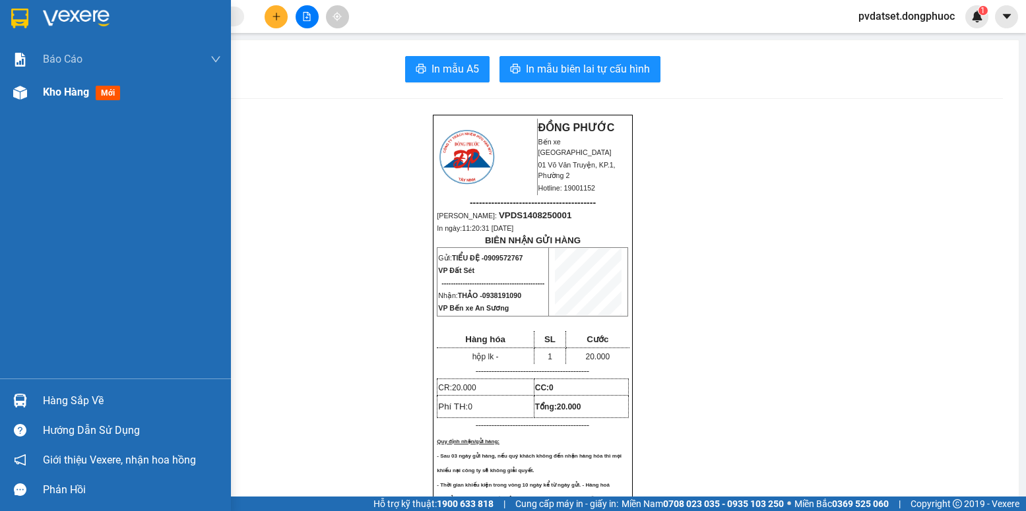
click at [42, 92] on div "Kho hàng mới" at bounding box center [115, 92] width 231 height 33
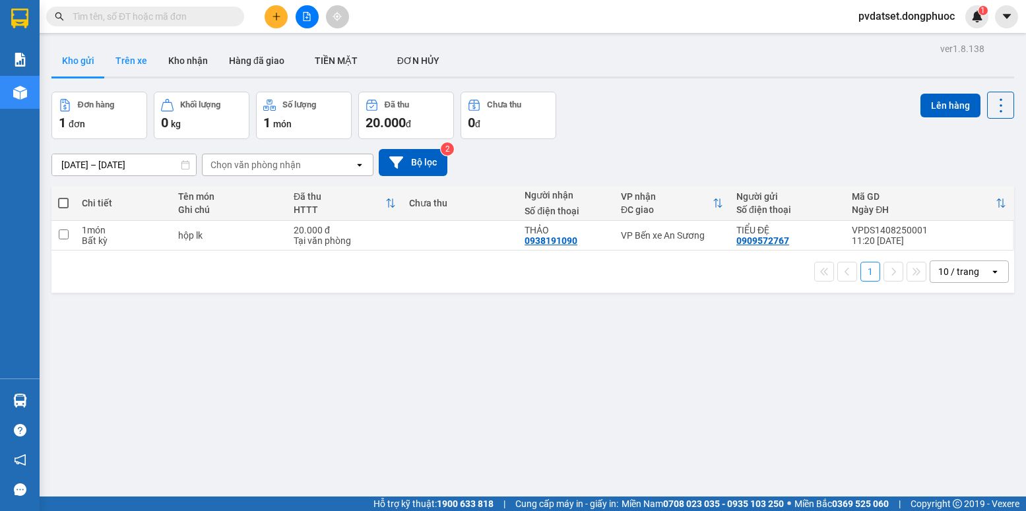
click at [137, 53] on button "Trên xe" at bounding box center [131, 61] width 53 height 32
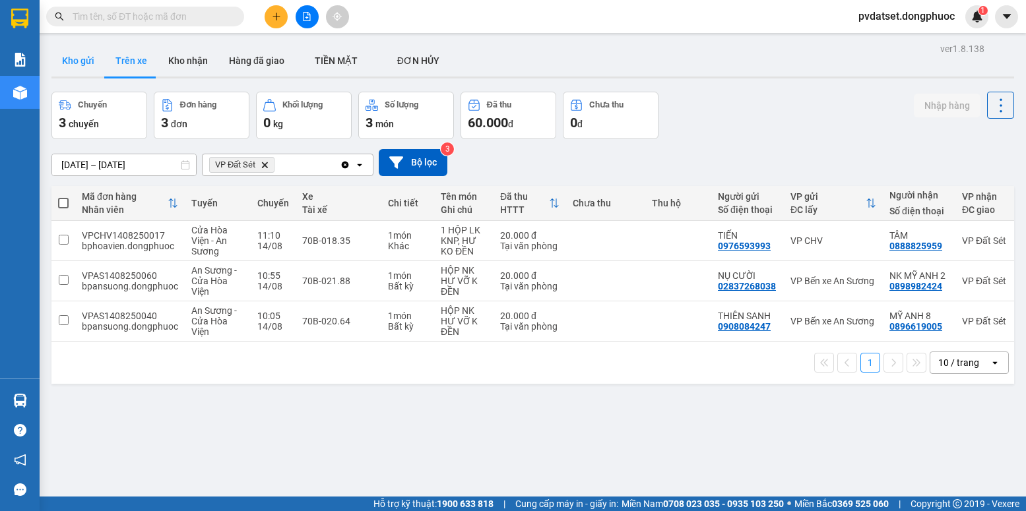
click at [61, 56] on button "Kho gửi" at bounding box center [77, 61] width 53 height 32
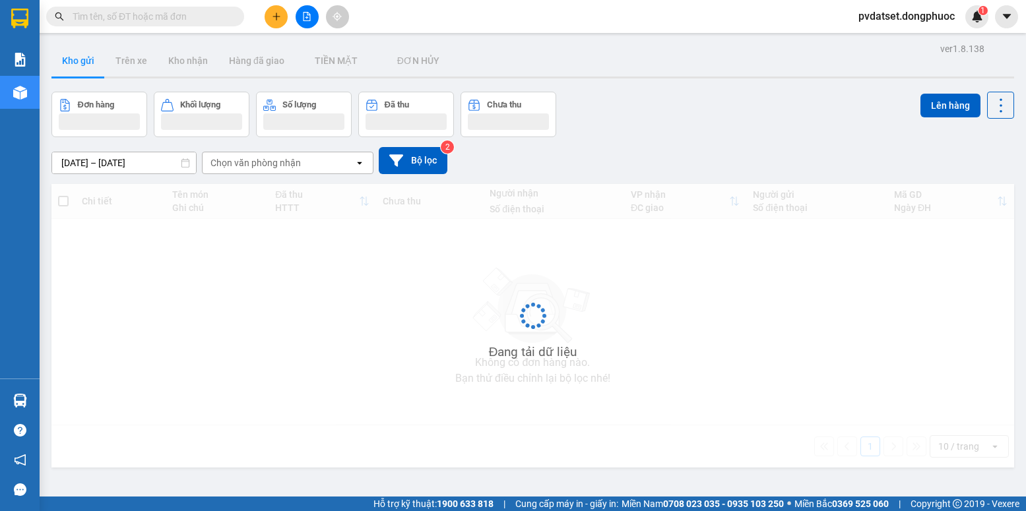
drag, startPoint x: 84, startPoint y: 55, endPoint x: 93, endPoint y: 58, distance: 9.0
click at [90, 57] on button "Kho gửi" at bounding box center [77, 61] width 53 height 32
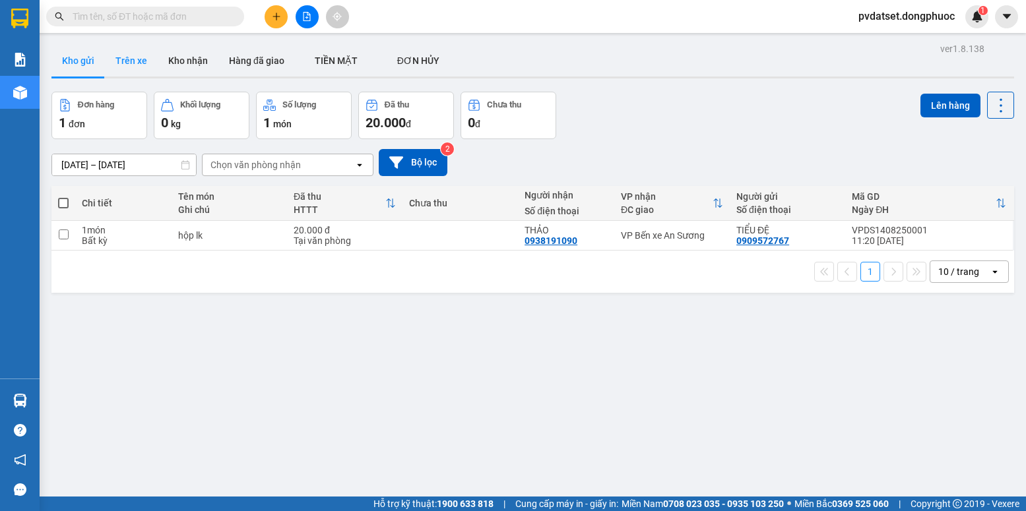
click at [132, 61] on button "Trên xe" at bounding box center [131, 61] width 53 height 32
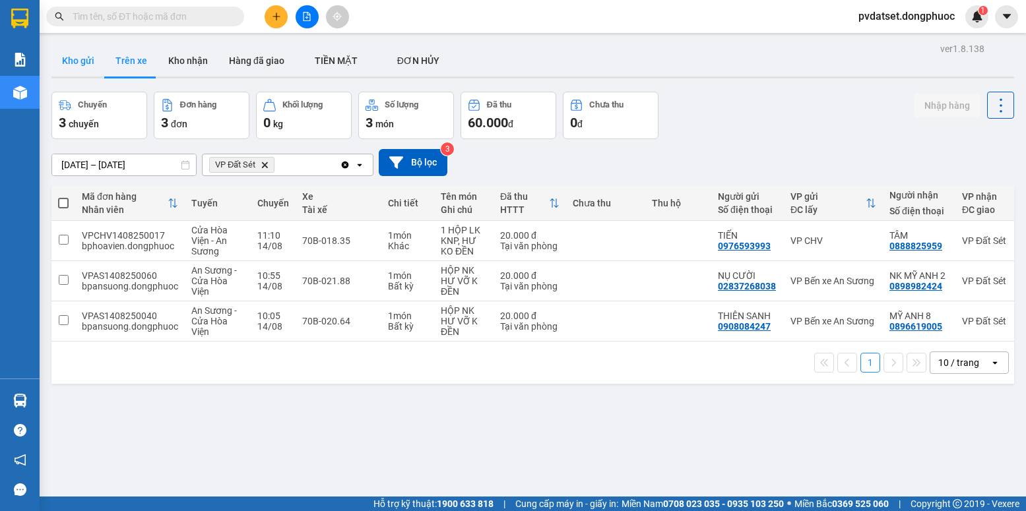
click at [80, 54] on button "Kho gửi" at bounding box center [77, 61] width 53 height 32
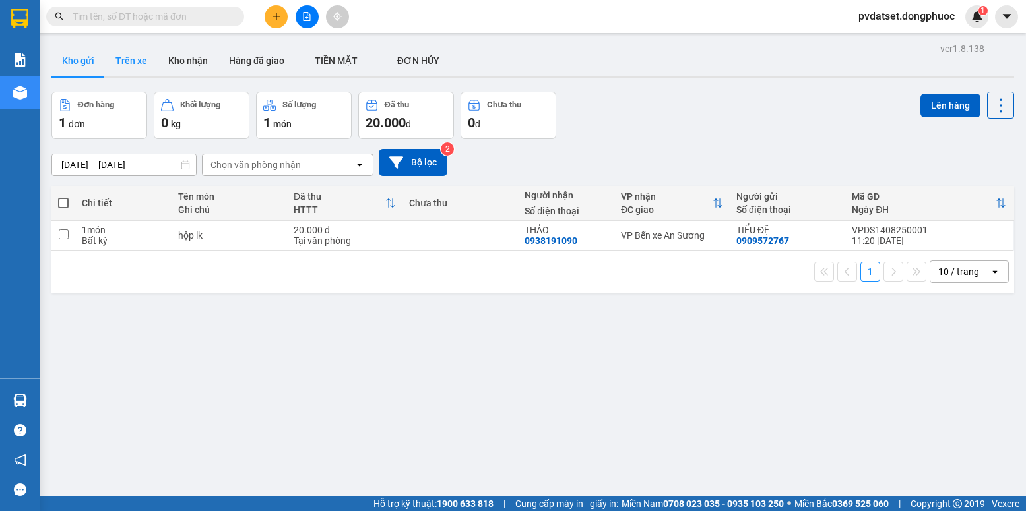
click at [122, 57] on button "Trên xe" at bounding box center [131, 61] width 53 height 32
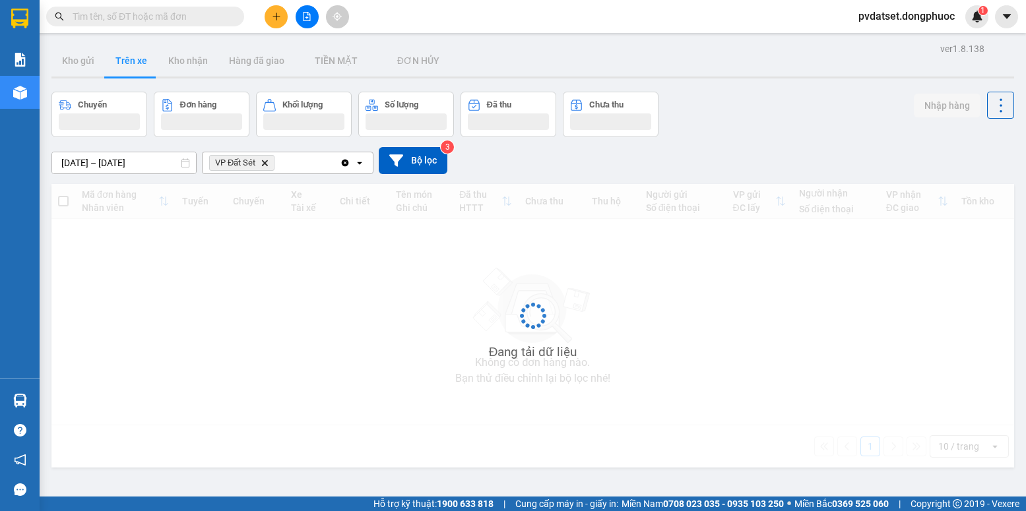
click at [122, 57] on button "Trên xe" at bounding box center [131, 61] width 53 height 32
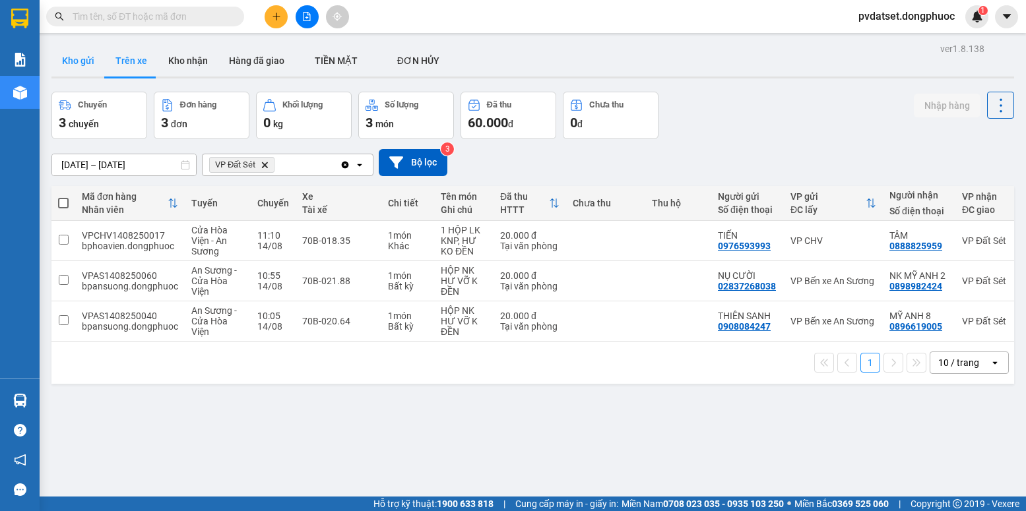
click at [73, 66] on button "Kho gửi" at bounding box center [77, 61] width 53 height 32
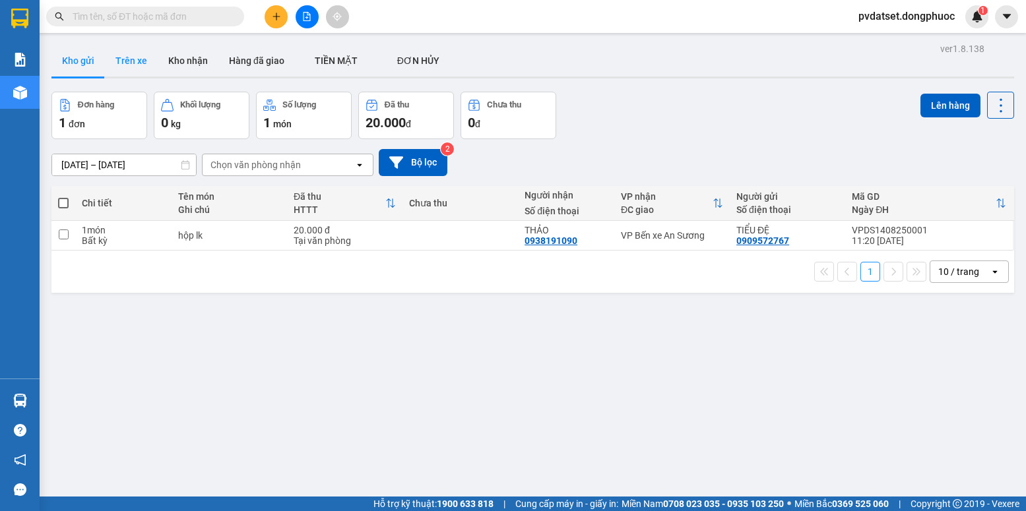
click at [143, 70] on button "Trên xe" at bounding box center [131, 61] width 53 height 32
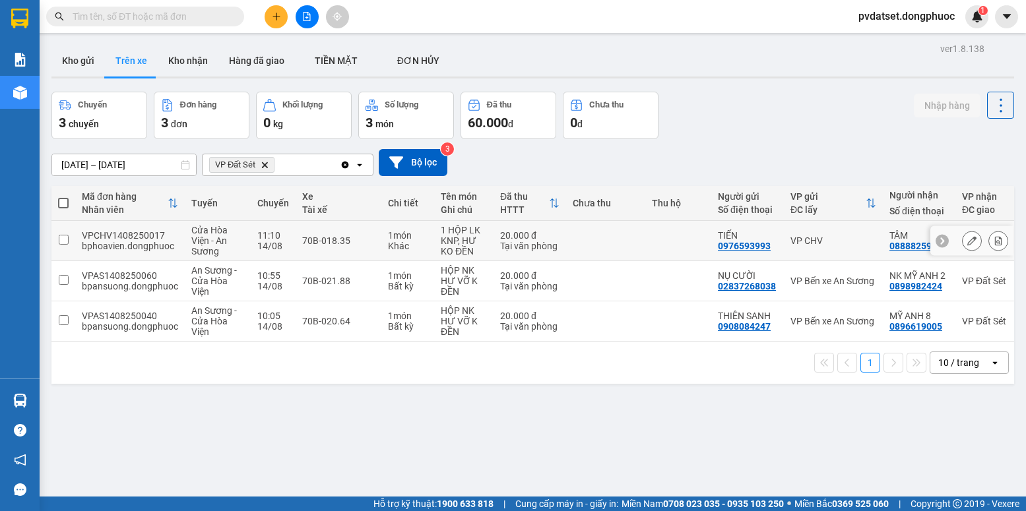
click at [363, 243] on div "70B-018.35" at bounding box center [338, 241] width 73 height 11
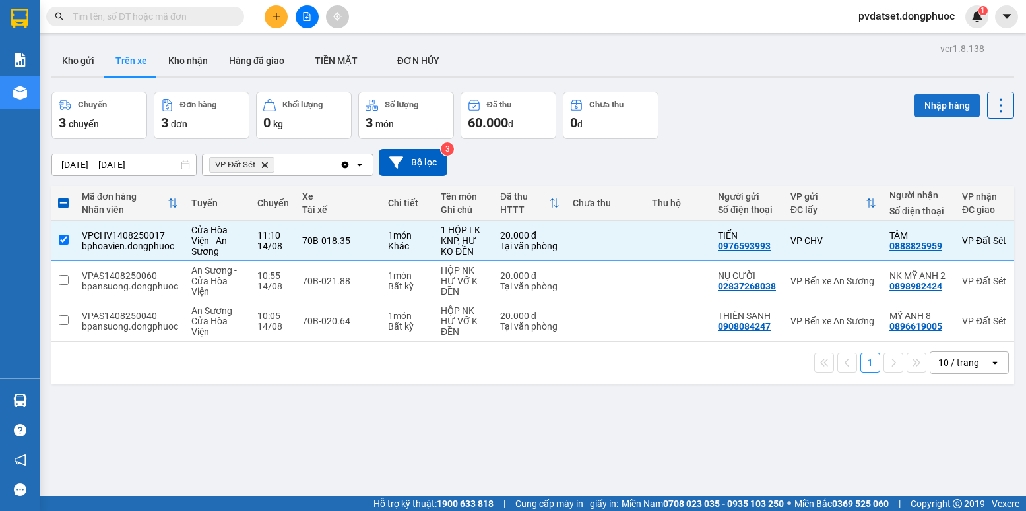
click at [949, 114] on button "Nhập hàng" at bounding box center [947, 106] width 67 height 24
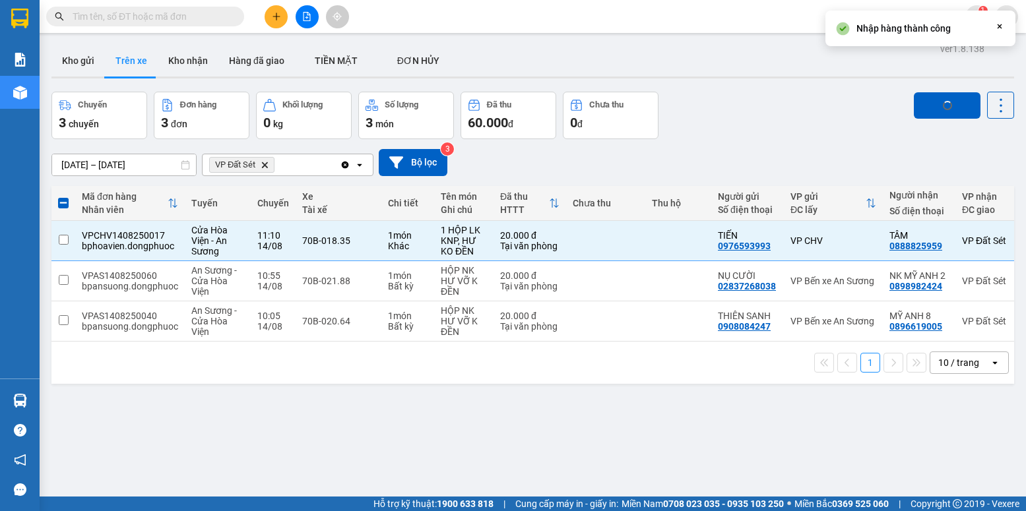
checkbox input "false"
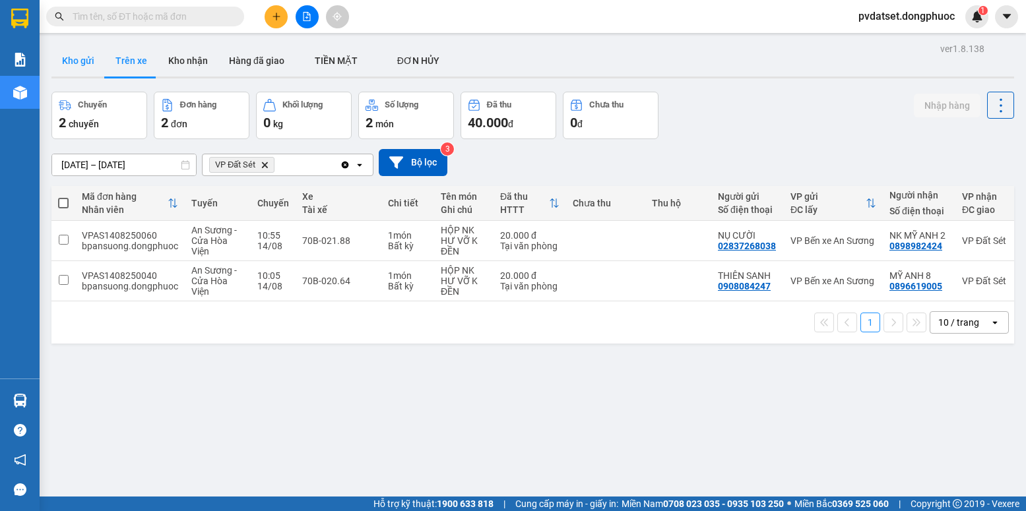
click at [72, 71] on button "Kho gửi" at bounding box center [77, 61] width 53 height 32
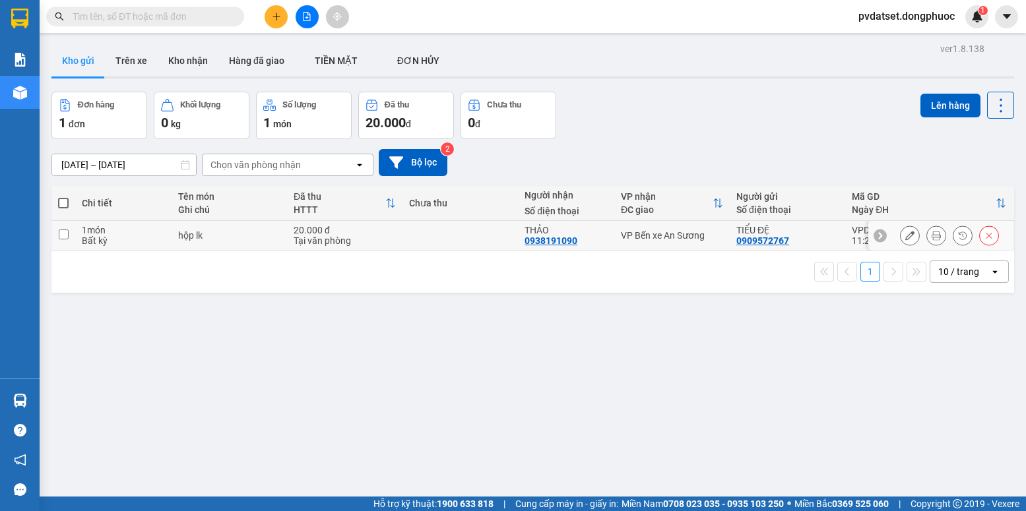
click at [664, 241] on div "VP Bến xe An Sương" at bounding box center [672, 235] width 102 height 11
checkbox input "true"
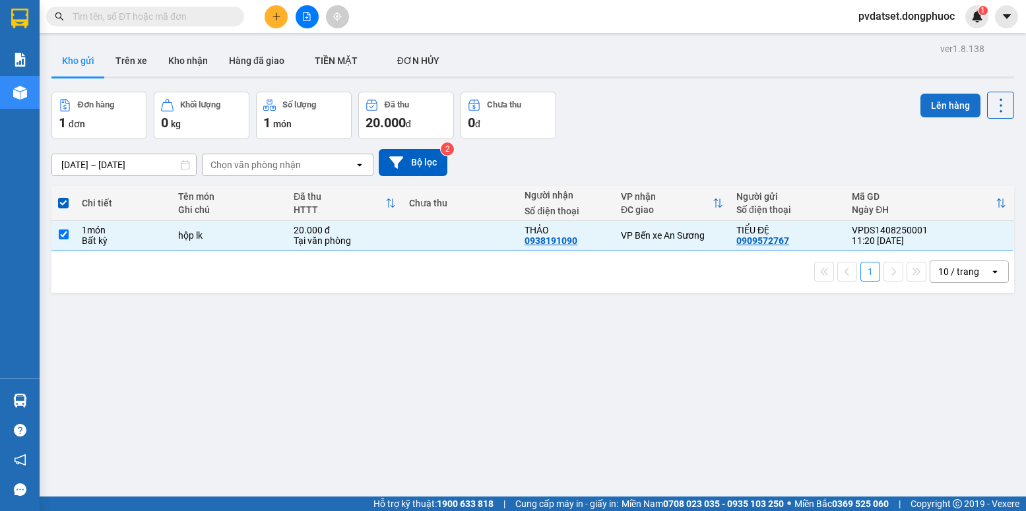
click at [931, 108] on button "Lên hàng" at bounding box center [950, 106] width 60 height 24
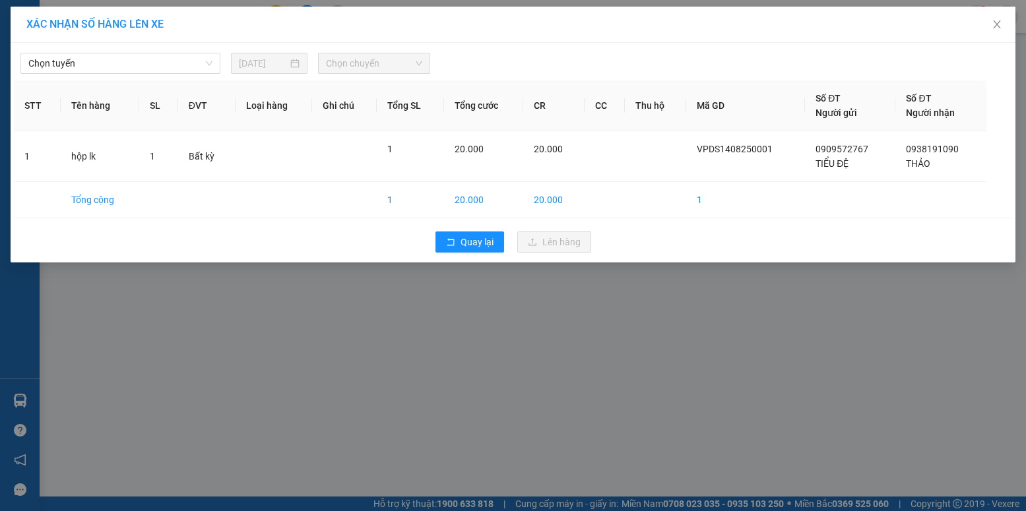
click at [169, 80] on div "Chọn tuyến [DATE] Chọn chuyến STT Tên hàng SL ĐVT Loại hàng Ghi chú Tổng SL Tổn…" at bounding box center [513, 153] width 1005 height 220
click at [164, 75] on div "Chọn tuyến [DATE] Chọn chuyến STT Tên hàng SL ĐVT Loại hàng Ghi chú Tổng SL Tổn…" at bounding box center [513, 153] width 1005 height 220
click at [164, 73] on div "Chọn tuyến" at bounding box center [120, 63] width 200 height 21
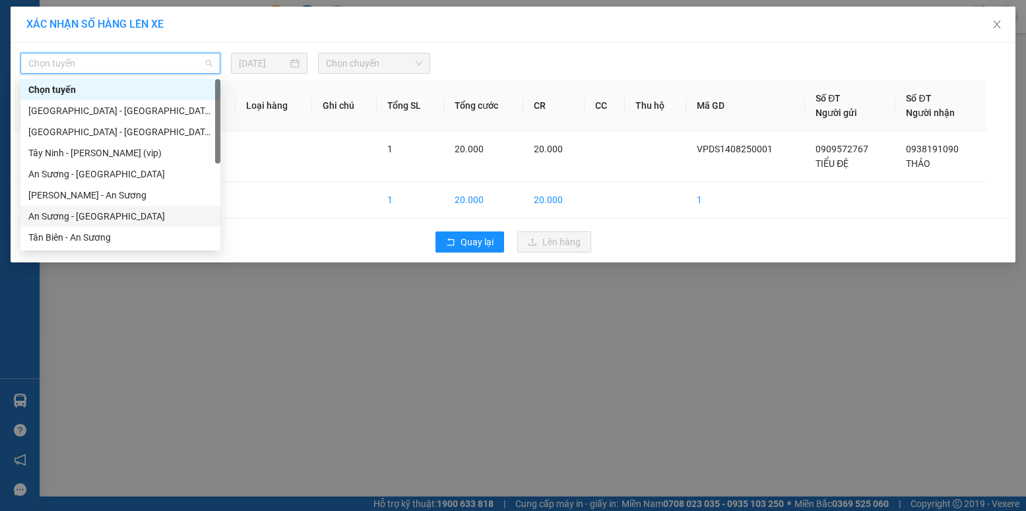
scroll to position [185, 0]
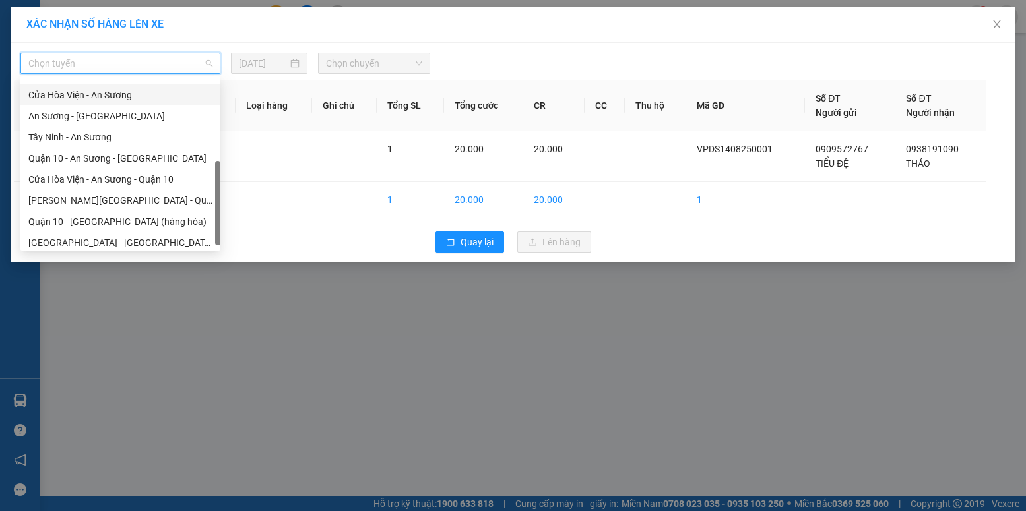
click at [110, 100] on div "Cửa Hòa Viện - An Sương" at bounding box center [120, 95] width 184 height 15
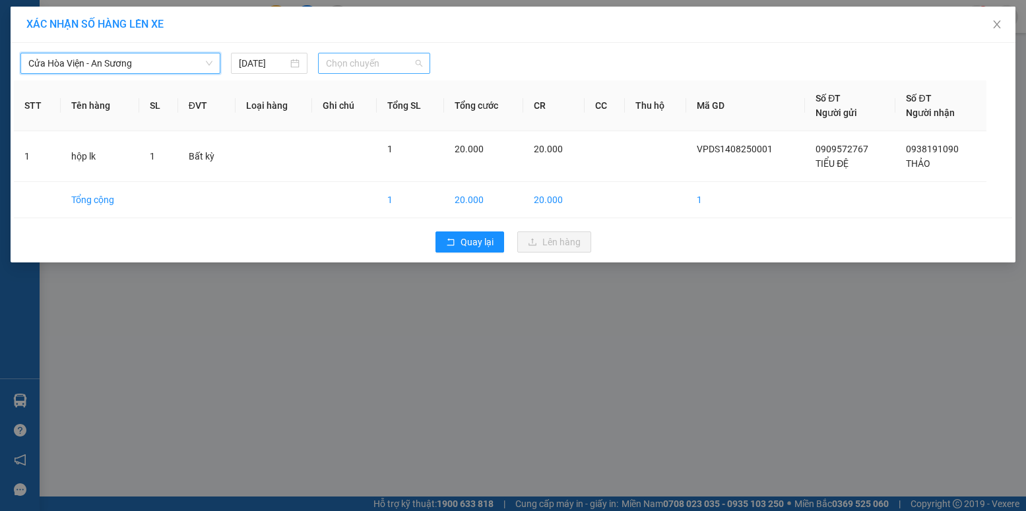
click at [365, 66] on span "Chọn chuyến" at bounding box center [374, 63] width 96 height 20
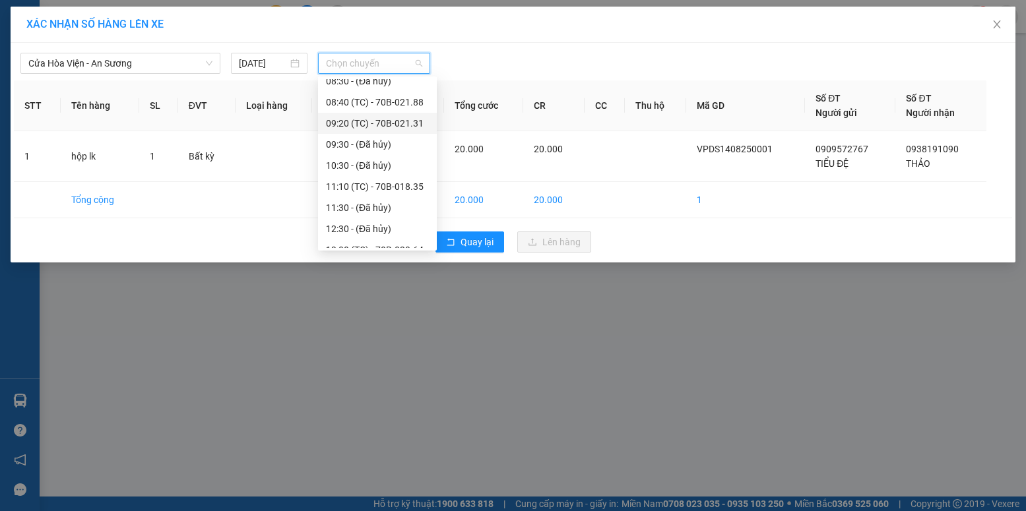
scroll to position [198, 0]
click at [381, 185] on div "11:10 (TC) - 70B-018.35" at bounding box center [377, 187] width 103 height 15
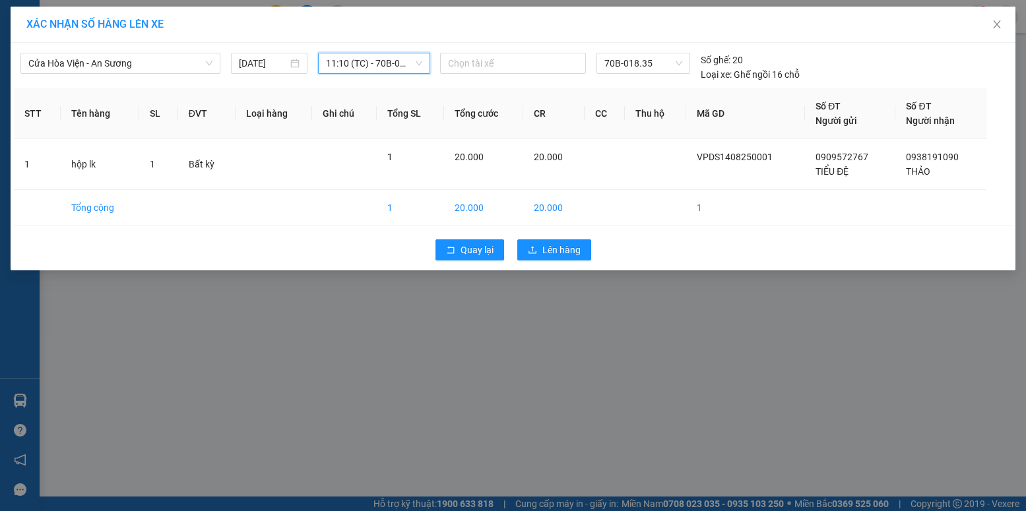
click at [379, 66] on span "11:10 (TC) - 70B-018.35" at bounding box center [374, 63] width 96 height 20
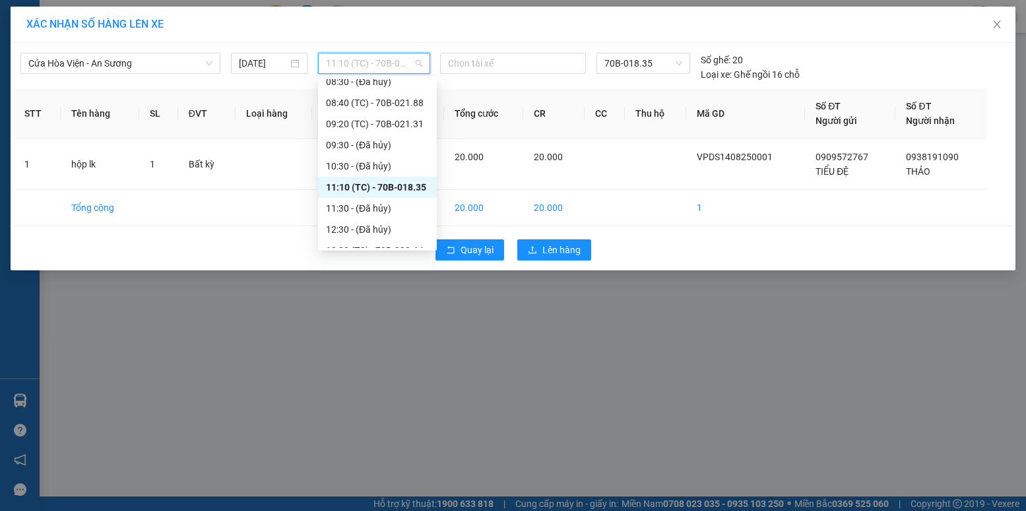
click at [402, 187] on div "11:10 (TC) - 70B-018.35" at bounding box center [377, 187] width 103 height 15
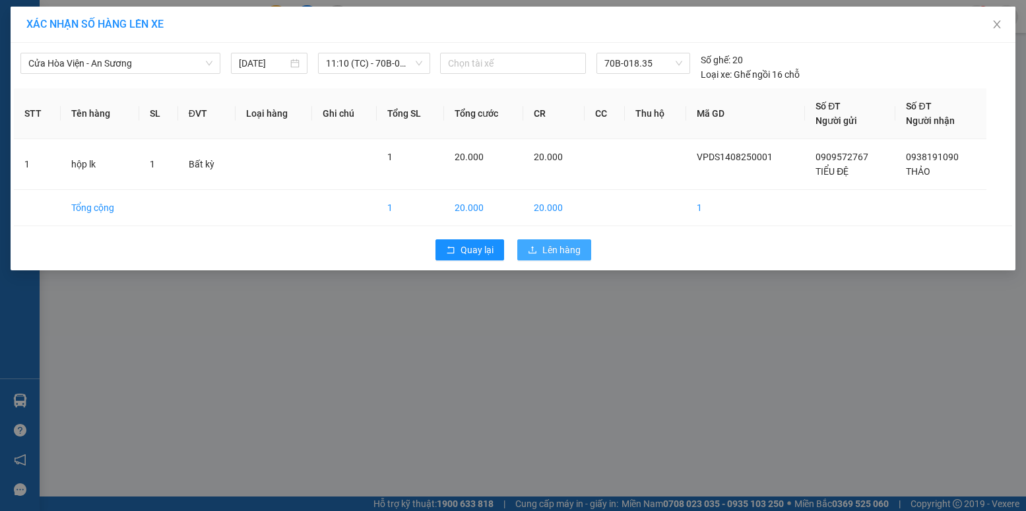
click at [558, 251] on span "Lên hàng" at bounding box center [561, 250] width 38 height 15
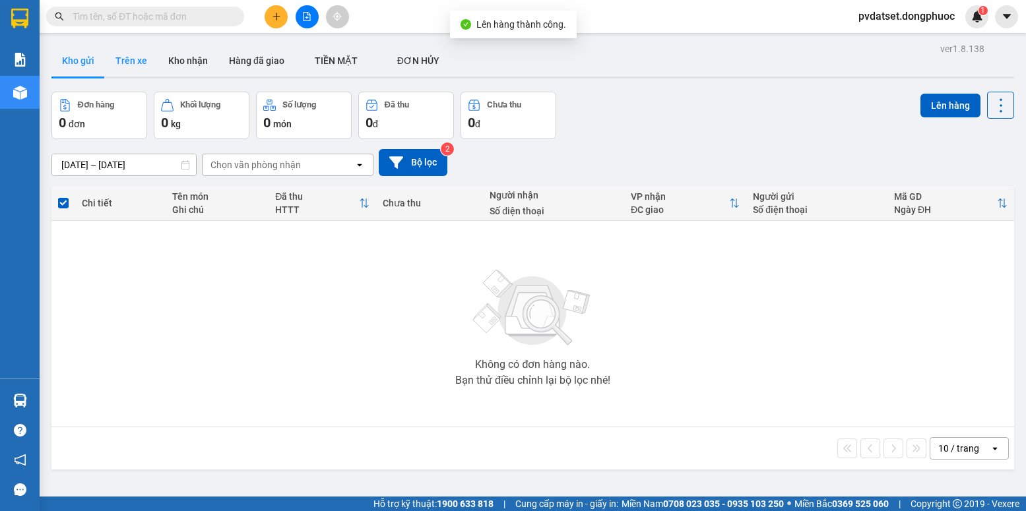
click at [132, 61] on button "Trên xe" at bounding box center [131, 61] width 53 height 32
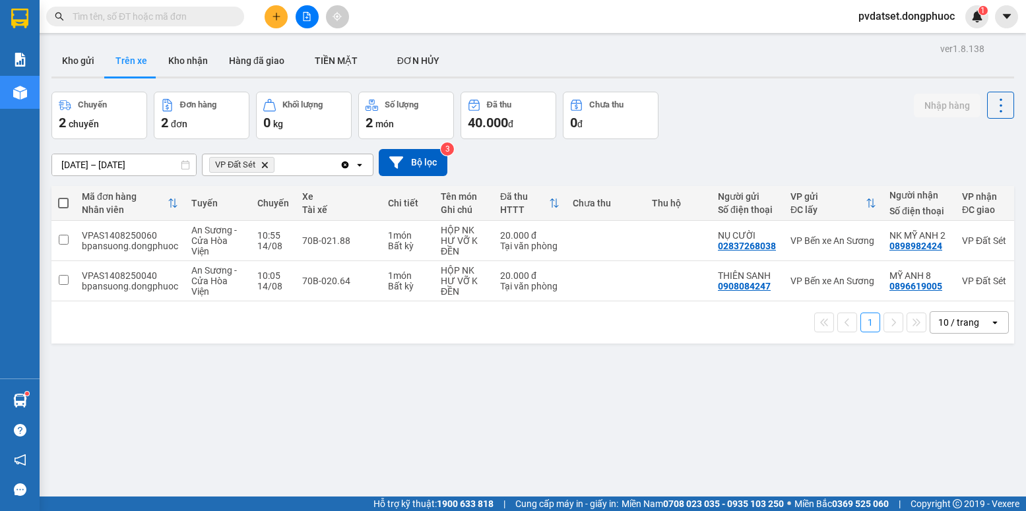
click at [37, 398] on div "Hàng sắp về" at bounding box center [20, 401] width 40 height 30
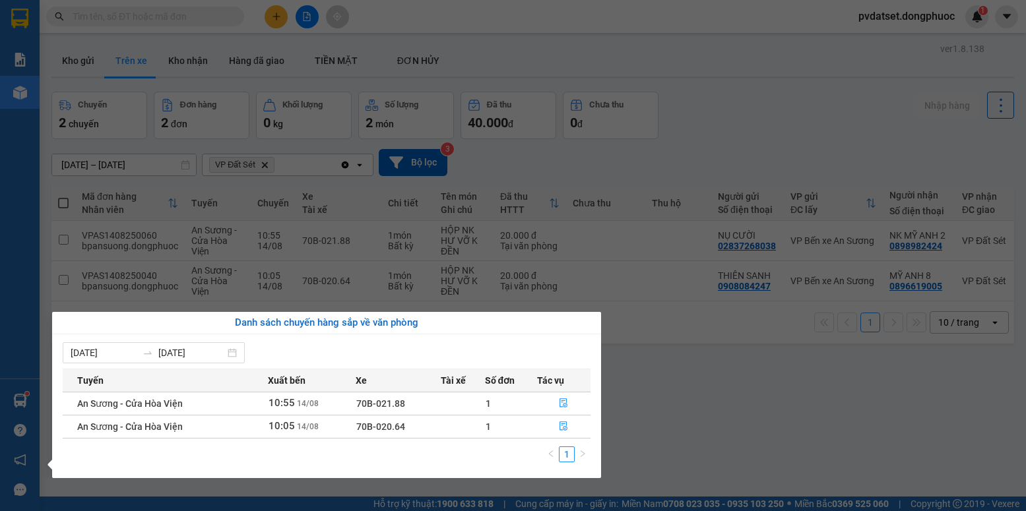
click at [678, 383] on section "Kết quả tìm kiếm ( 0 ) Bộ lọc Ngày tạo đơn gần nhất No Data pvdatset.dongphuoc …" at bounding box center [513, 255] width 1026 height 511
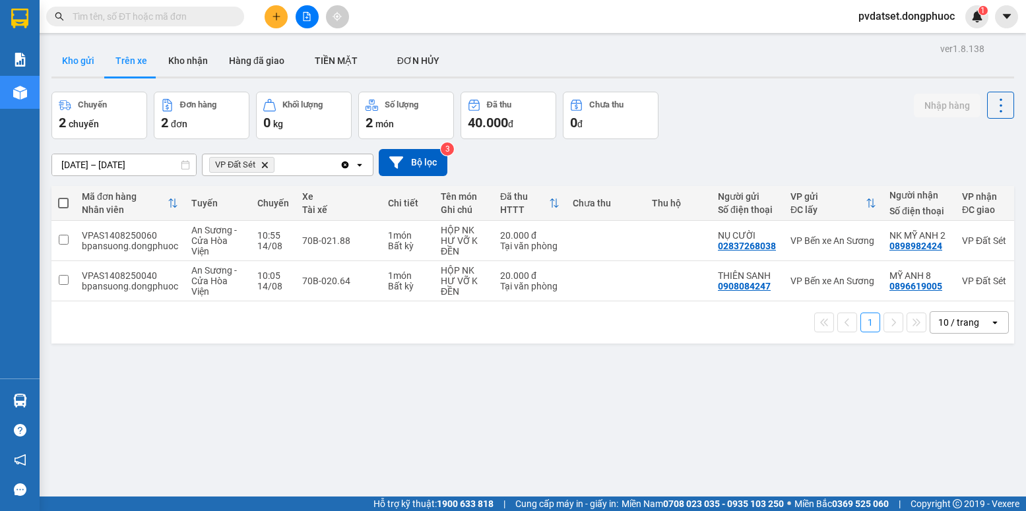
click at [88, 62] on button "Kho gửi" at bounding box center [77, 61] width 53 height 32
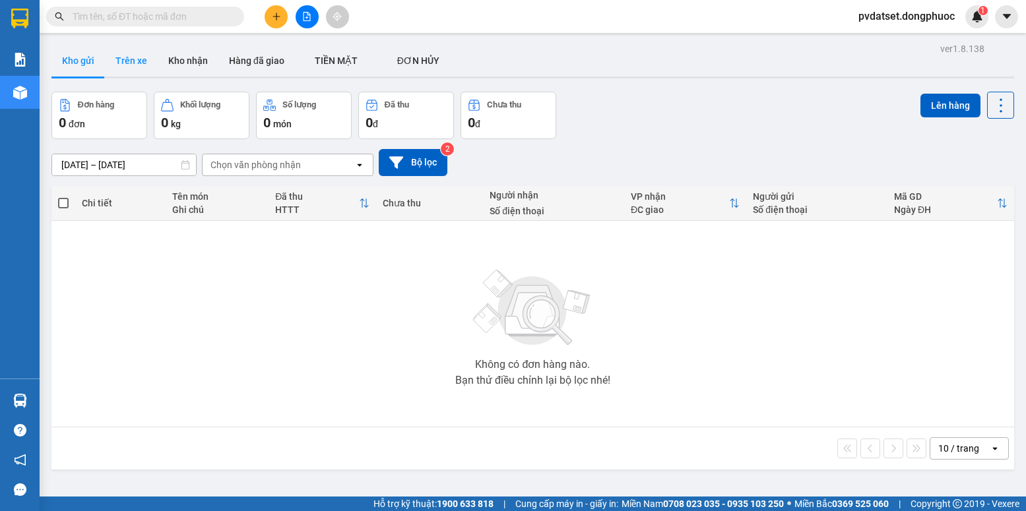
click at [133, 70] on button "Trên xe" at bounding box center [131, 61] width 53 height 32
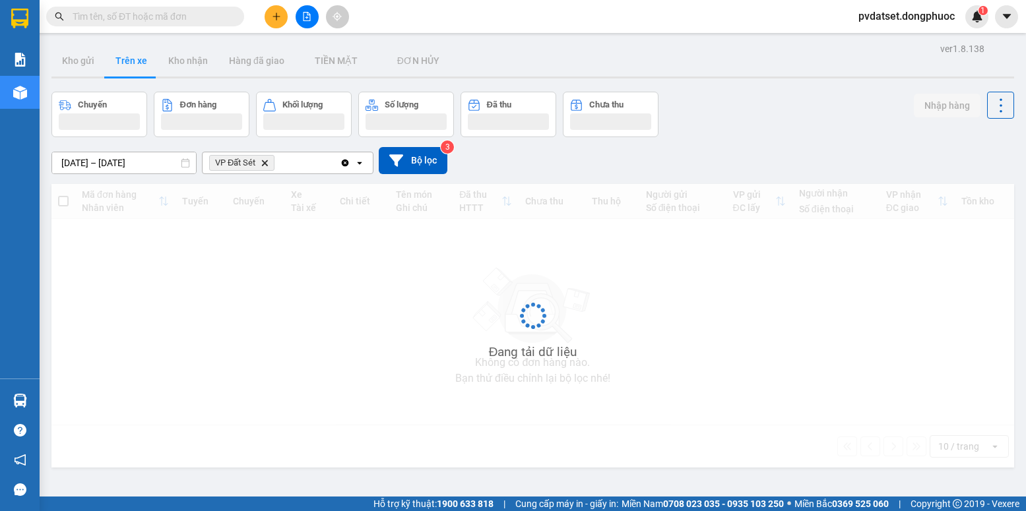
click at [133, 70] on button "Trên xe" at bounding box center [131, 61] width 53 height 32
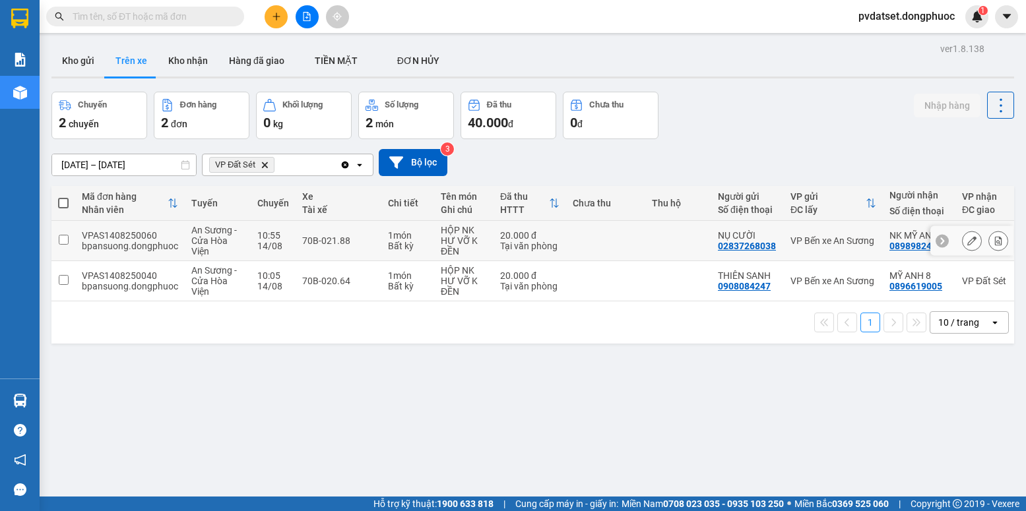
drag, startPoint x: 382, startPoint y: 242, endPoint x: 474, endPoint y: 226, distance: 93.7
click at [383, 242] on td "1 món Bất kỳ" at bounding box center [407, 241] width 53 height 40
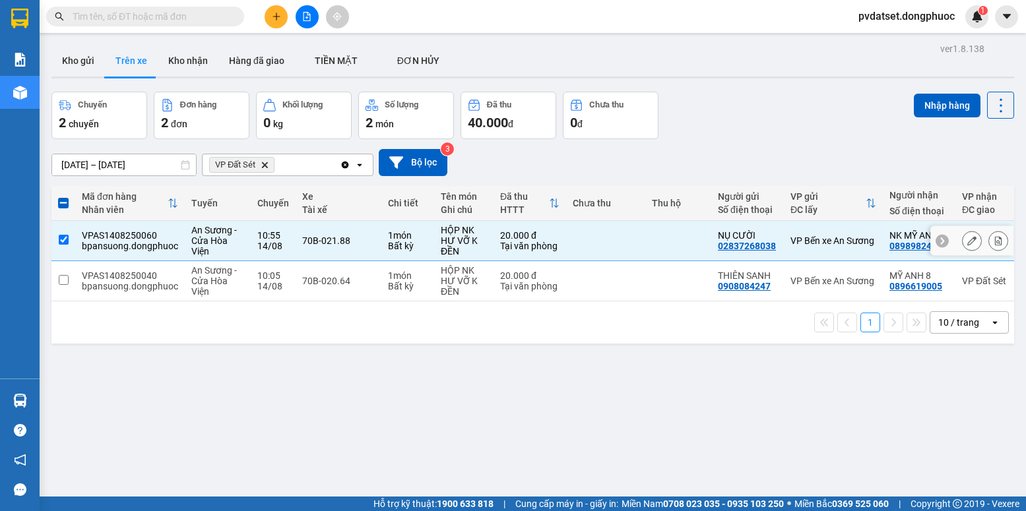
click at [544, 235] on div "20.000 đ" at bounding box center [529, 235] width 59 height 11
checkbox input "false"
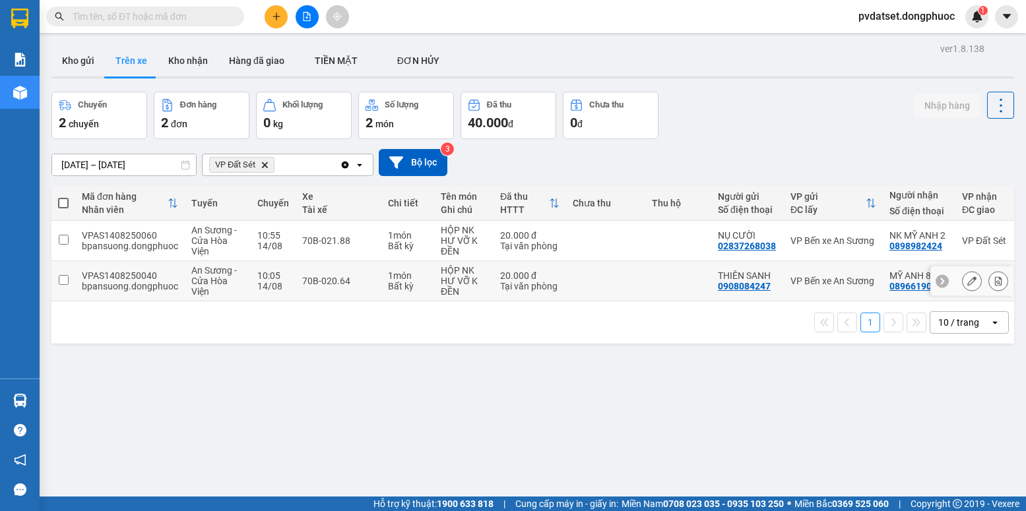
click at [573, 276] on td at bounding box center [605, 281] width 79 height 40
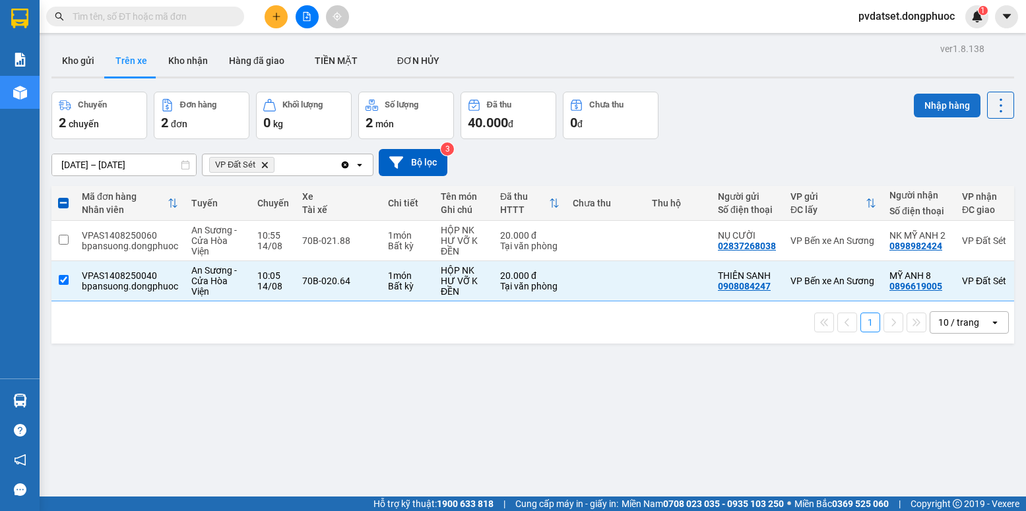
click at [918, 104] on button "Nhập hàng" at bounding box center [947, 106] width 67 height 24
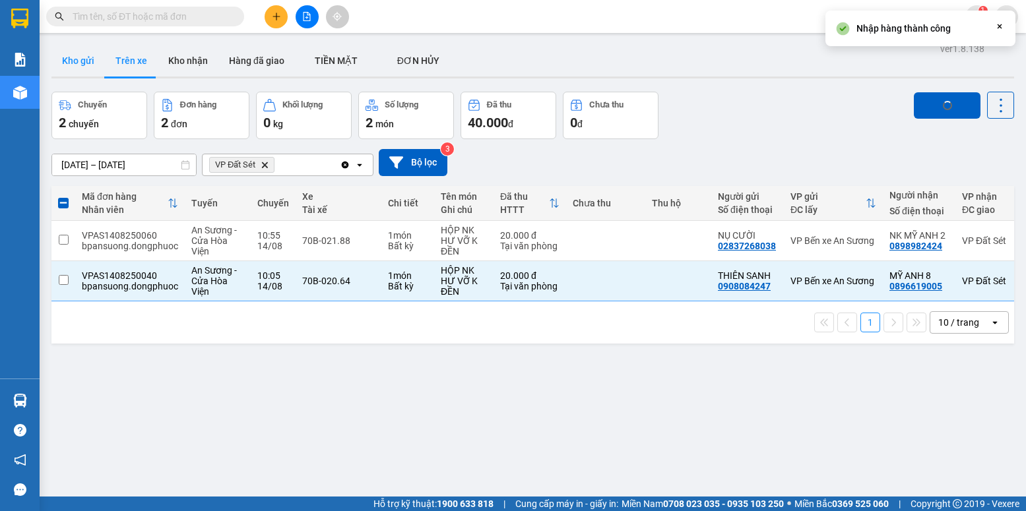
checkbox input "false"
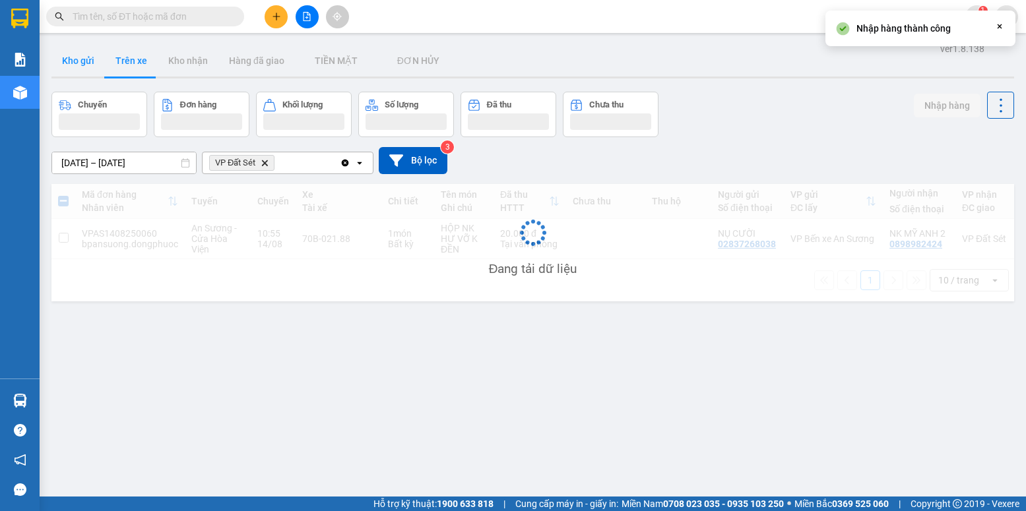
click at [74, 67] on button "Kho gửi" at bounding box center [77, 61] width 53 height 32
click at [77, 65] on button "Kho gửi" at bounding box center [77, 61] width 53 height 32
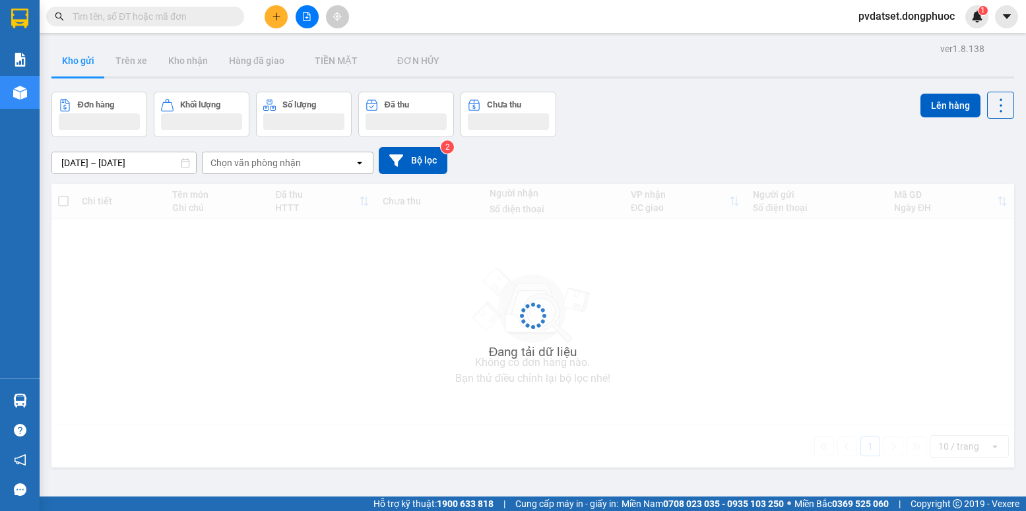
click at [77, 65] on button "Kho gửi" at bounding box center [77, 61] width 53 height 32
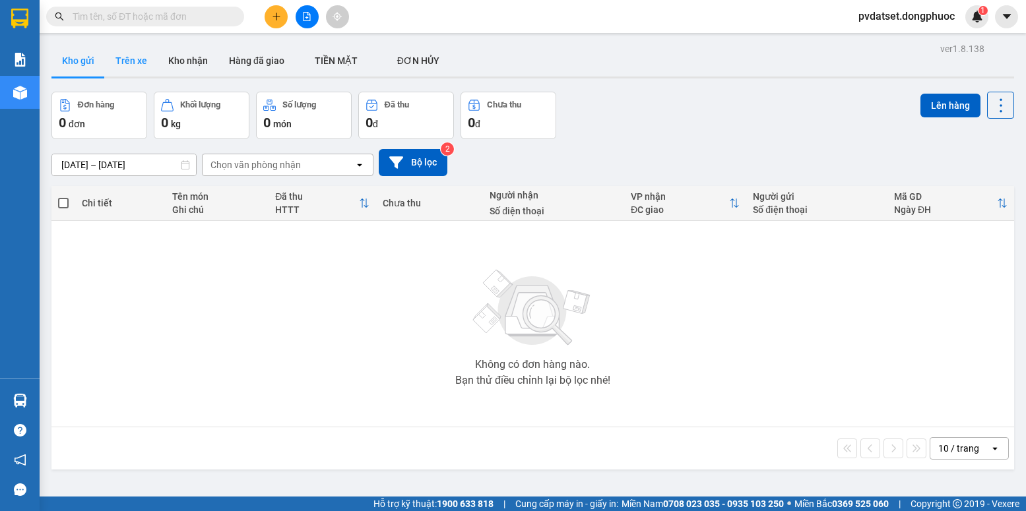
click at [120, 62] on button "Trên xe" at bounding box center [131, 61] width 53 height 32
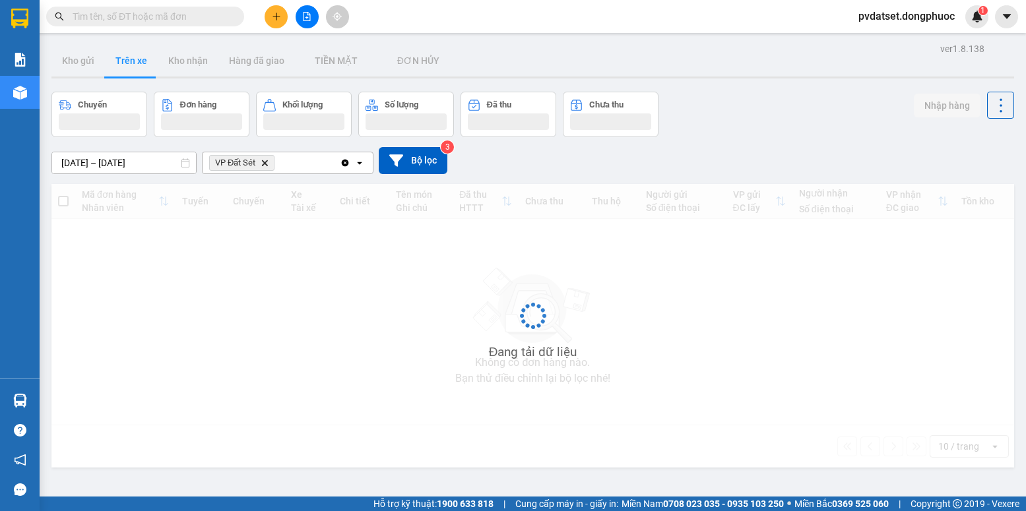
click at [120, 62] on button "Trên xe" at bounding box center [131, 61] width 53 height 32
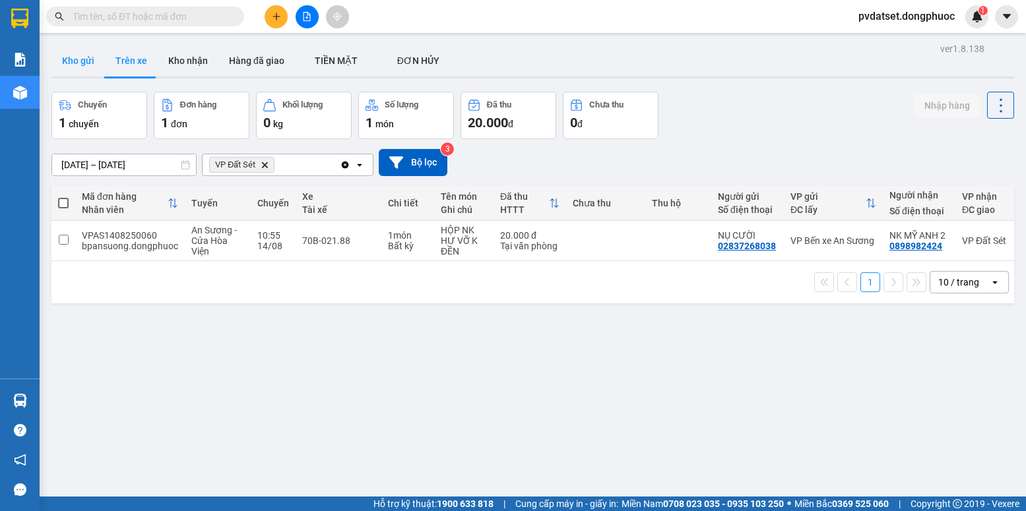
click at [67, 58] on button "Kho gửi" at bounding box center [77, 61] width 53 height 32
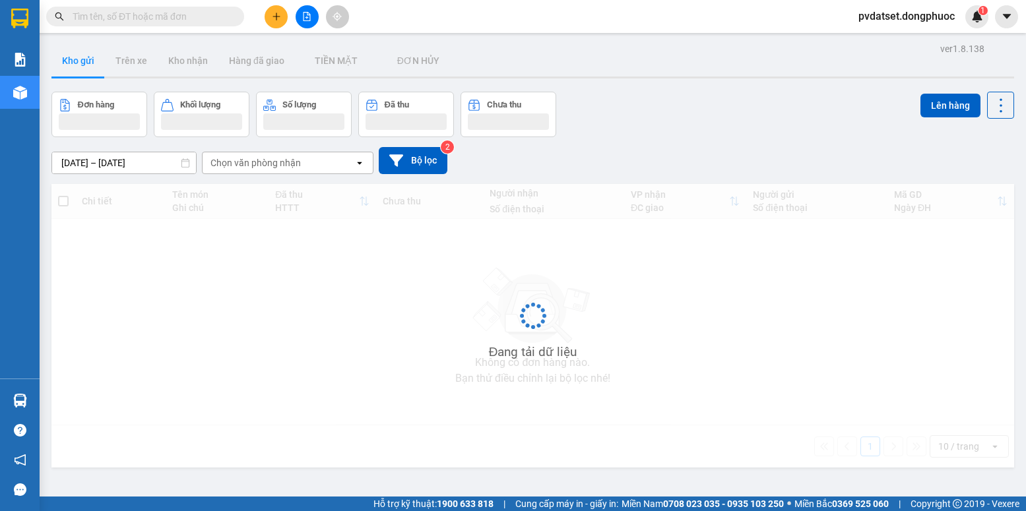
click at [67, 58] on button "Kho gửi" at bounding box center [77, 61] width 53 height 32
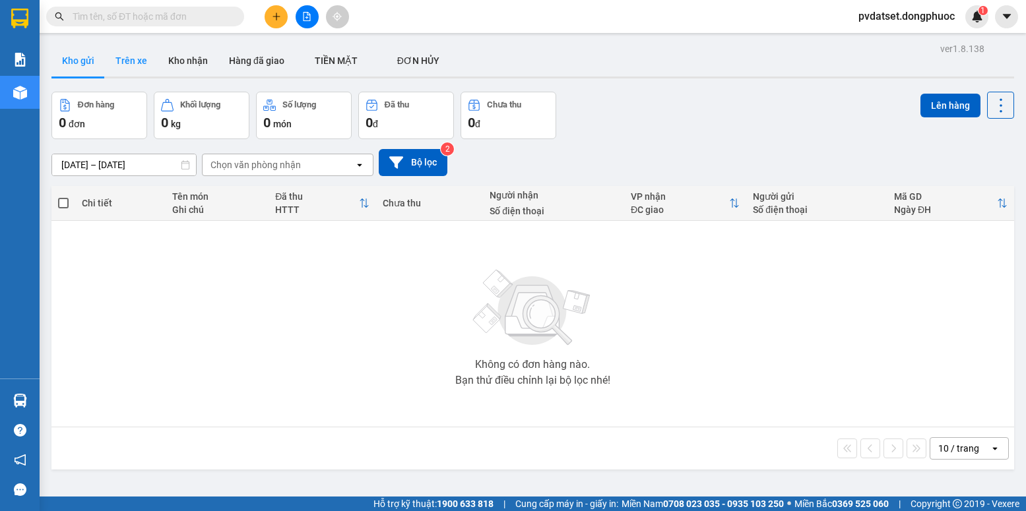
click at [115, 51] on button "Trên xe" at bounding box center [131, 61] width 53 height 32
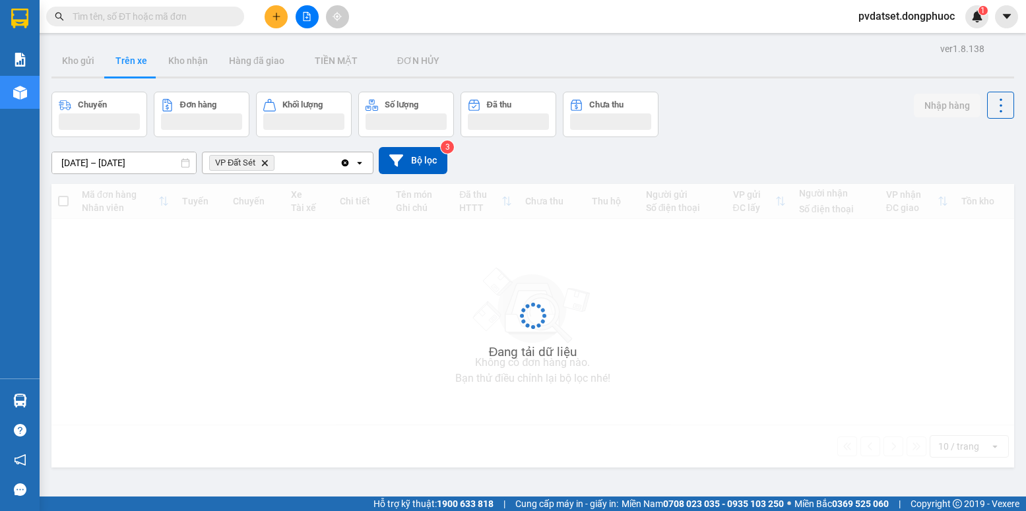
click at [115, 51] on button "Trên xe" at bounding box center [131, 61] width 53 height 32
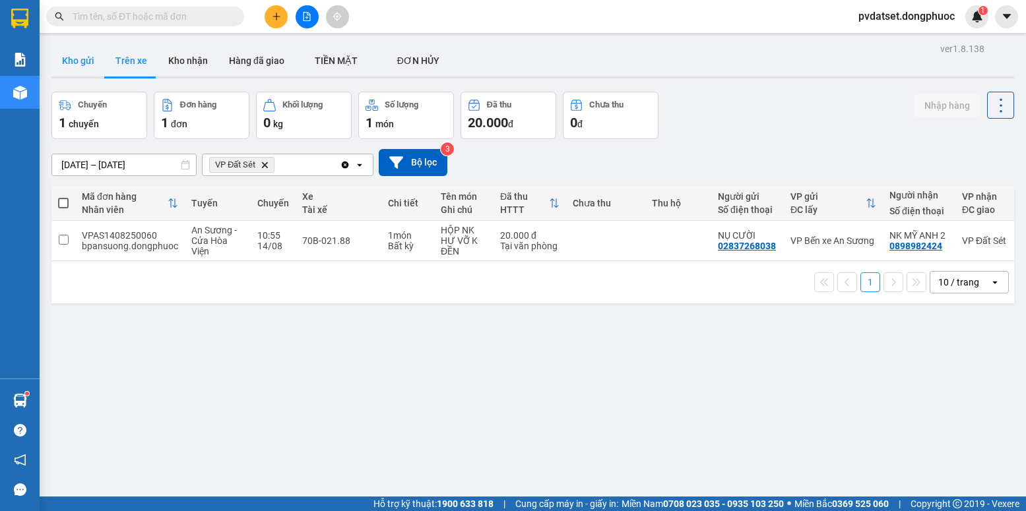
click at [78, 50] on button "Kho gửi" at bounding box center [77, 61] width 53 height 32
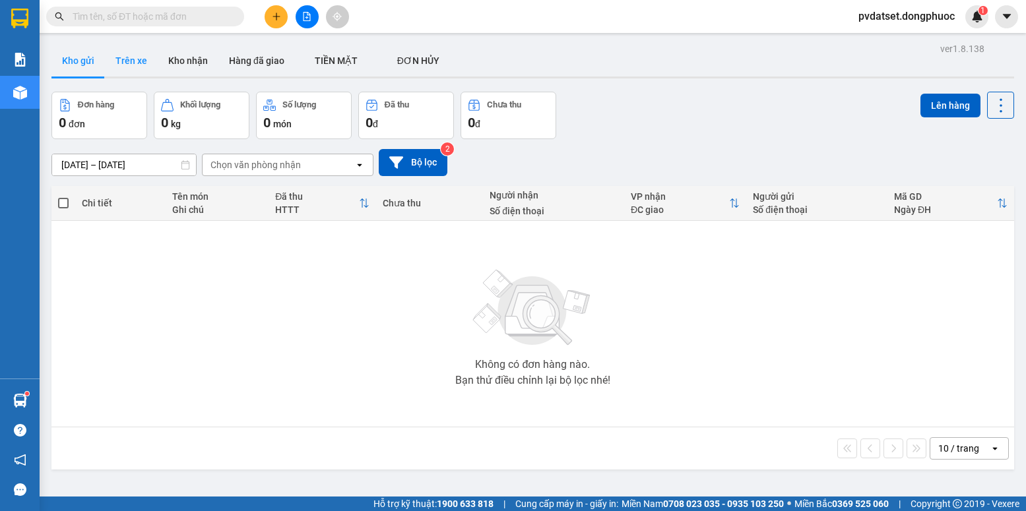
click at [128, 63] on button "Trên xe" at bounding box center [131, 61] width 53 height 32
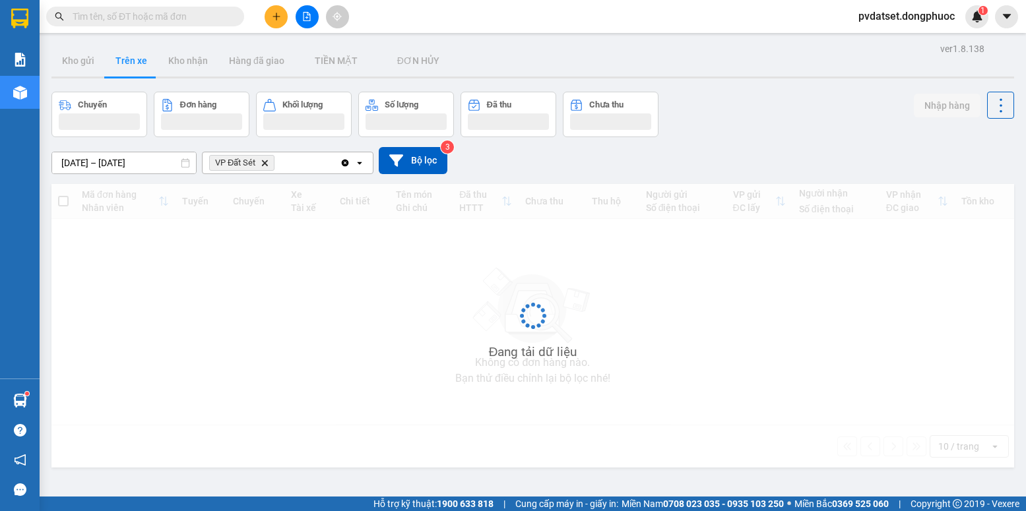
click at [128, 63] on button "Trên xe" at bounding box center [131, 61] width 53 height 32
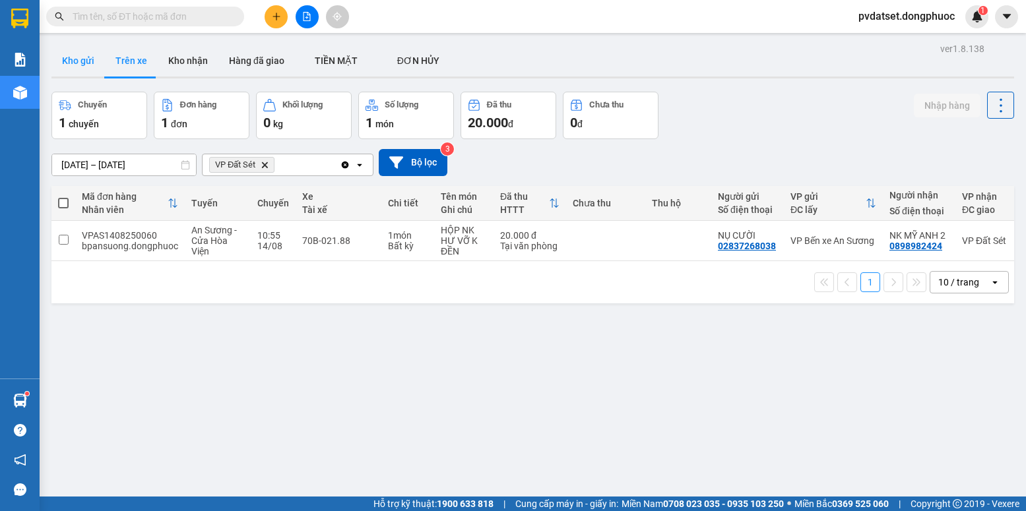
click at [85, 59] on button "Kho gửi" at bounding box center [77, 61] width 53 height 32
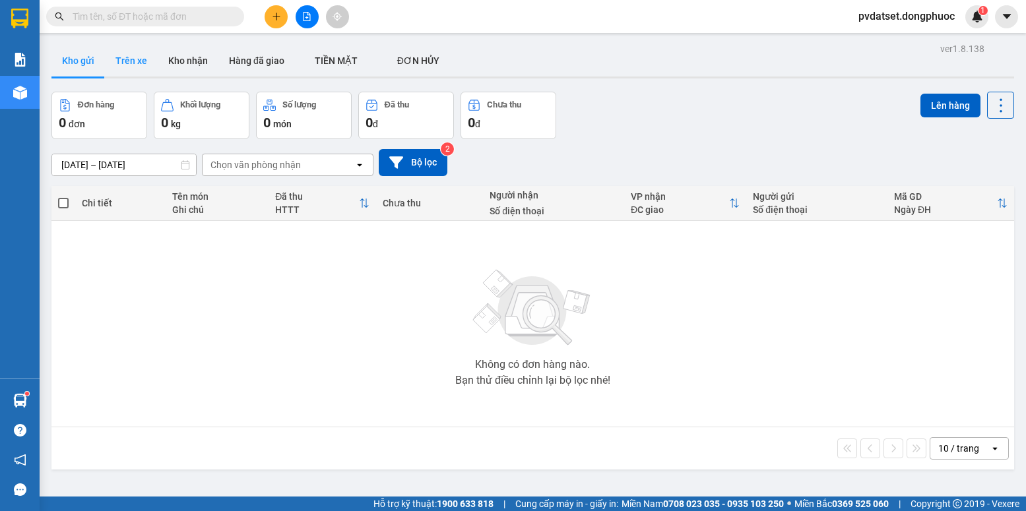
click at [113, 61] on button "Trên xe" at bounding box center [131, 61] width 53 height 32
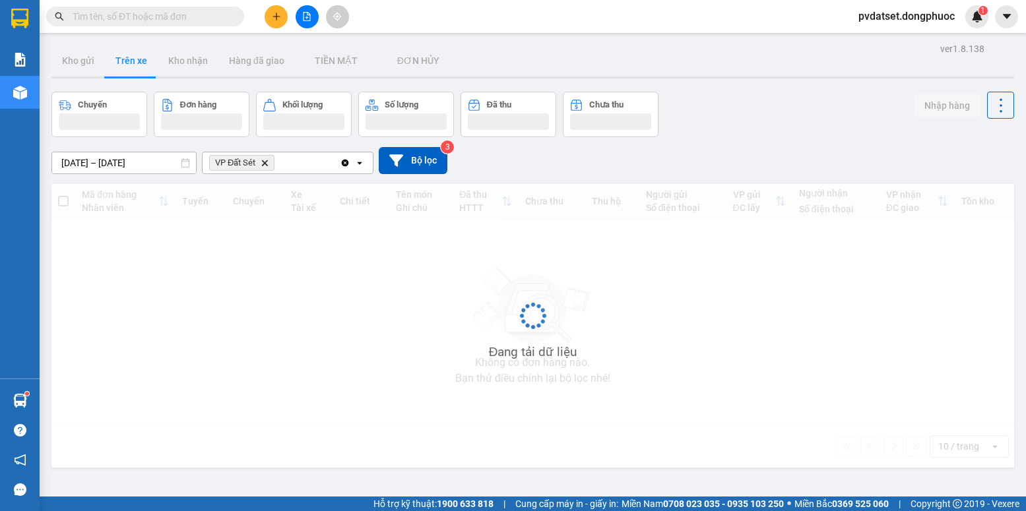
click at [115, 61] on button "Trên xe" at bounding box center [131, 61] width 53 height 32
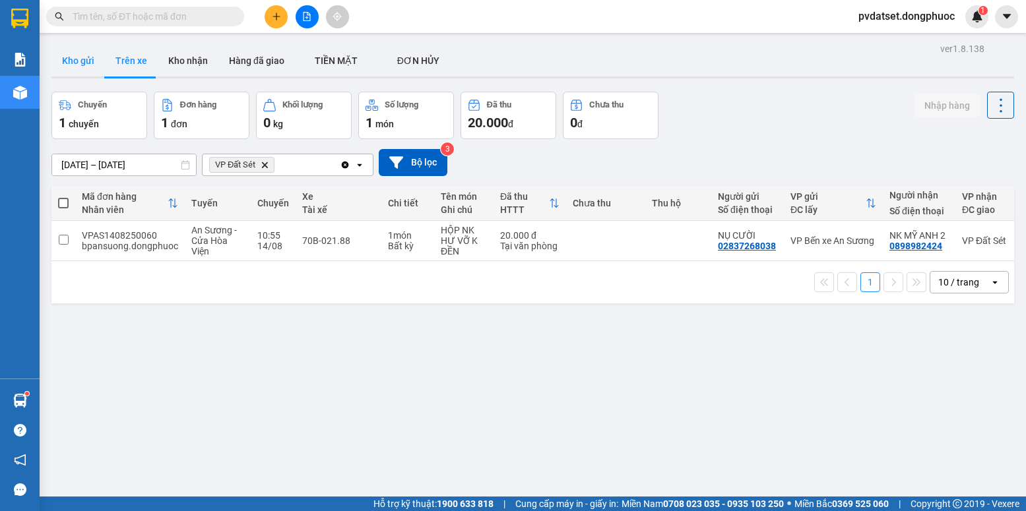
click at [79, 55] on button "Kho gửi" at bounding box center [77, 61] width 53 height 32
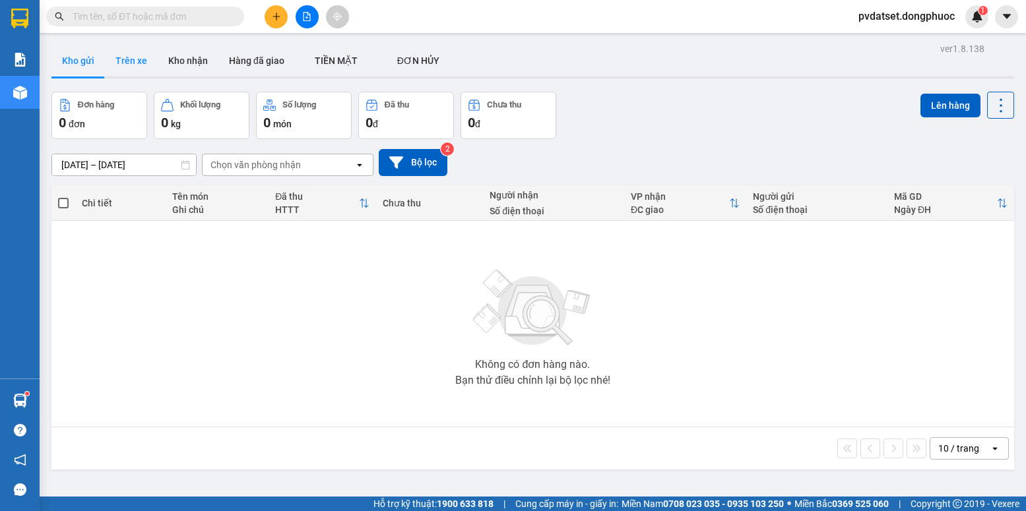
click at [124, 65] on button "Trên xe" at bounding box center [131, 61] width 53 height 32
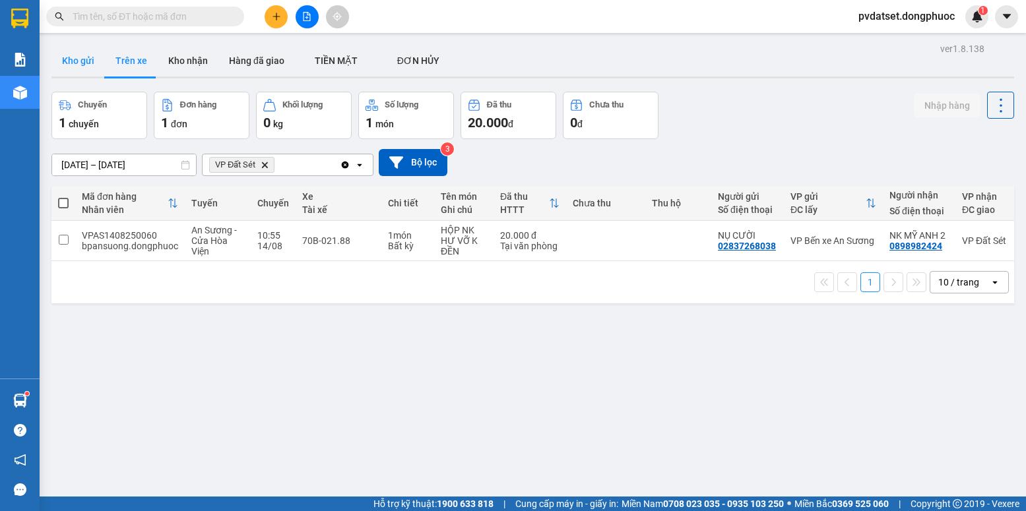
click at [88, 61] on button "Kho gửi" at bounding box center [77, 61] width 53 height 32
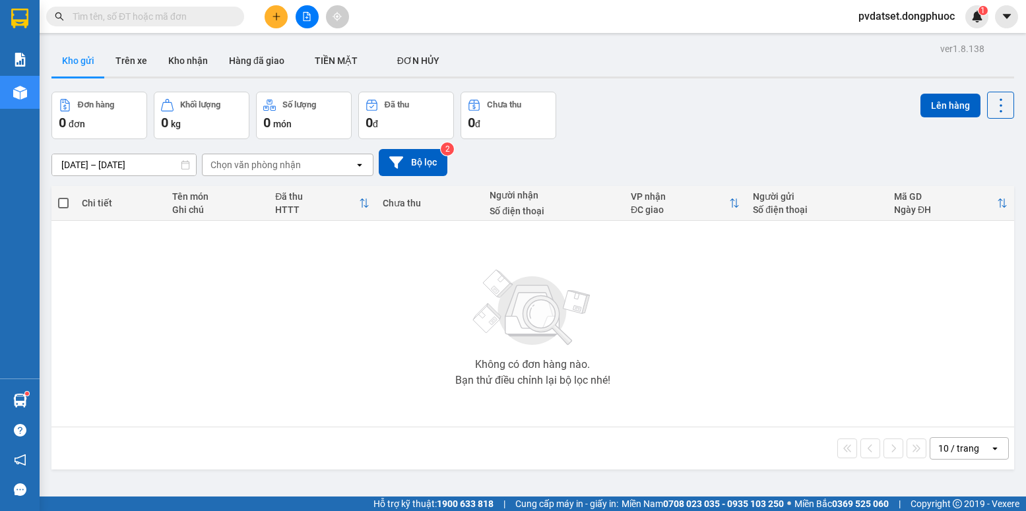
click at [147, 59] on button "Trên xe" at bounding box center [131, 61] width 53 height 32
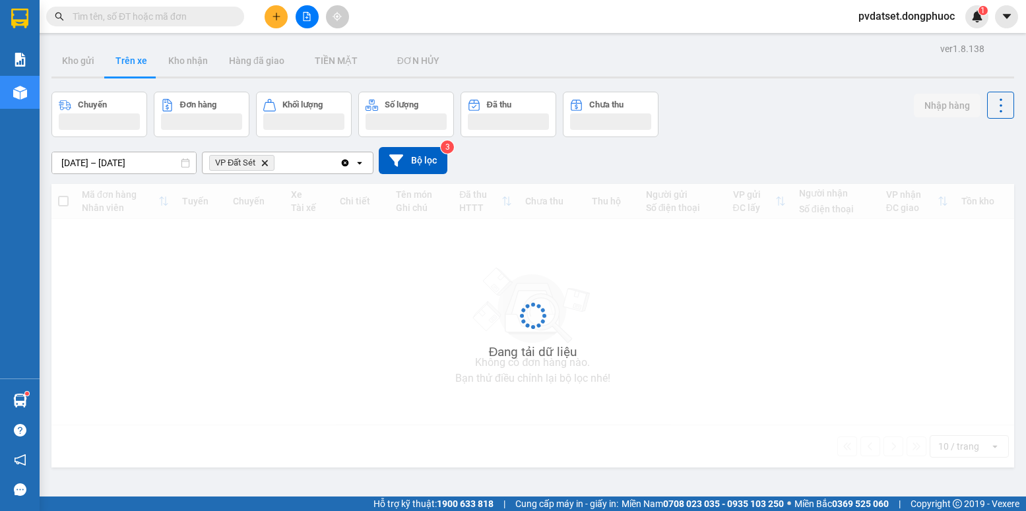
click at [147, 59] on button "Trên xe" at bounding box center [131, 61] width 53 height 32
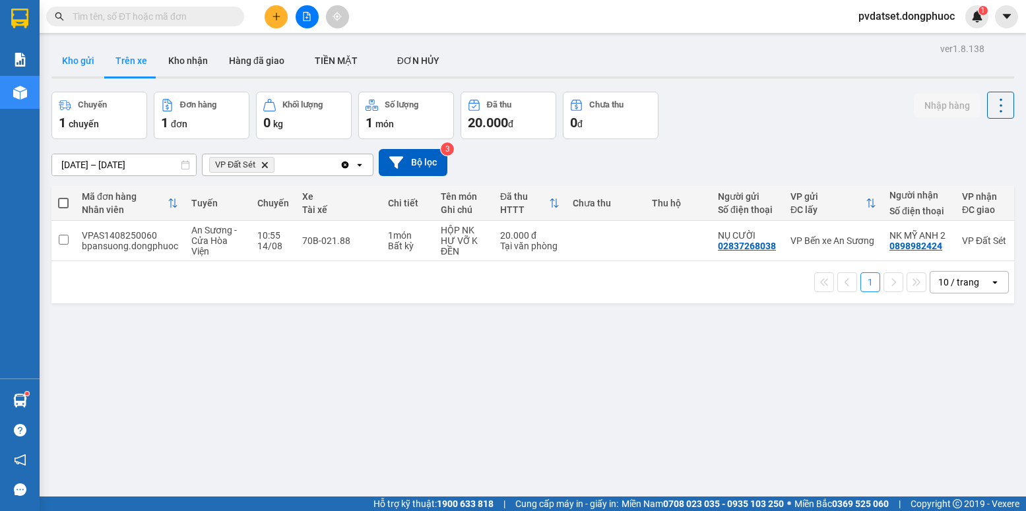
click at [84, 72] on button "Kho gửi" at bounding box center [77, 61] width 53 height 32
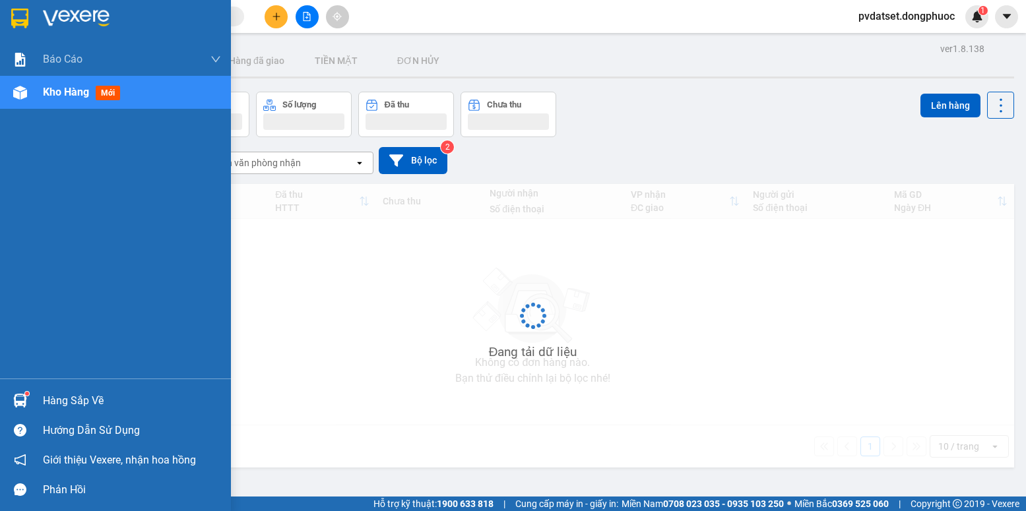
click at [11, 401] on div at bounding box center [20, 400] width 23 height 23
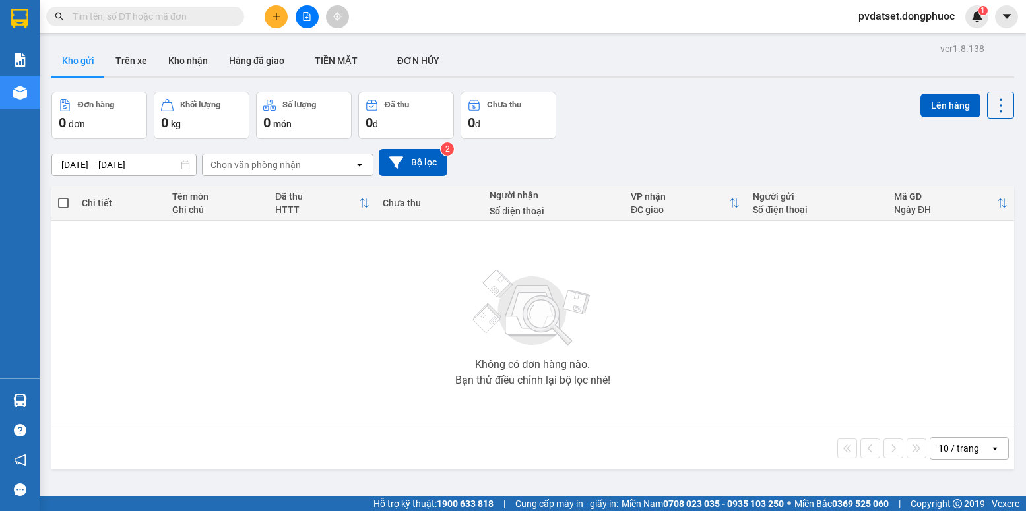
click at [188, 314] on section "Kết quả tìm kiếm ( 0 ) Bộ lọc Ngày tạo đơn gần nhất No Data pvdatset.dongphuoc …" at bounding box center [513, 255] width 1026 height 511
click at [125, 67] on button "Trên xe" at bounding box center [131, 61] width 53 height 32
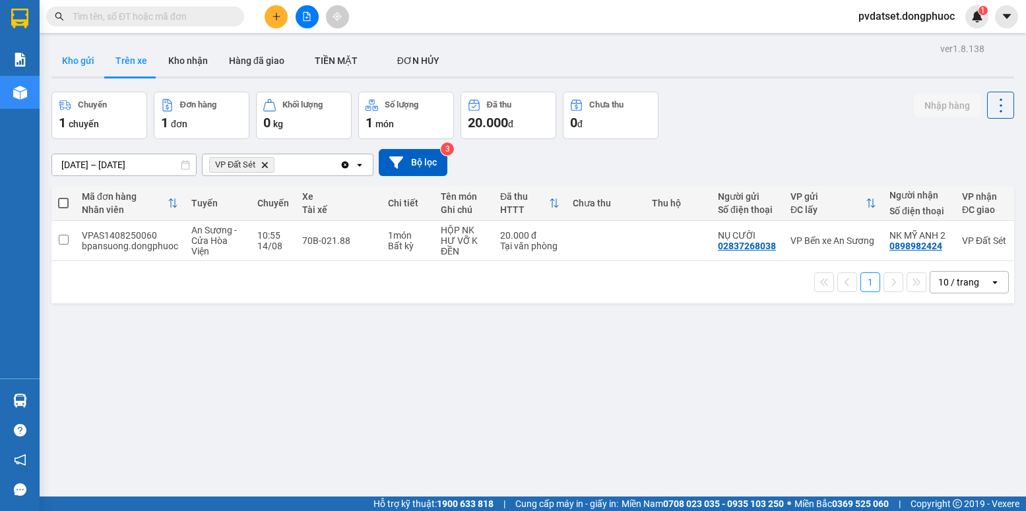
click at [88, 72] on button "Kho gửi" at bounding box center [77, 61] width 53 height 32
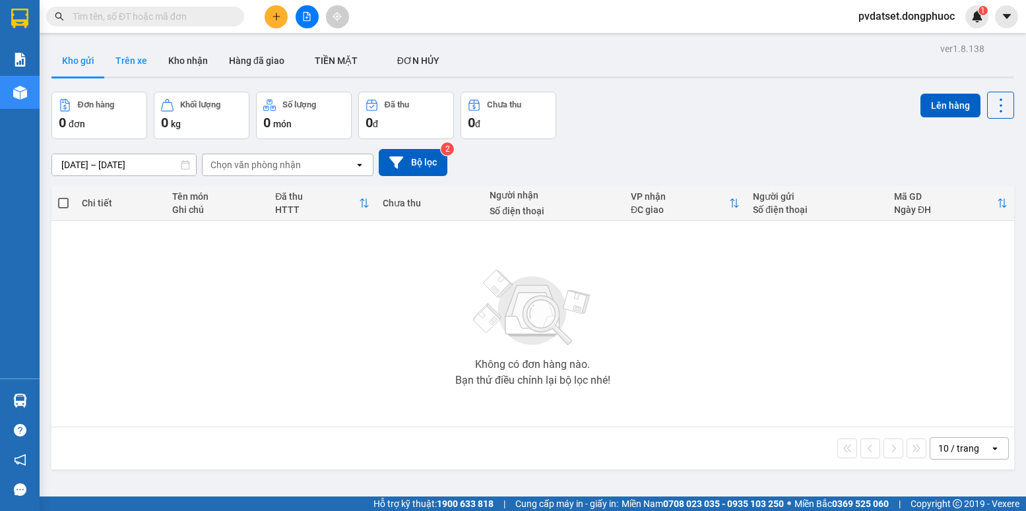
click at [131, 65] on button "Trên xe" at bounding box center [131, 61] width 53 height 32
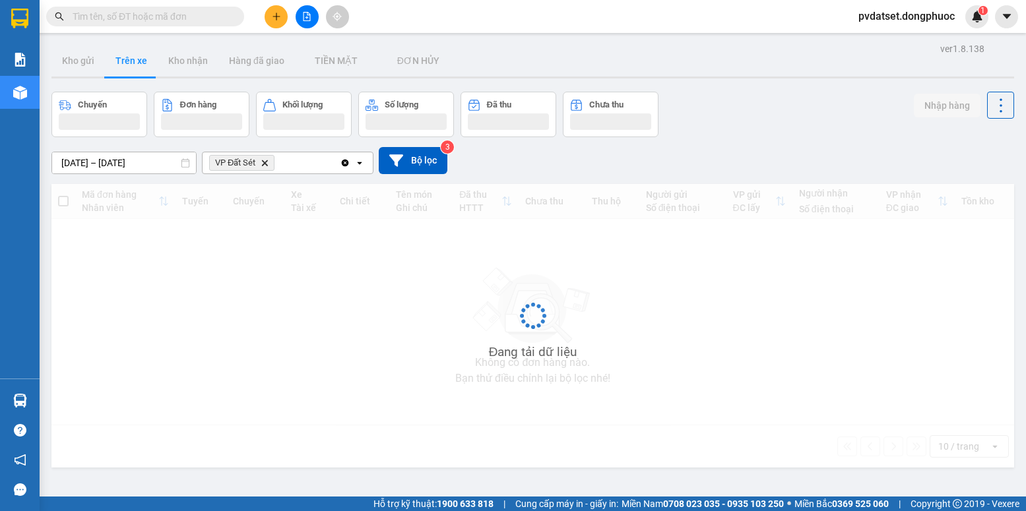
click at [132, 64] on button "Trên xe" at bounding box center [131, 61] width 53 height 32
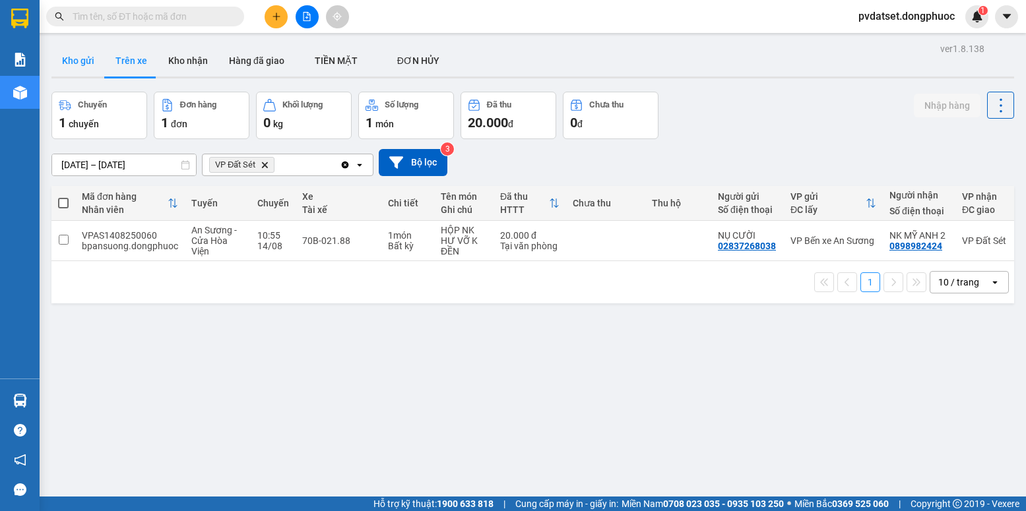
click at [79, 75] on div "Kho gửi Trên xe Kho nhận Hàng đã giao TIỀN MẶT ĐƠN HỦY" at bounding box center [532, 62] width 963 height 34
click at [79, 64] on button "Kho gửi" at bounding box center [77, 61] width 53 height 32
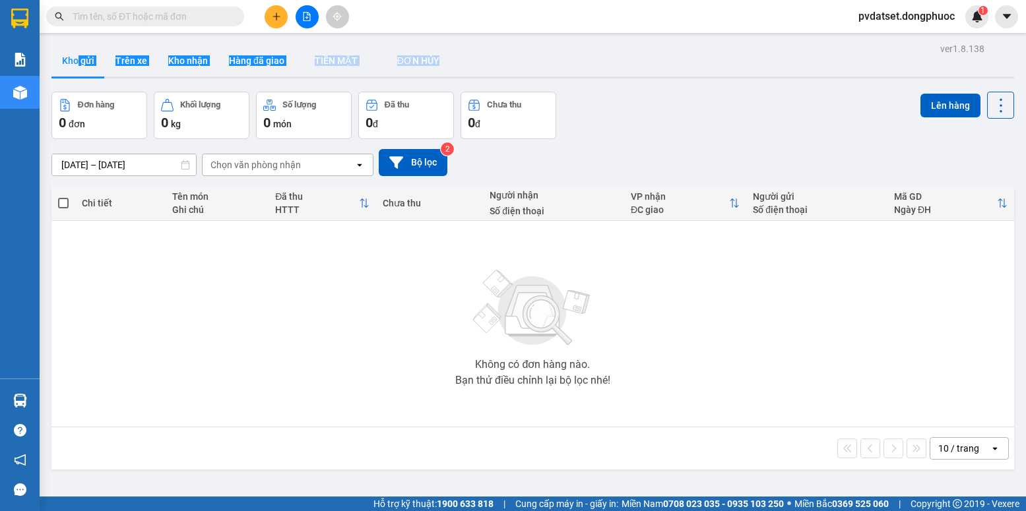
click at [87, 53] on button "Kho gửi" at bounding box center [77, 61] width 53 height 32
click at [133, 60] on button "Trên xe" at bounding box center [131, 61] width 53 height 32
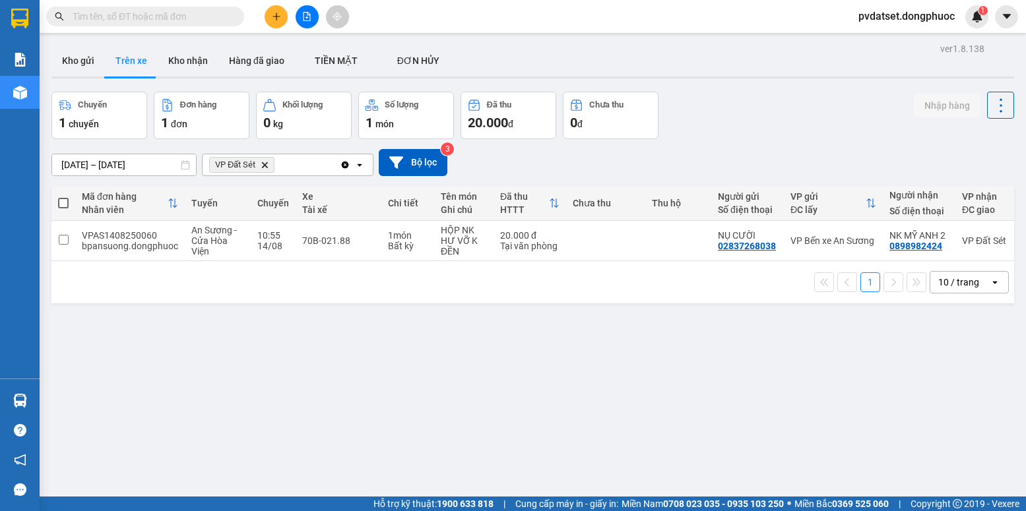
click at [288, 294] on div "1 10 / trang open" at bounding box center [533, 282] width 952 height 22
click at [94, 72] on button "Kho gửi" at bounding box center [77, 61] width 53 height 32
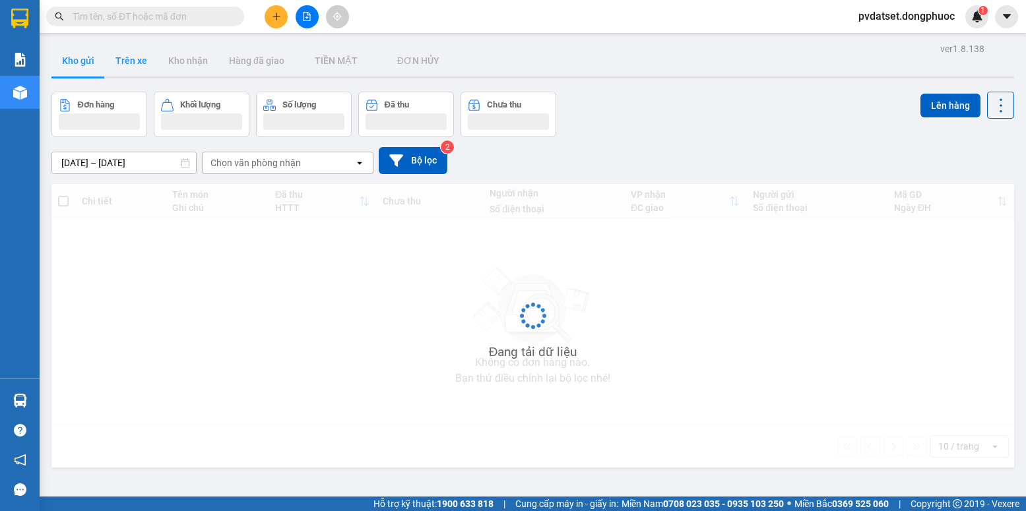
click at [128, 73] on button "Trên xe" at bounding box center [131, 61] width 53 height 32
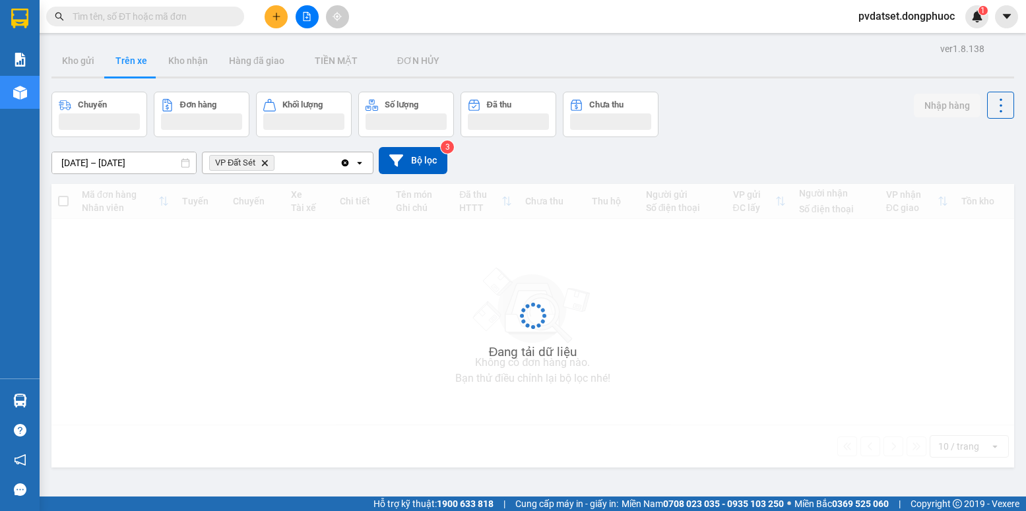
click at [128, 73] on button "Trên xe" at bounding box center [131, 61] width 53 height 32
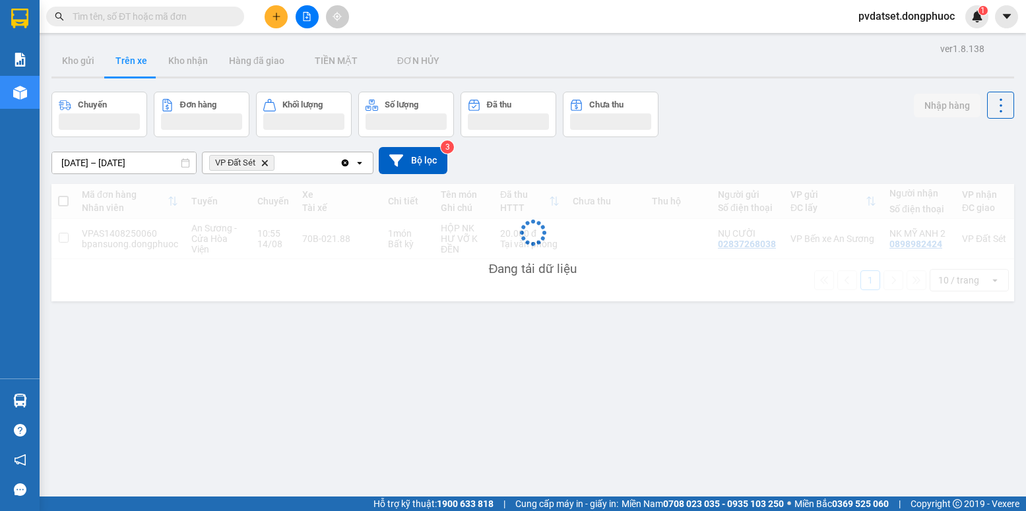
click at [128, 73] on button "Trên xe" at bounding box center [131, 61] width 53 height 32
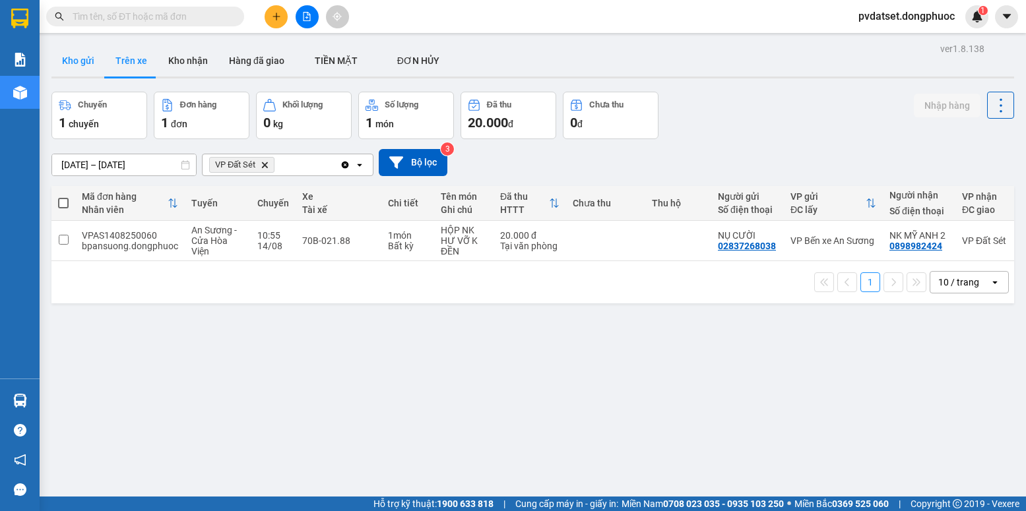
drag, startPoint x: 109, startPoint y: 70, endPoint x: 94, endPoint y: 68, distance: 15.3
click at [94, 68] on div "Kho gửi Trên xe Kho nhận Hàng đã giao TIỀN MẶT ĐƠN HỦY" at bounding box center [532, 62] width 963 height 35
click at [94, 68] on button "Kho gửi" at bounding box center [77, 61] width 53 height 32
